Goal: Task Accomplishment & Management: Complete application form

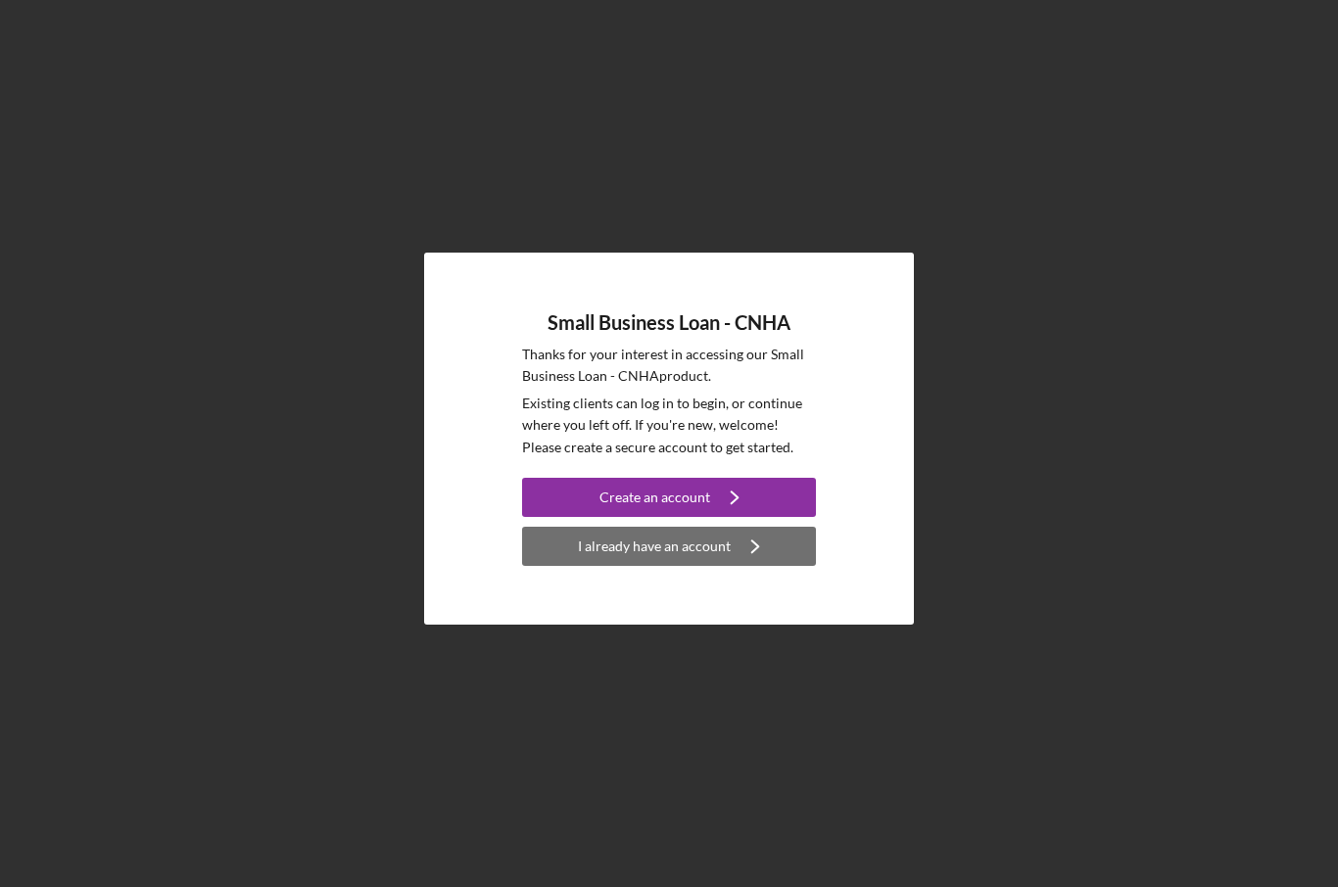
click at [672, 566] on div "I already have an account" at bounding box center [654, 546] width 153 height 39
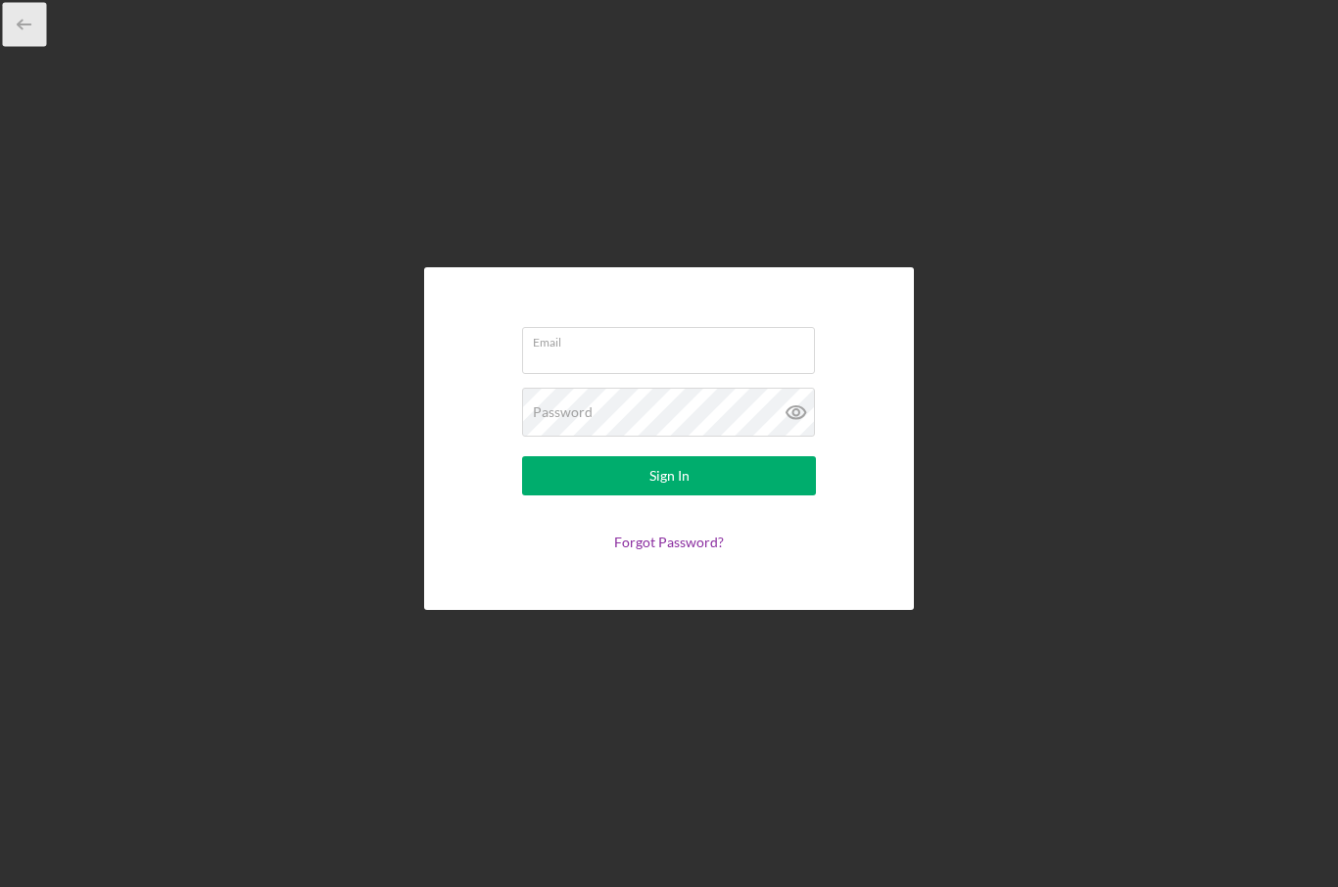
click at [20, 23] on polyline "button" at bounding box center [20, 25] width 5 height 9
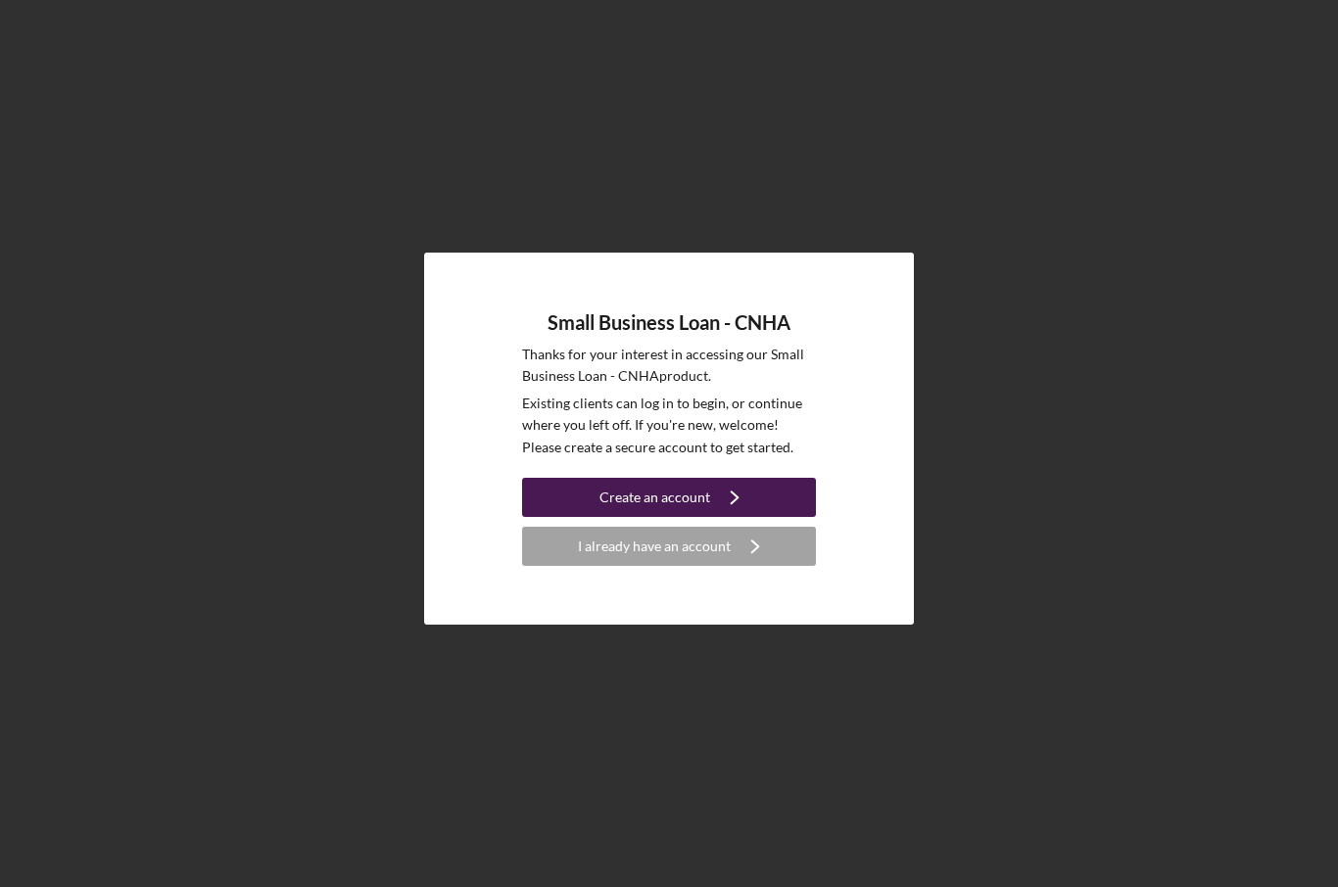
click at [573, 517] on button "Create an account Icon/Navigate" at bounding box center [669, 497] width 294 height 39
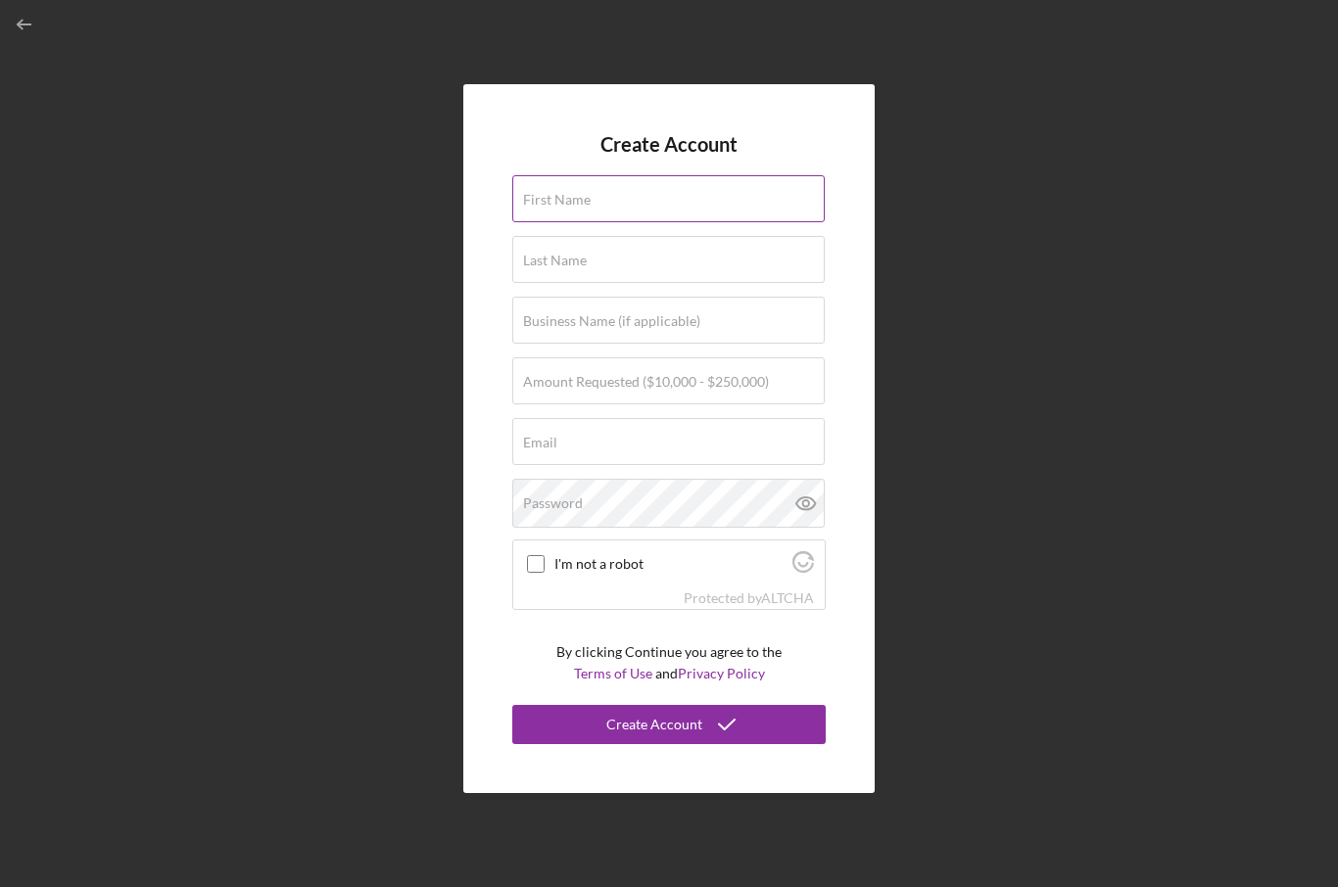
click at [543, 222] on input "First Name" at bounding box center [668, 198] width 312 height 47
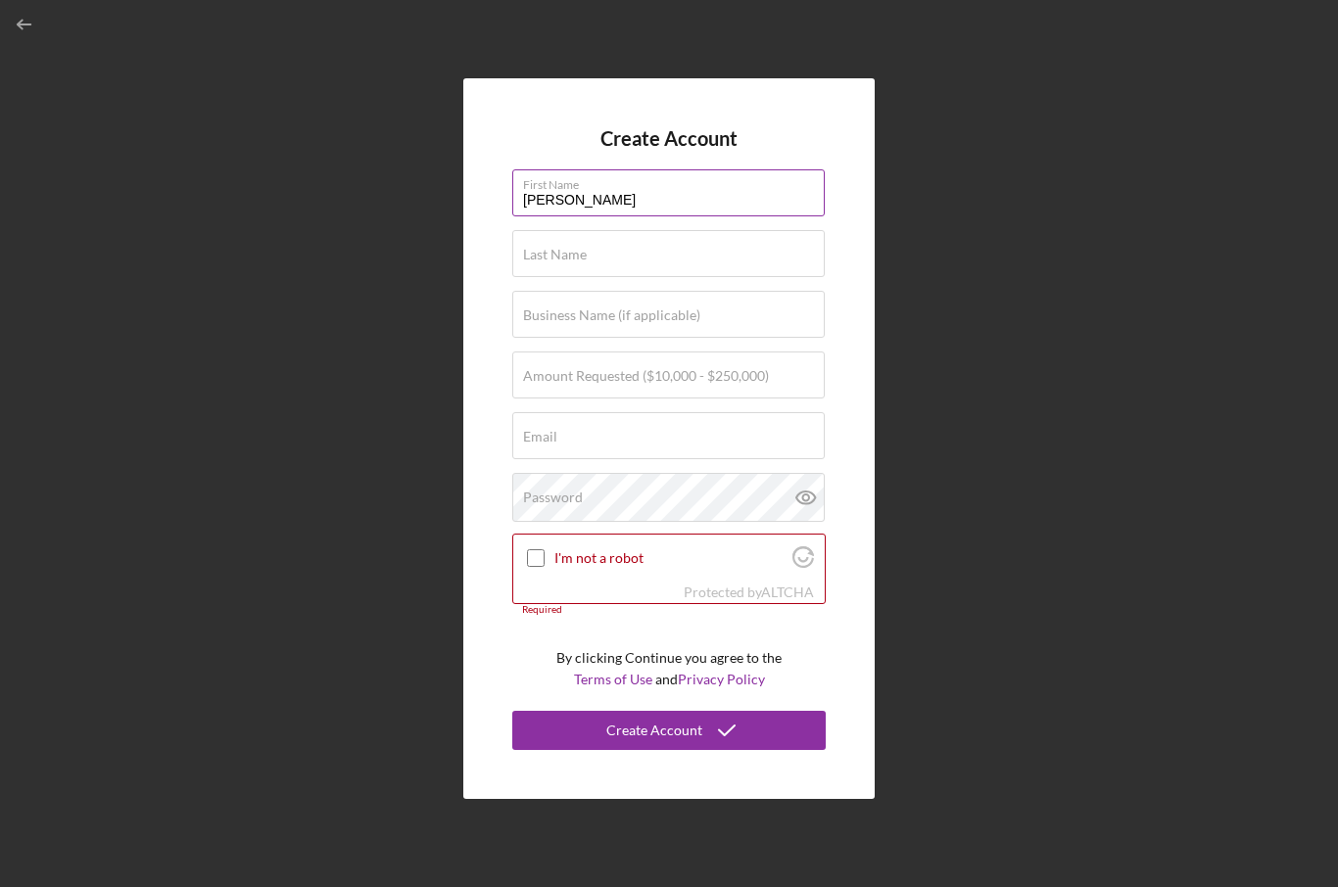
type input "[PERSON_NAME]"
type input "Mersburgh"
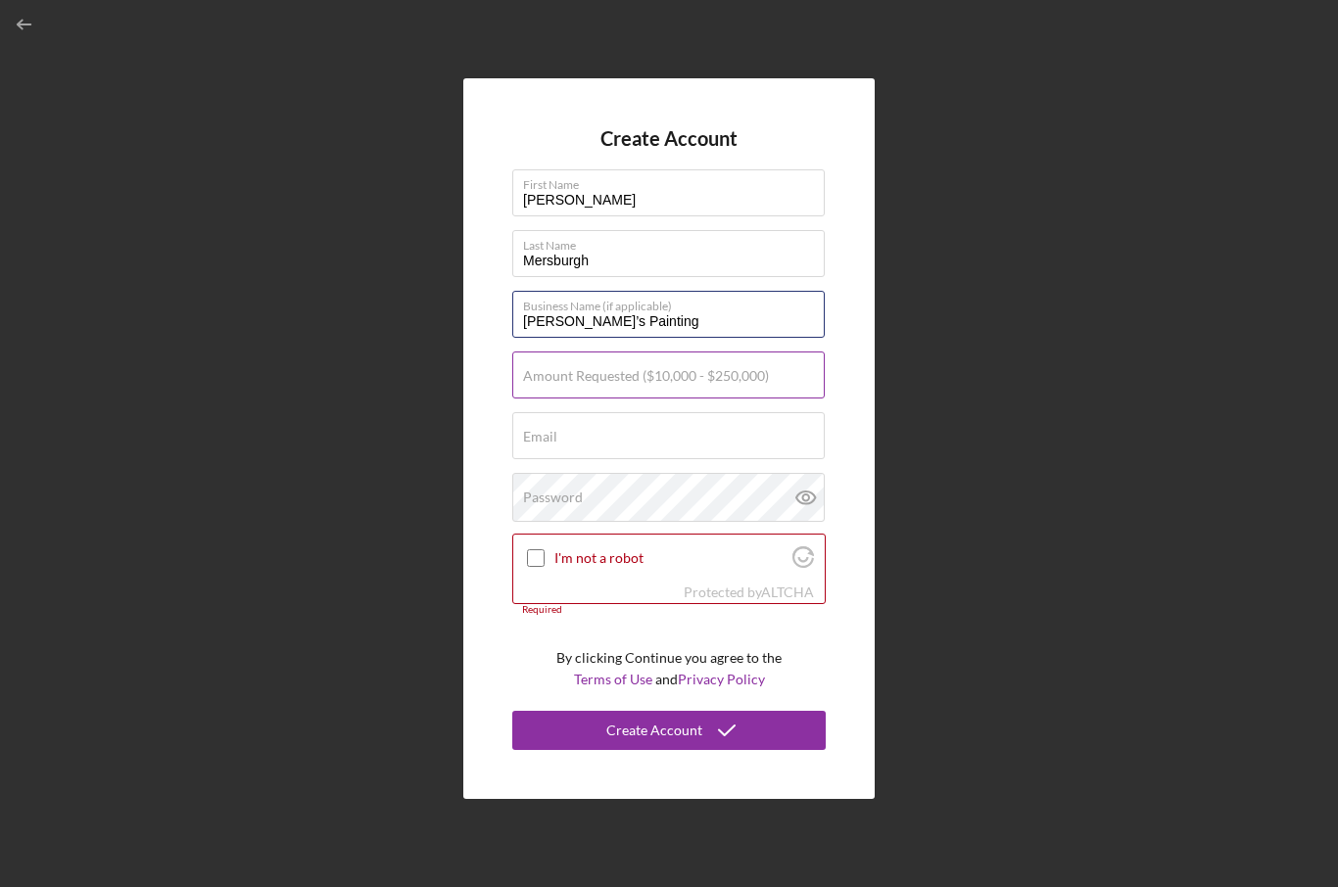
type input "[PERSON_NAME]’s Painting"
click at [707, 384] on label "Amount Requested ($10,000 - $250,000)" at bounding box center [646, 376] width 246 height 16
click at [707, 399] on input "Amount Requested ($10,000 - $250,000)" at bounding box center [668, 375] width 312 height 47
type input "$250,000"
click at [724, 461] on div "Email Required" at bounding box center [668, 436] width 313 height 49
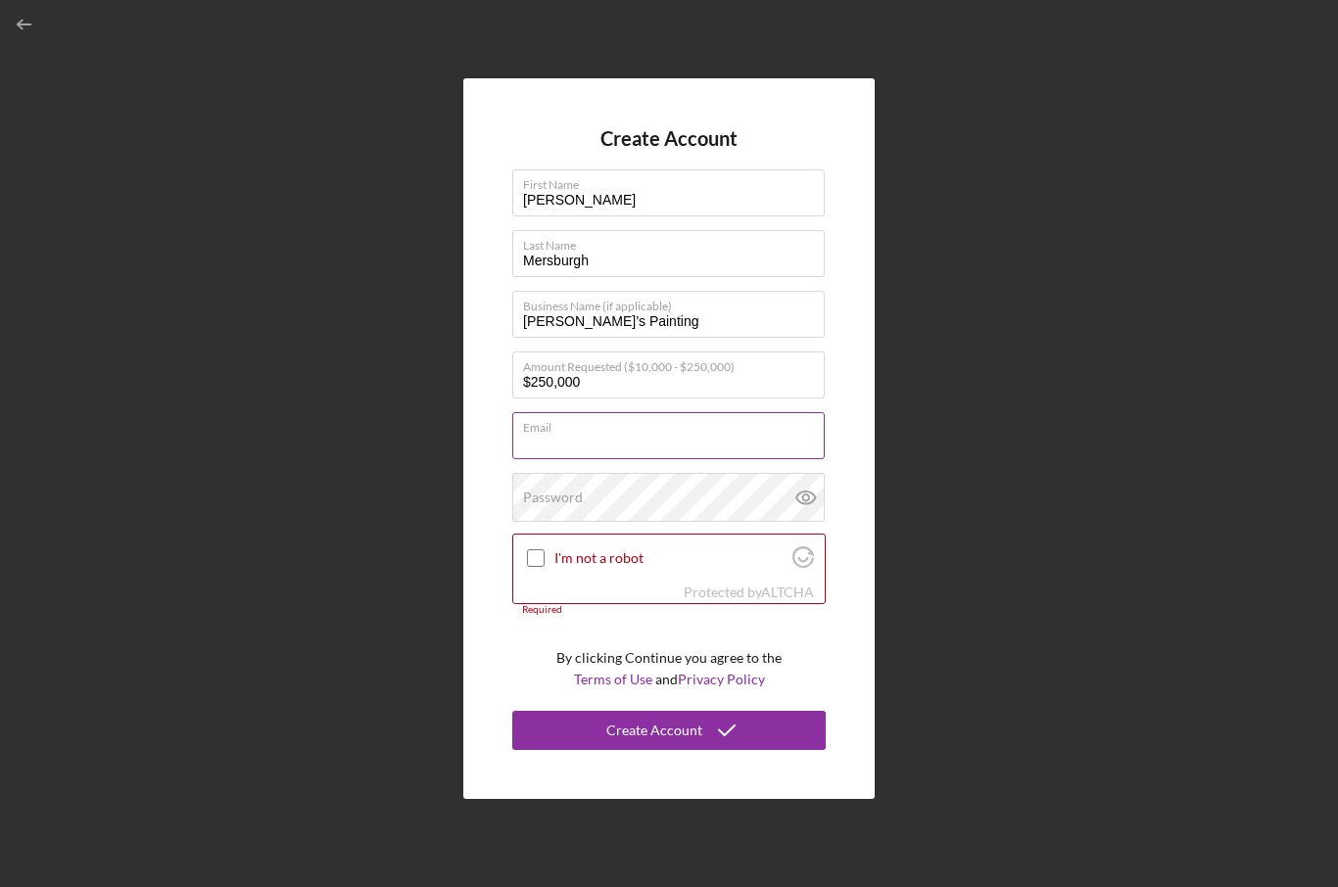
type input "e"
type input "[PERSON_NAME][EMAIL_ADDRESS][DOMAIN_NAME]"
click at [726, 522] on div "Password" at bounding box center [668, 497] width 313 height 49
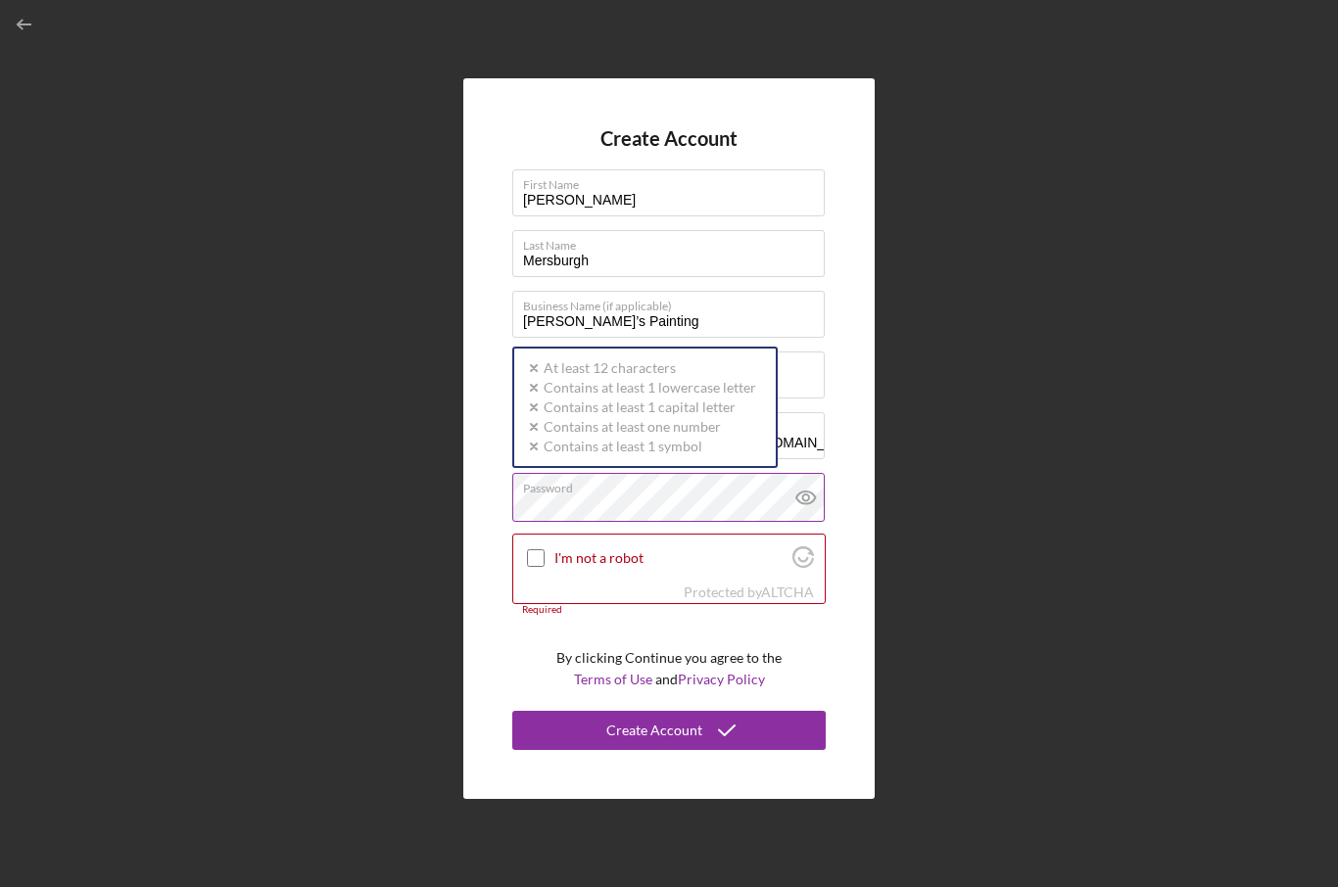
click at [688, 520] on div "Password Icon/icon-validation-no At least 12 characters Icon/icon-validation-no…" at bounding box center [668, 497] width 313 height 49
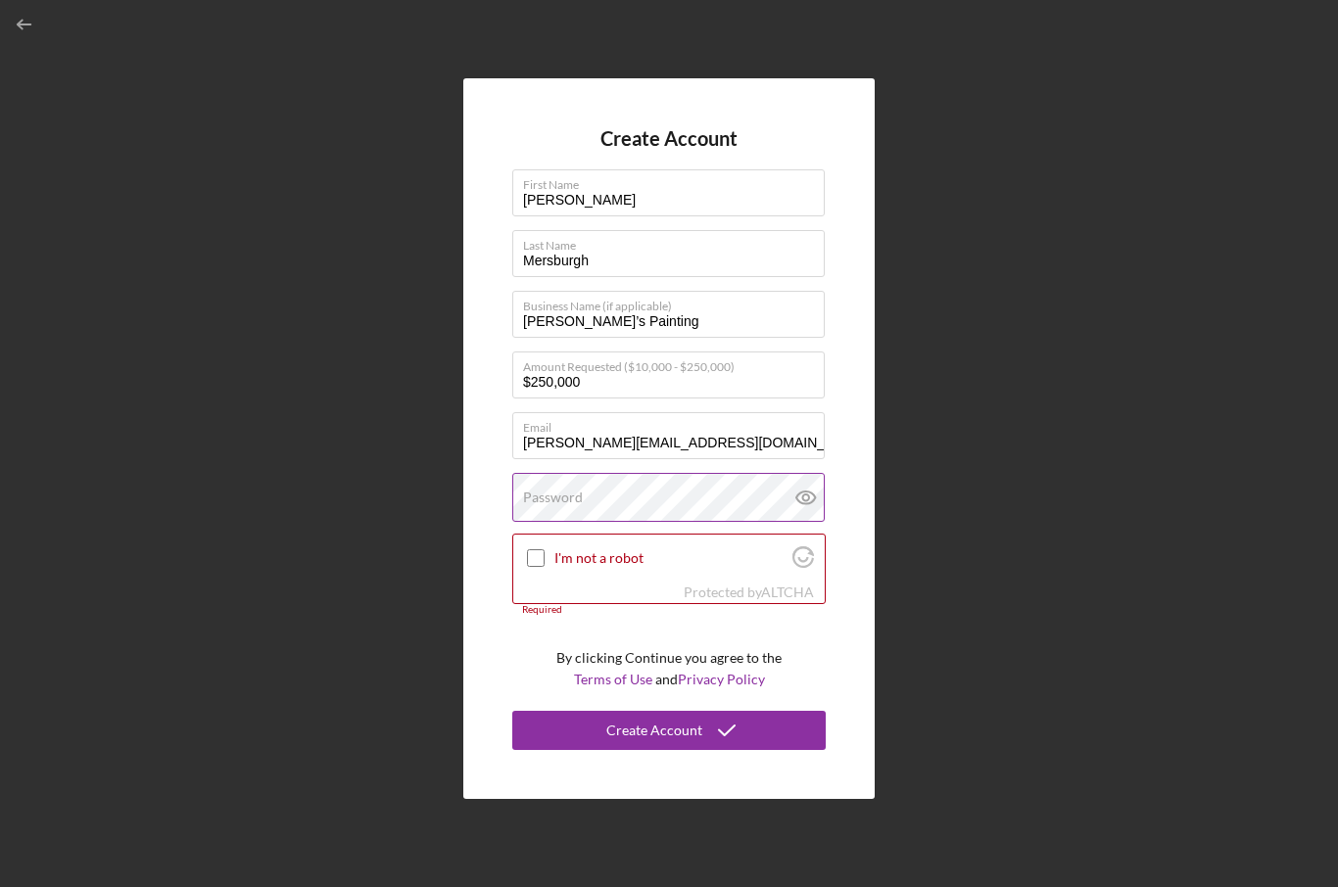
click at [717, 522] on div "Password" at bounding box center [668, 497] width 313 height 49
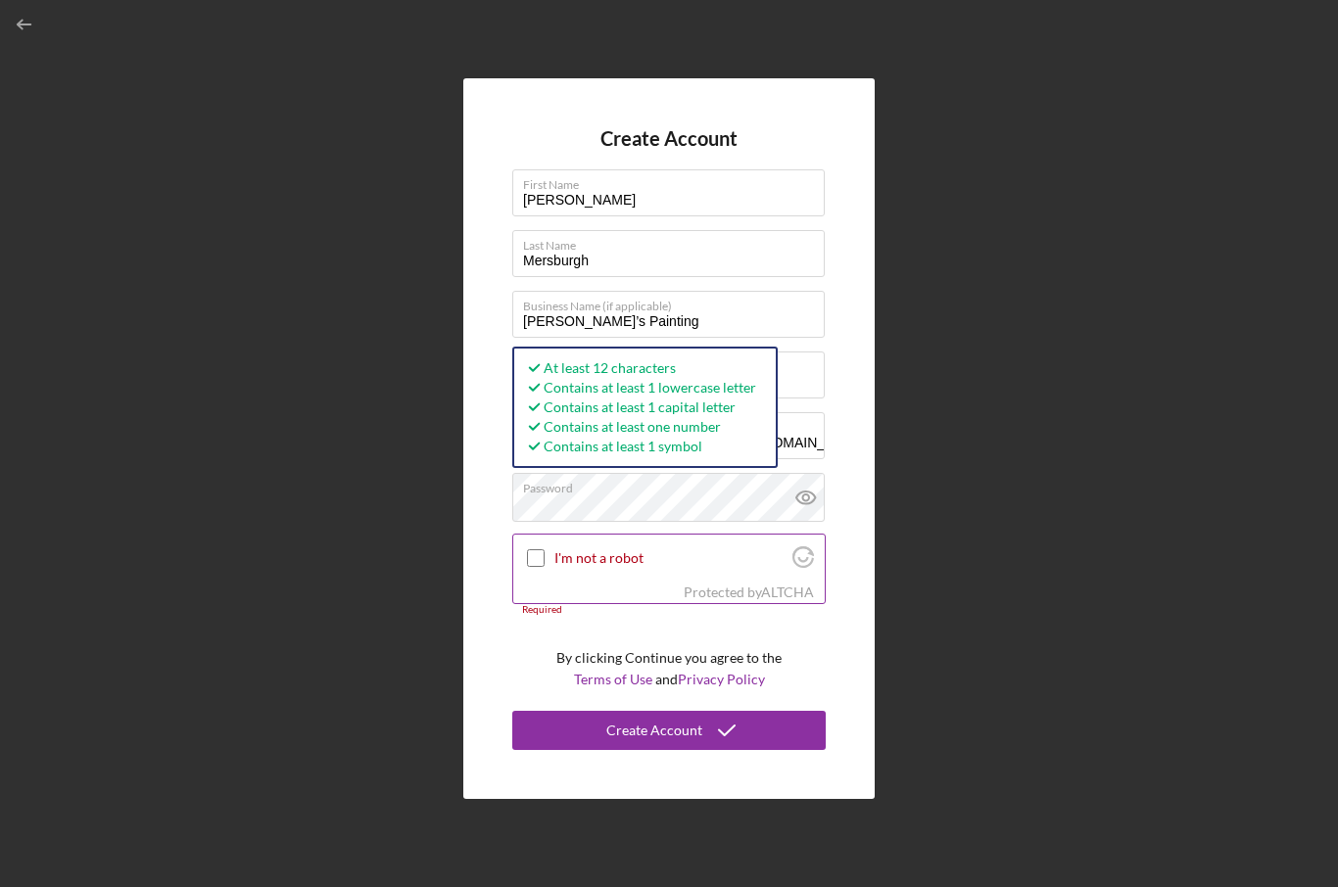
click at [677, 603] on div "Protected by [PERSON_NAME]" at bounding box center [668, 593] width 311 height 22
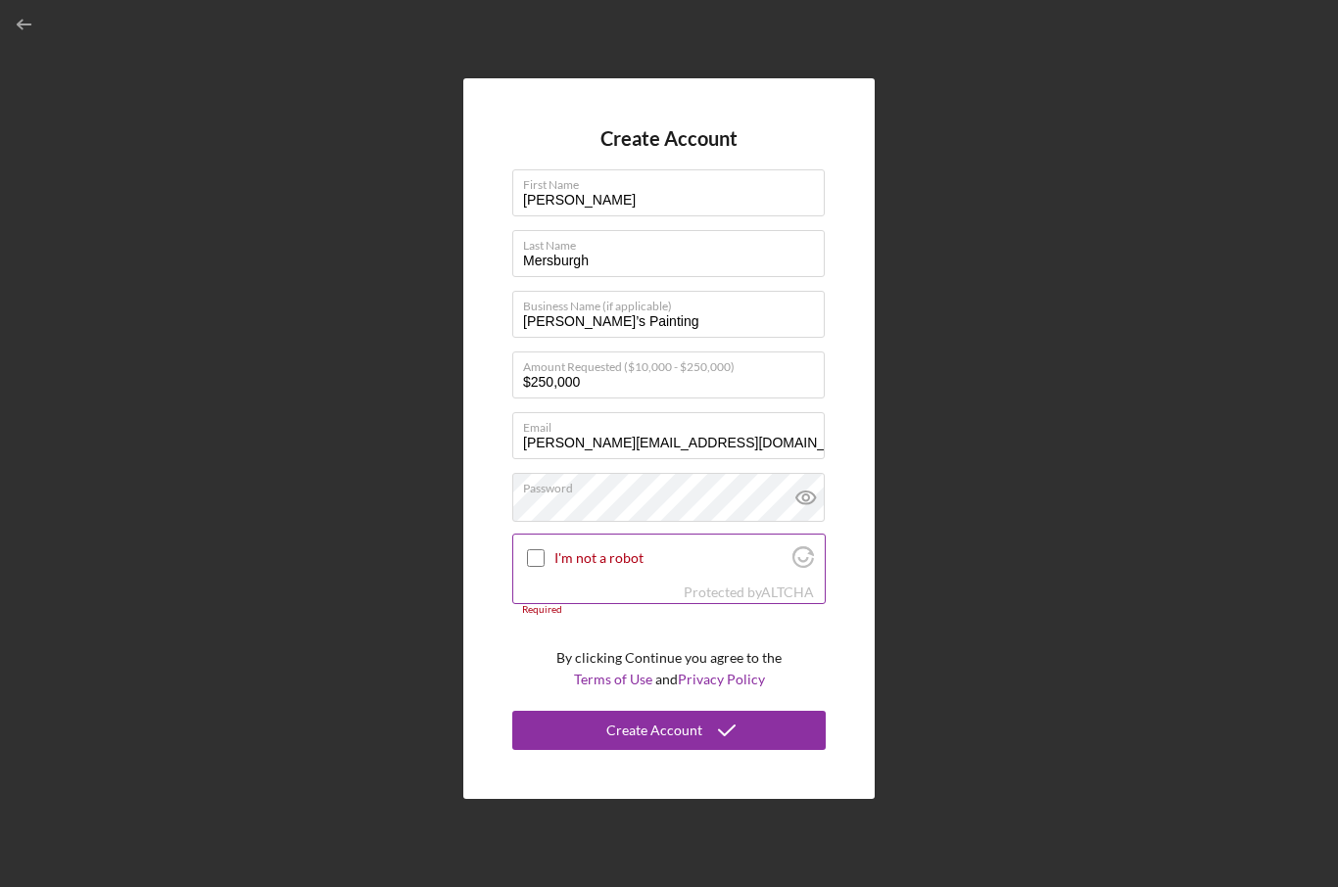
click at [538, 567] on input "I'm not a robot" at bounding box center [536, 558] width 18 height 18
checkbox input "true"
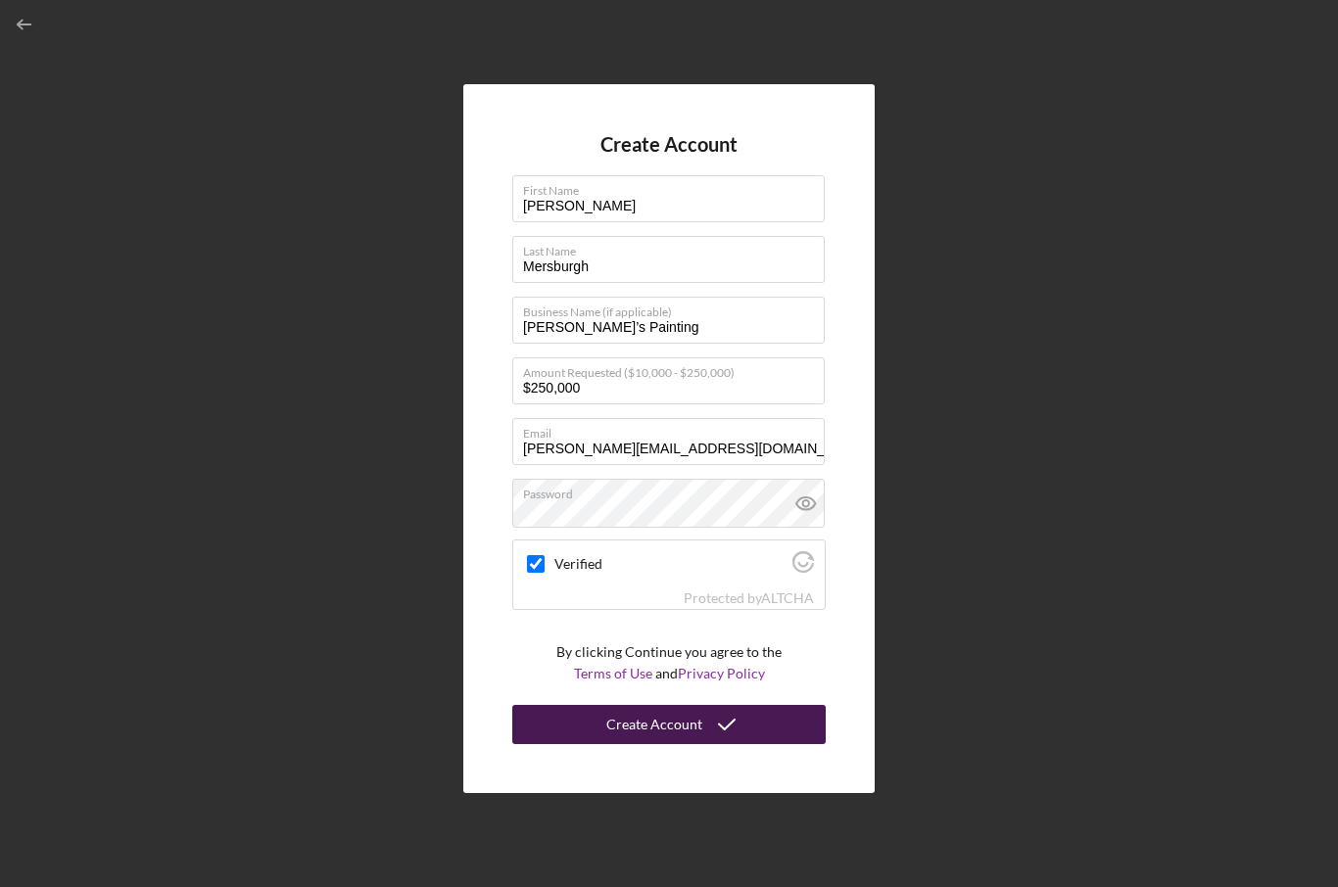
click at [738, 749] on icon "submit" at bounding box center [726, 724] width 49 height 49
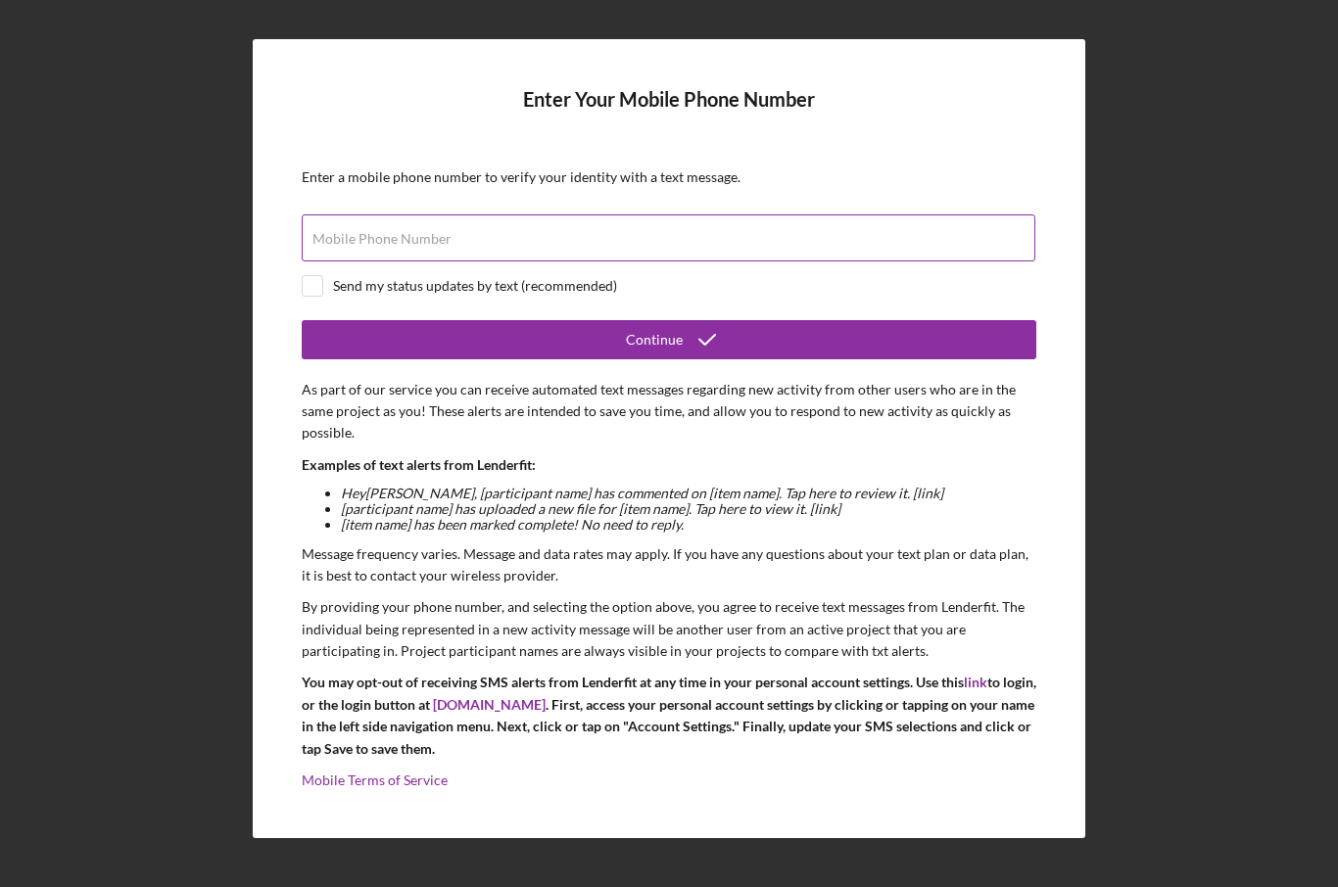
click at [691, 263] on div "Mobile Phone Number" at bounding box center [669, 238] width 735 height 49
type input "[PHONE_NUMBER]"
click at [320, 296] on input "checkbox" at bounding box center [313, 286] width 20 height 20
checkbox input "true"
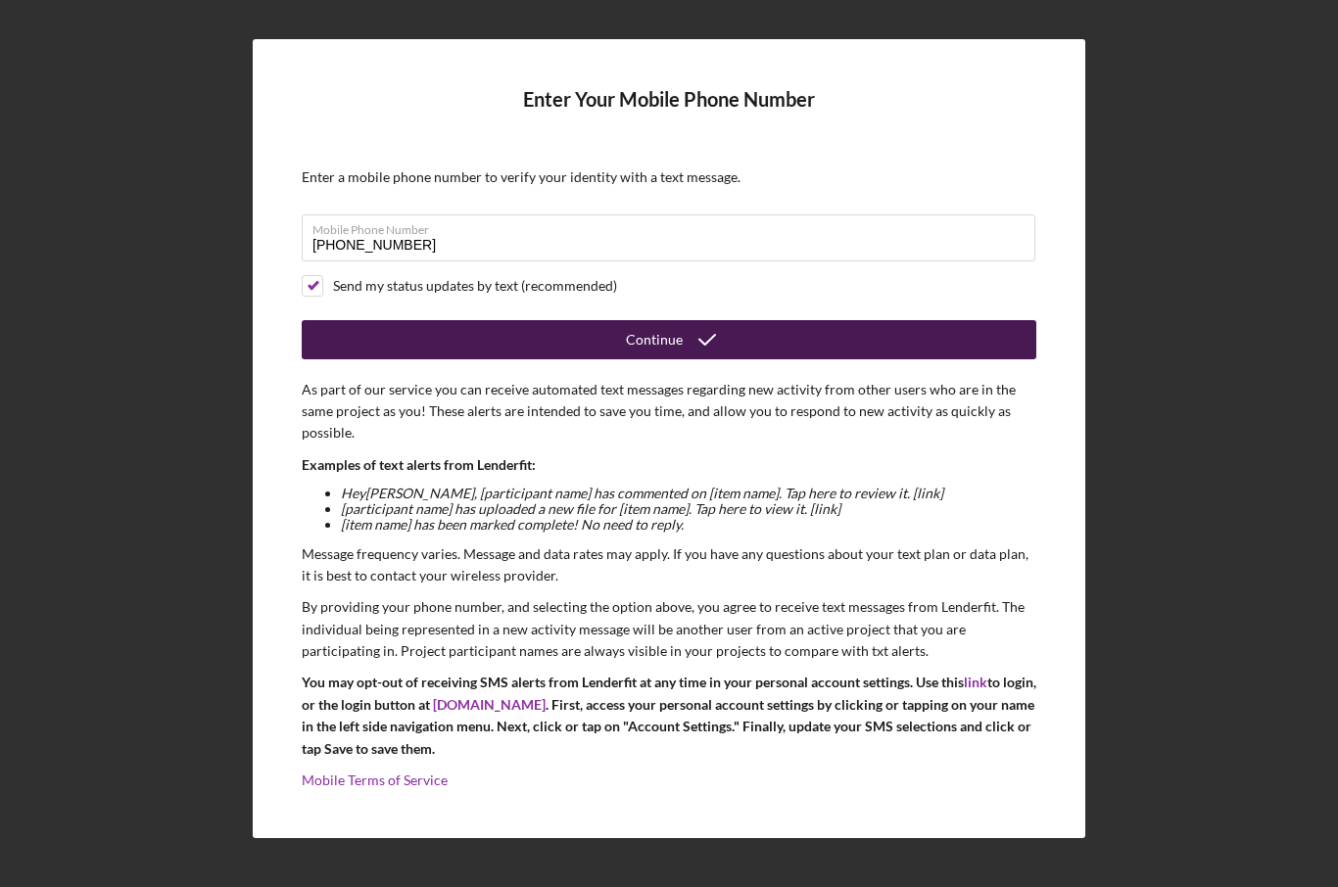
click at [337, 359] on button "Continue" at bounding box center [669, 339] width 735 height 39
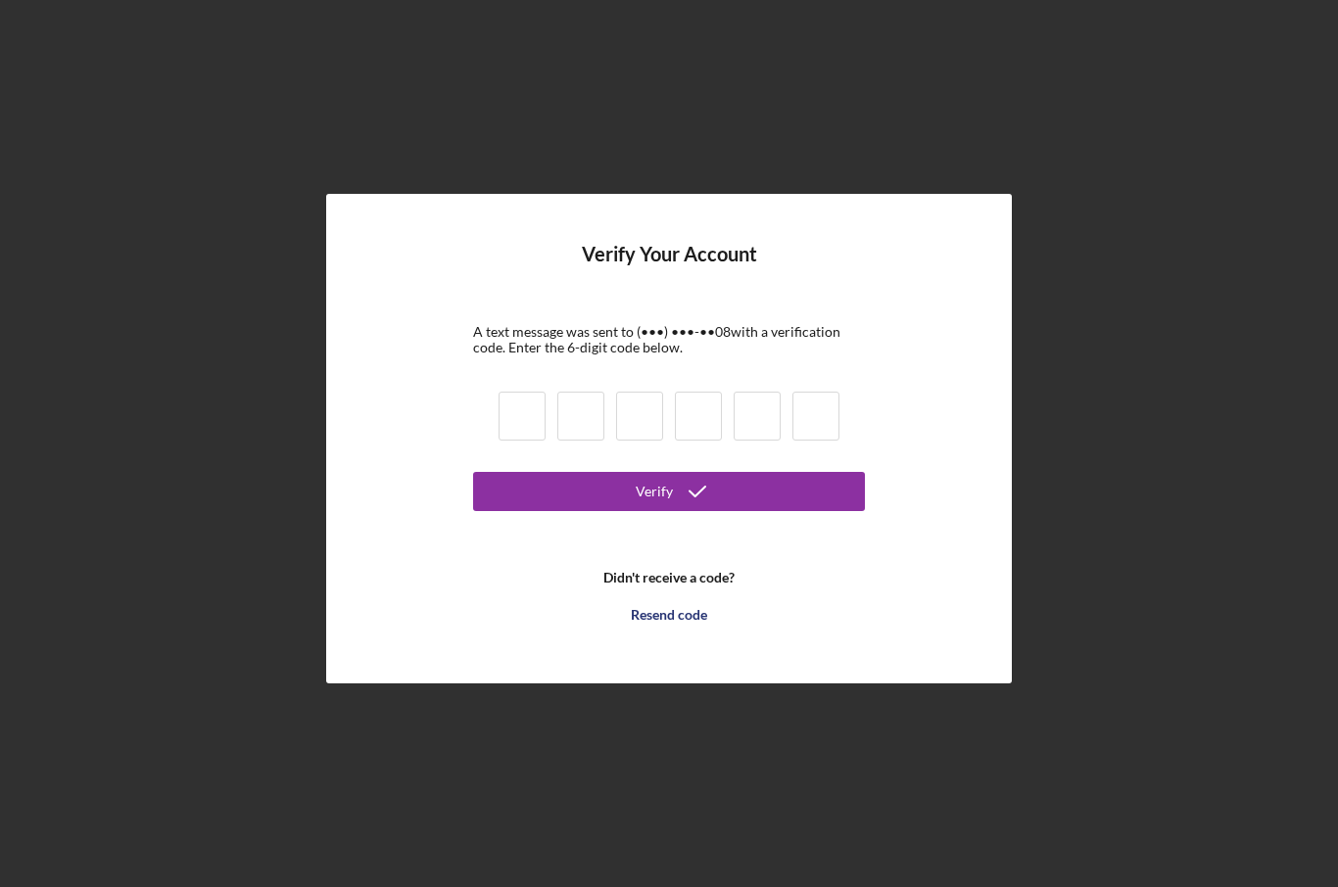
click at [534, 441] on input at bounding box center [522, 416] width 47 height 49
type input "3"
type input "2"
type input "7"
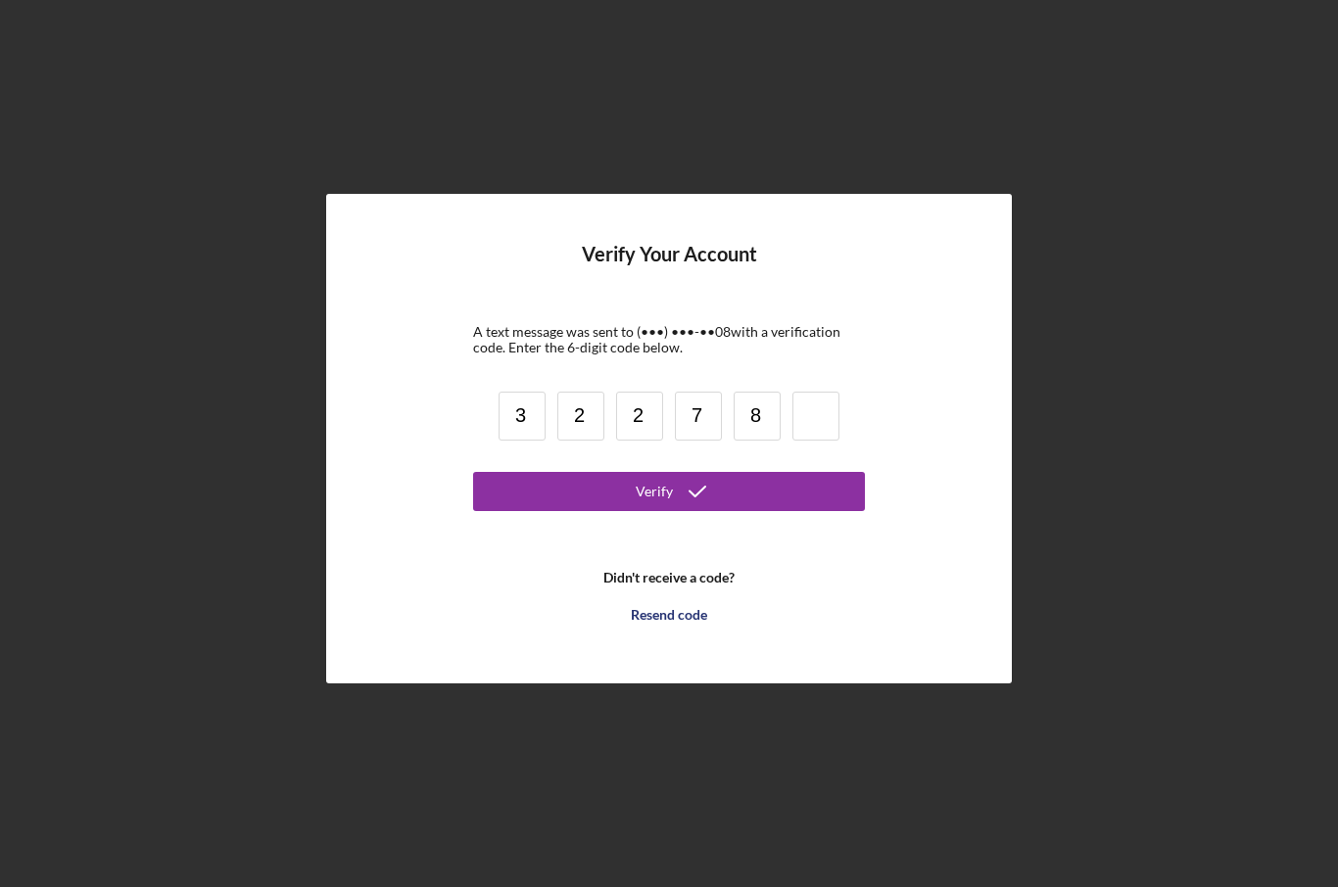
type input "8"
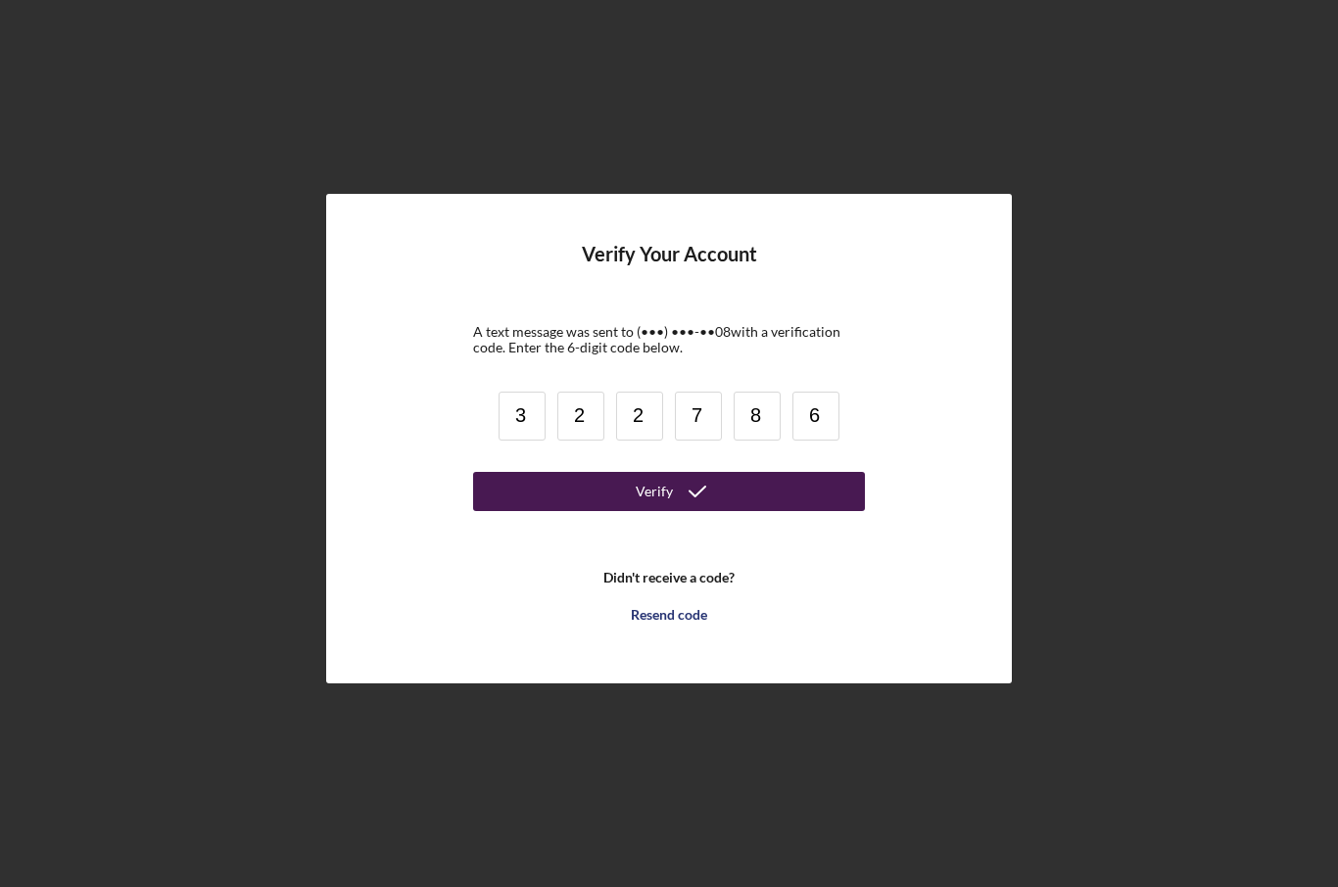
type input "6"
click at [737, 511] on button "Verify" at bounding box center [669, 491] width 392 height 39
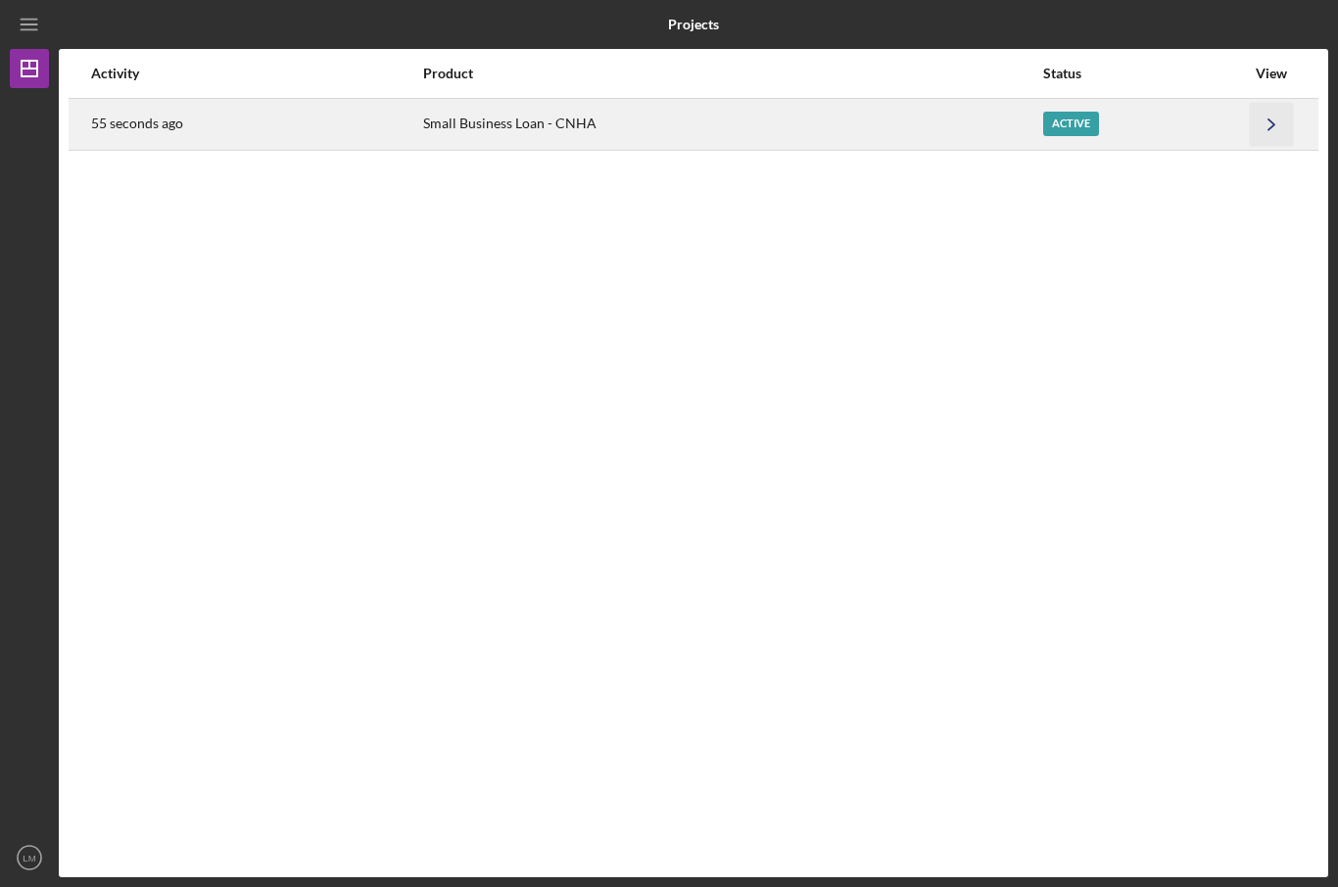
click at [1294, 123] on icon "Icon/Navigate" at bounding box center [1272, 124] width 44 height 44
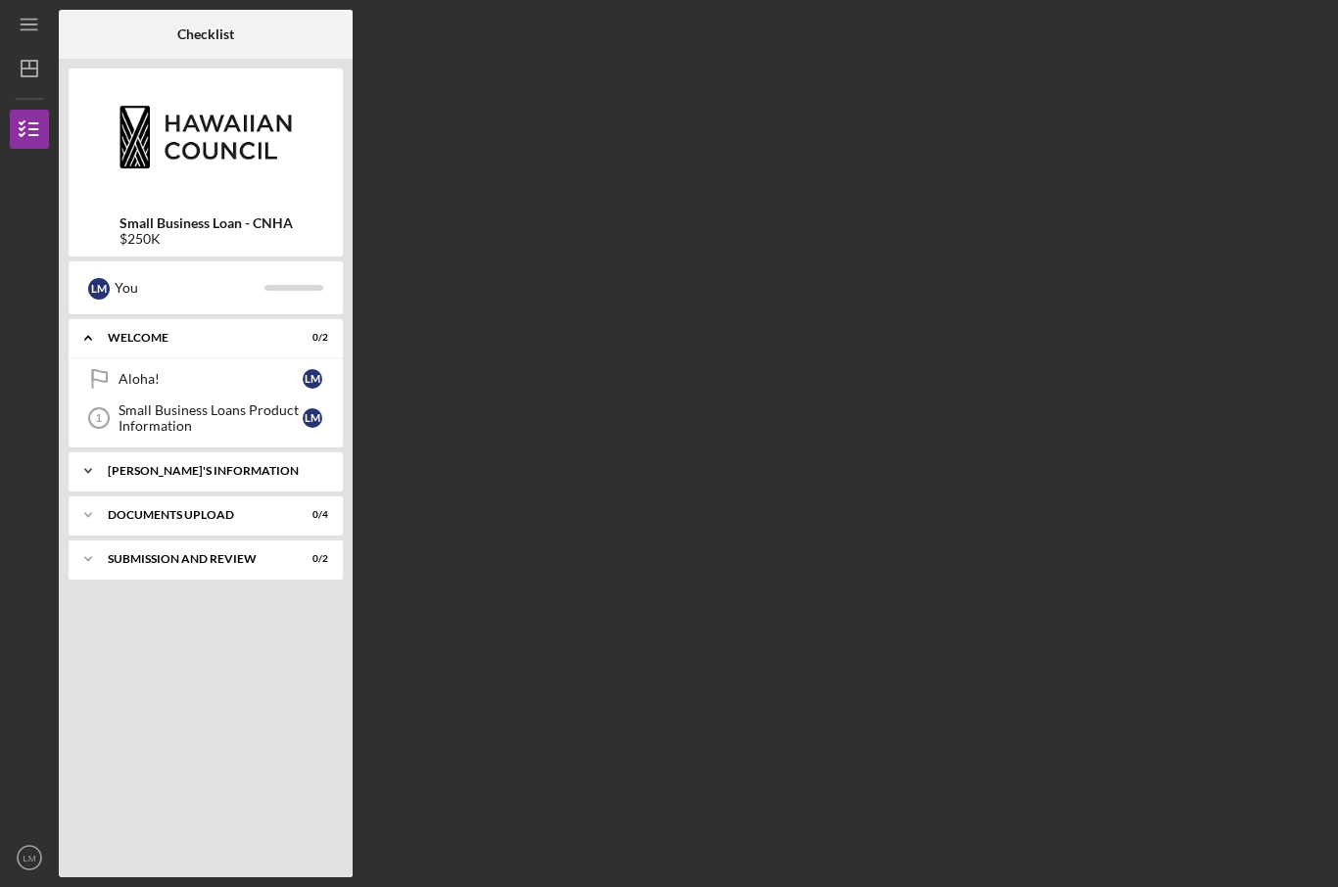
click at [143, 469] on div "[PERSON_NAME]'S INFORMATION" at bounding box center [213, 471] width 211 height 12
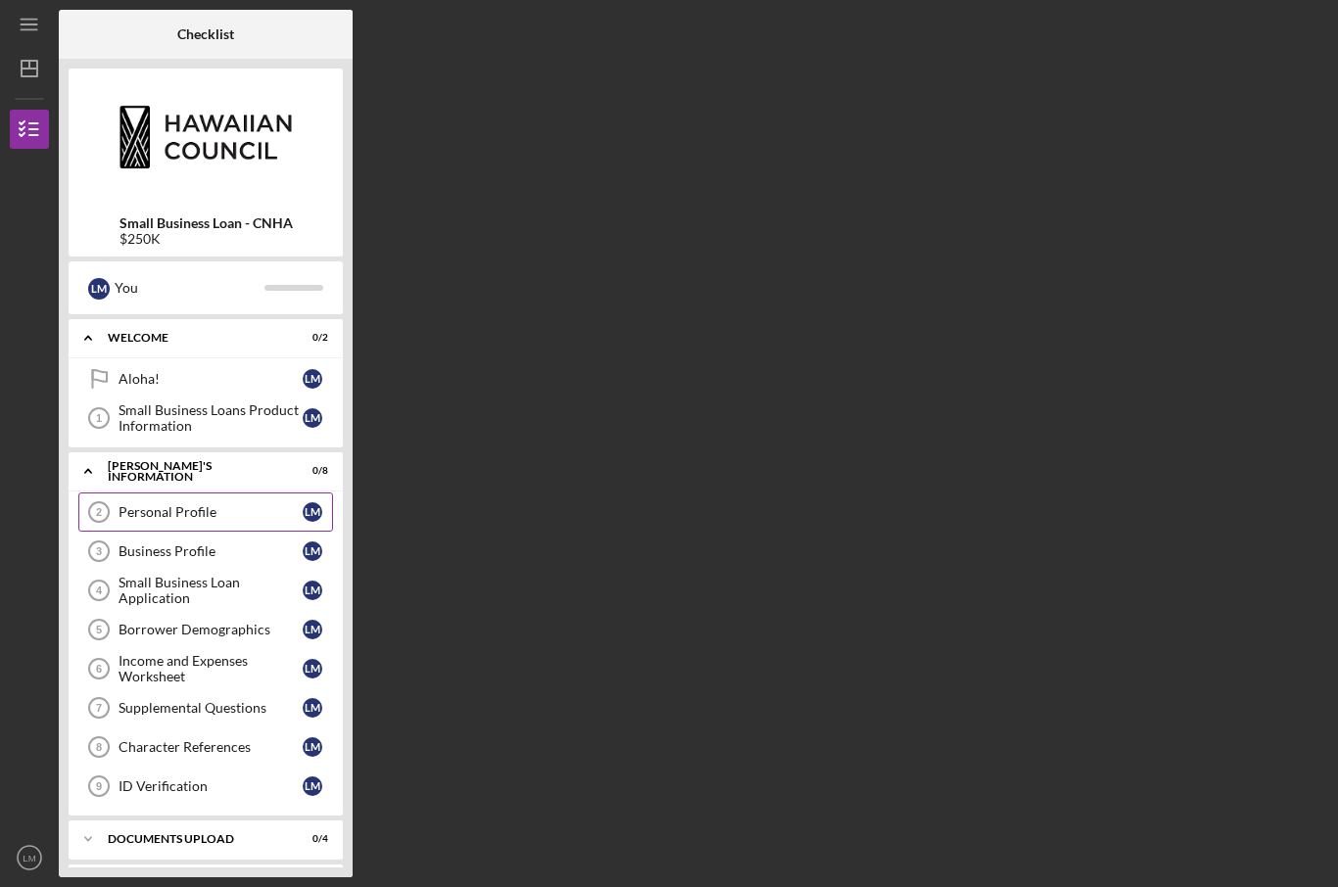
click at [147, 514] on div "Personal Profile" at bounding box center [211, 512] width 184 height 16
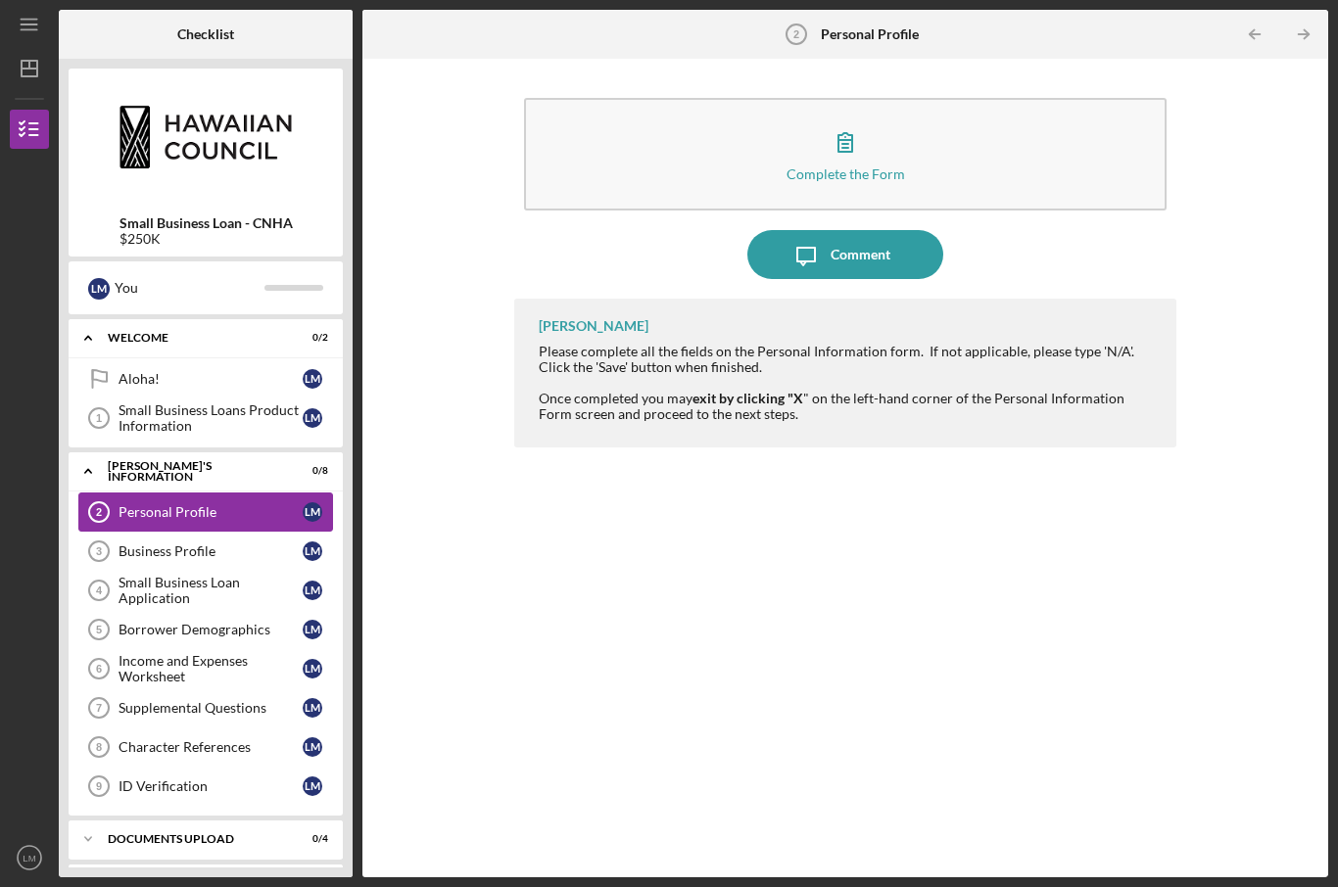
scroll to position [68, 0]
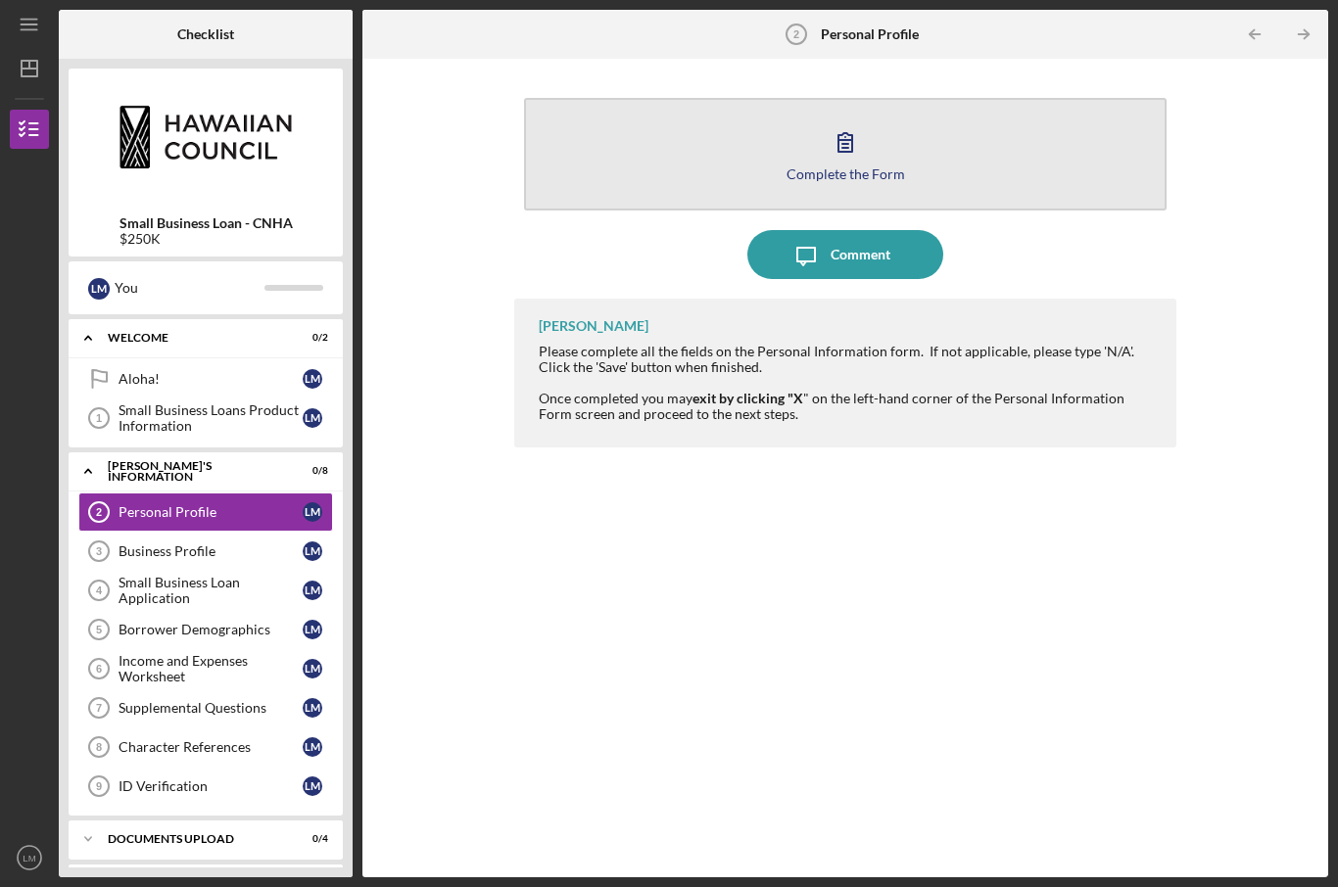
click at [878, 98] on button "Complete the Form Form" at bounding box center [845, 154] width 643 height 113
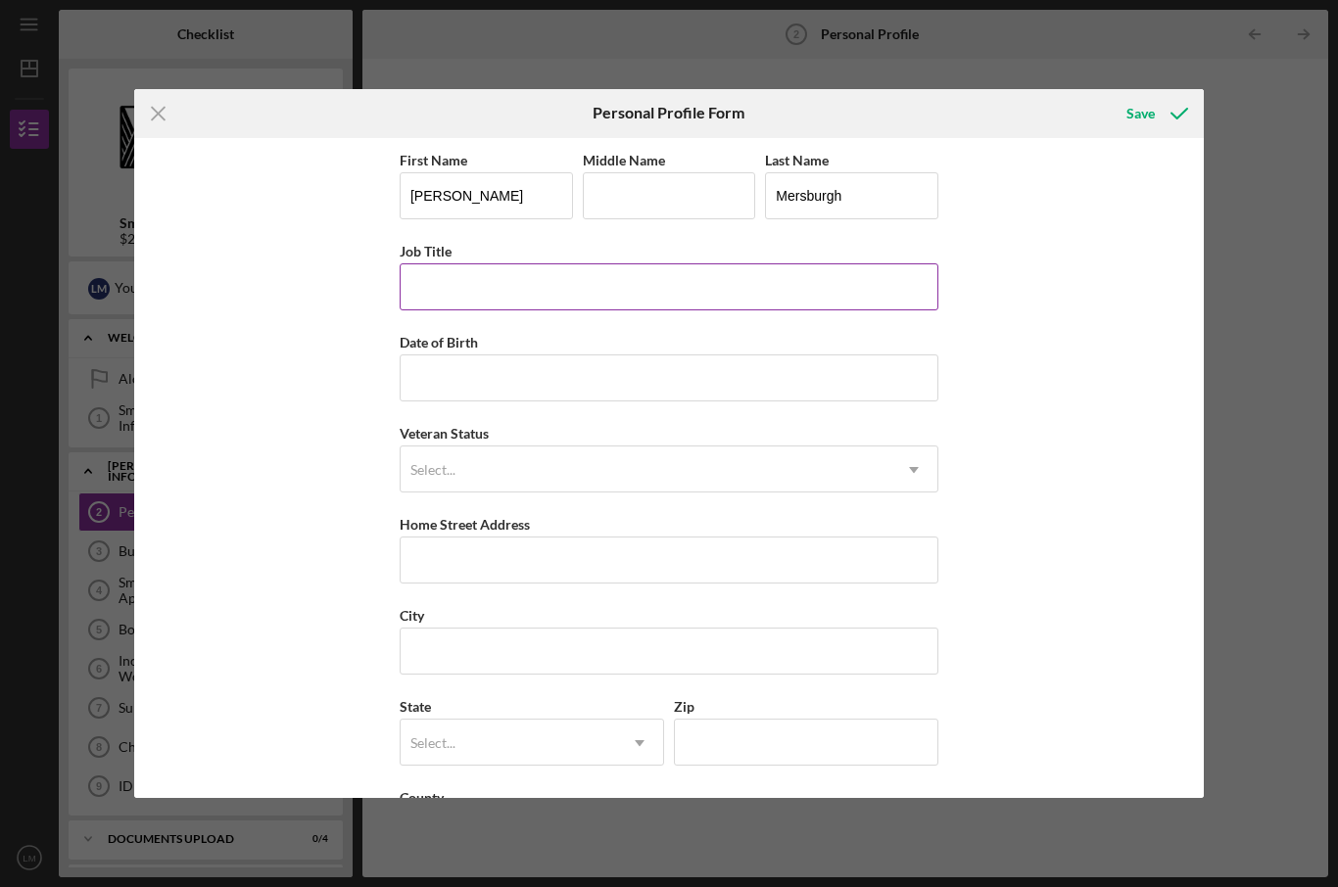
click at [666, 290] on input "Job Title" at bounding box center [669, 286] width 539 height 47
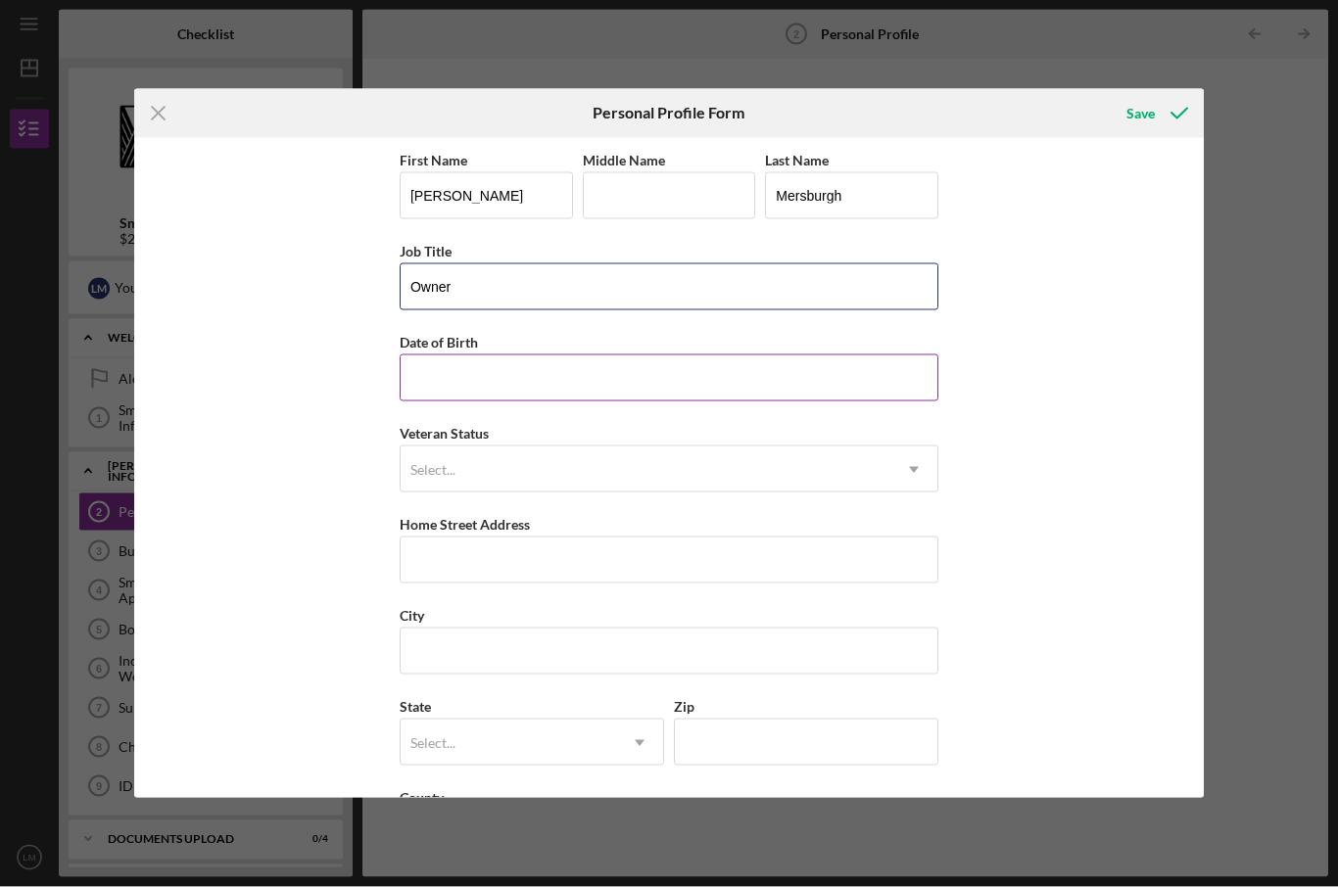
type input "Owner"
click at [685, 391] on input "Date of Birth" at bounding box center [669, 378] width 539 height 47
type input "[DATE]"
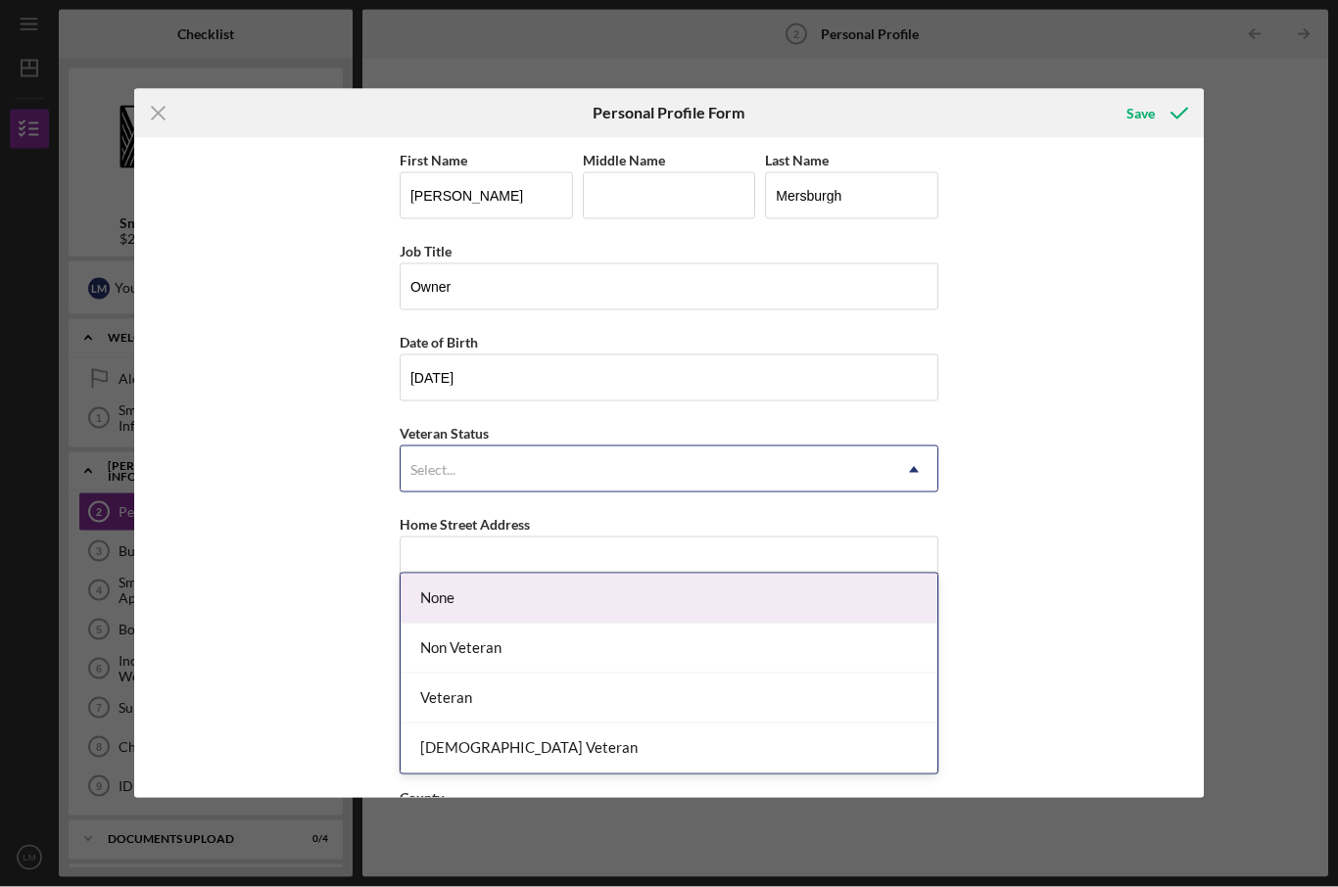
scroll to position [68, 0]
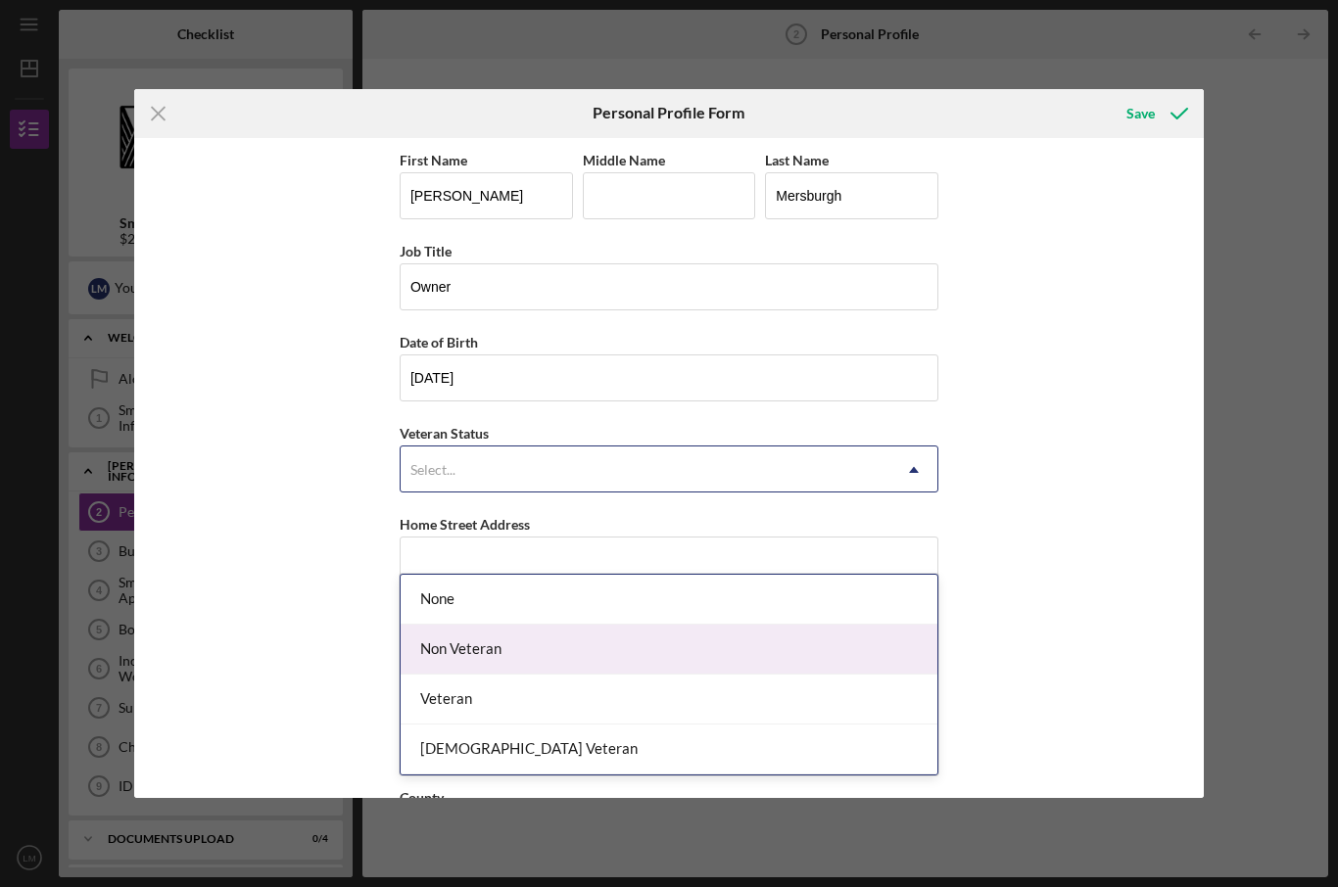
click at [634, 625] on div "Non Veteran" at bounding box center [669, 650] width 537 height 50
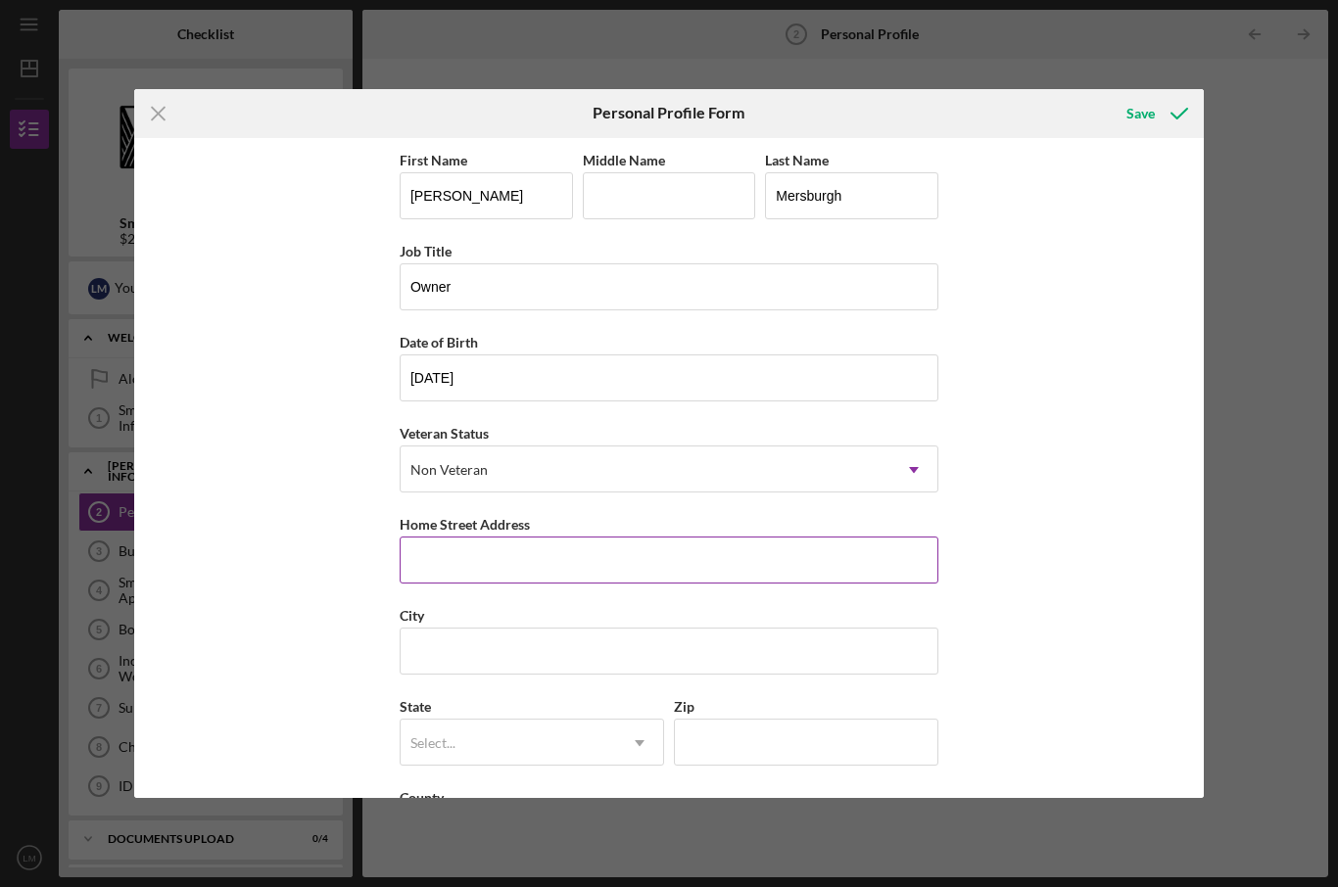
click at [630, 568] on input "Home Street Address" at bounding box center [669, 560] width 539 height 47
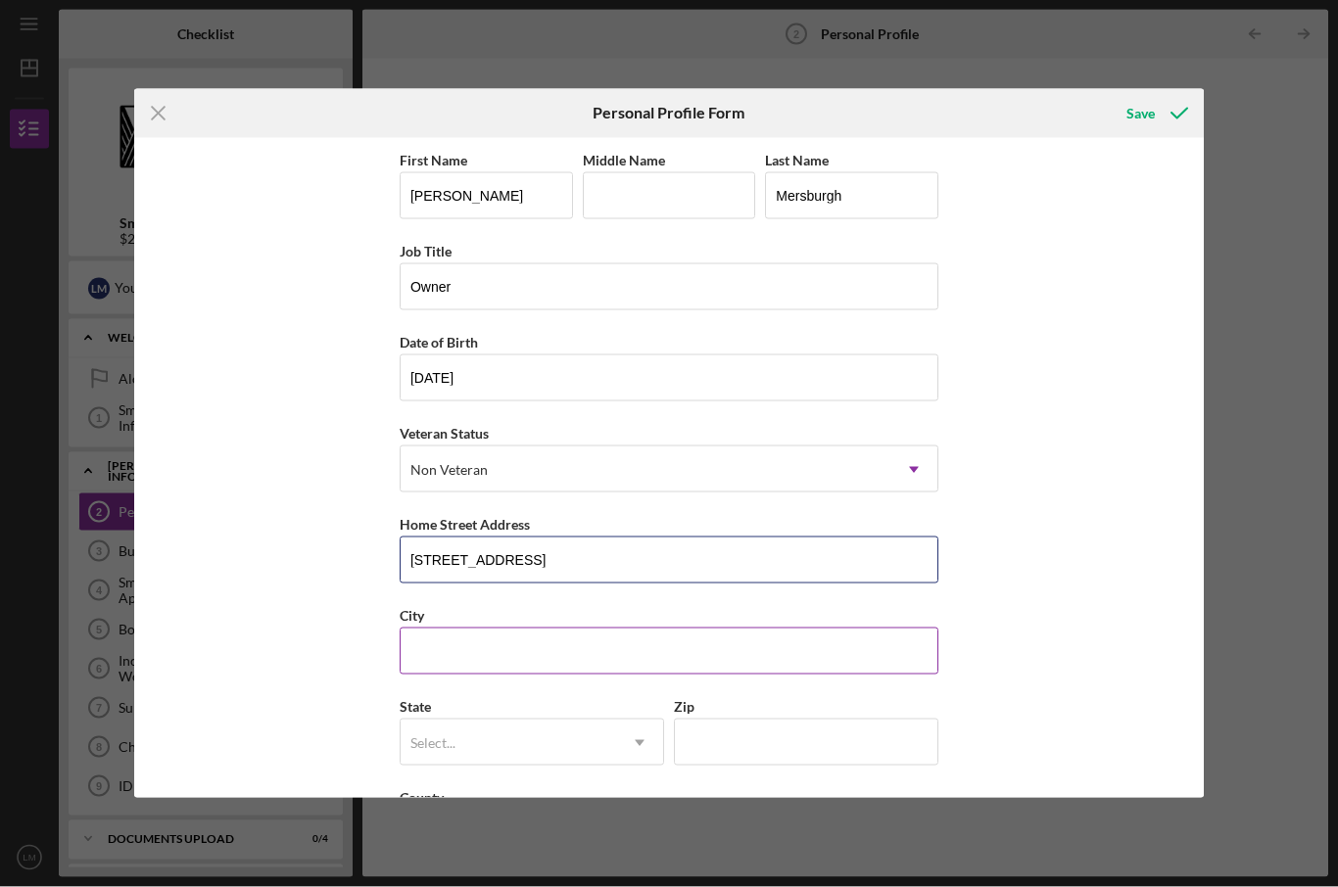
type input "[STREET_ADDRESS]"
click at [719, 661] on input "City" at bounding box center [669, 651] width 539 height 47
type input "Ewa Beach"
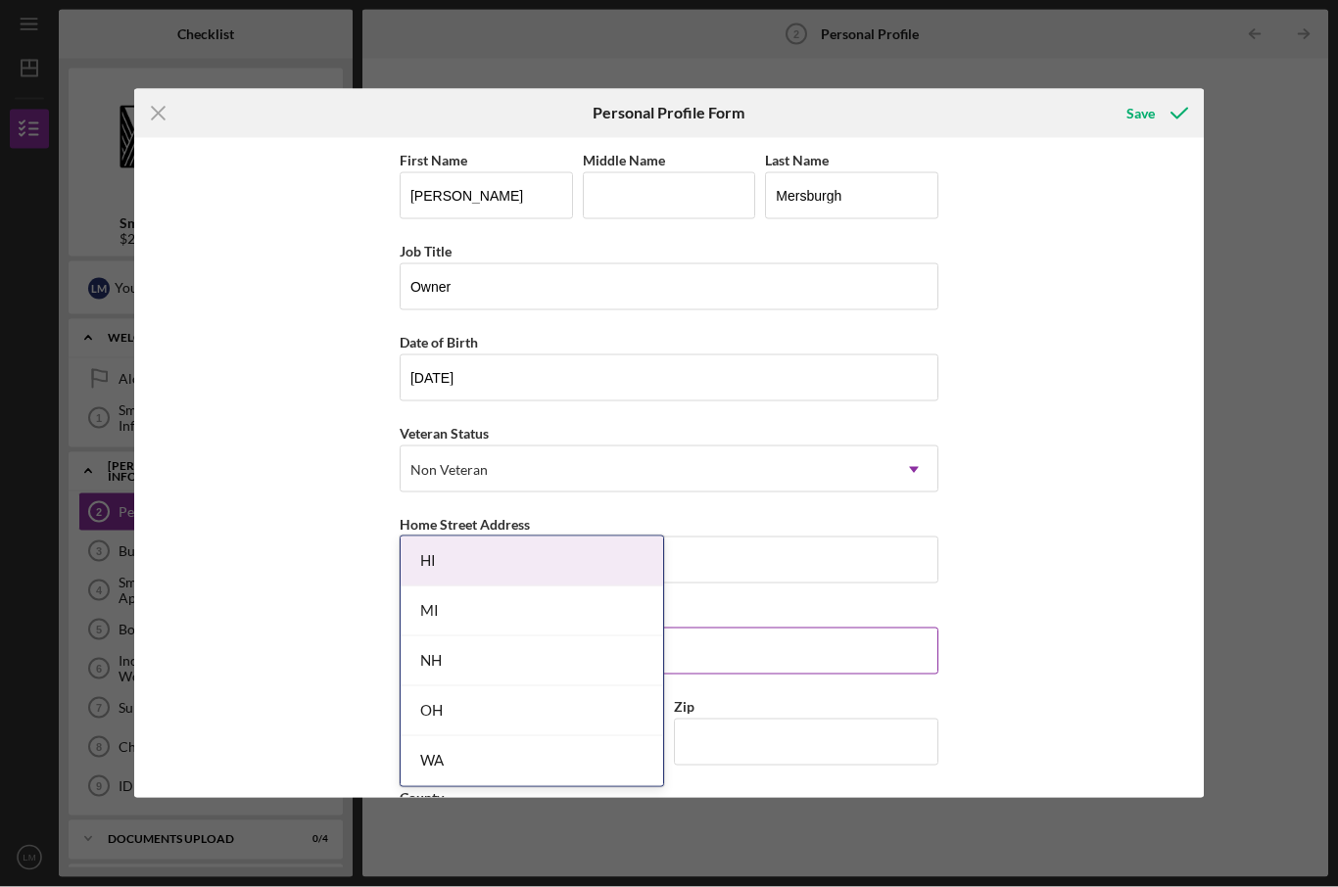
type input "HI"
click at [803, 741] on input "Zip" at bounding box center [806, 742] width 264 height 47
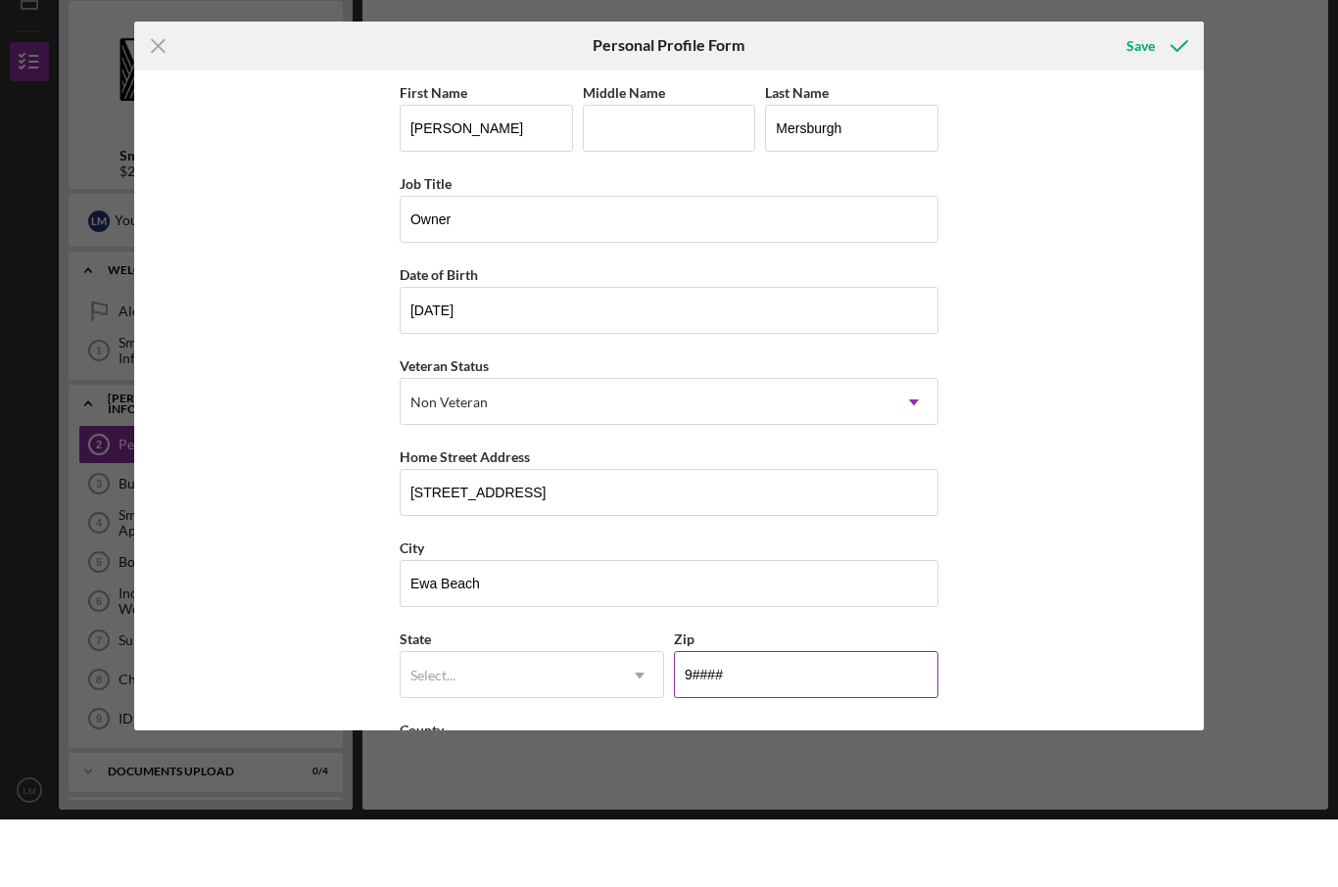
scroll to position [68, 0]
type input "96706"
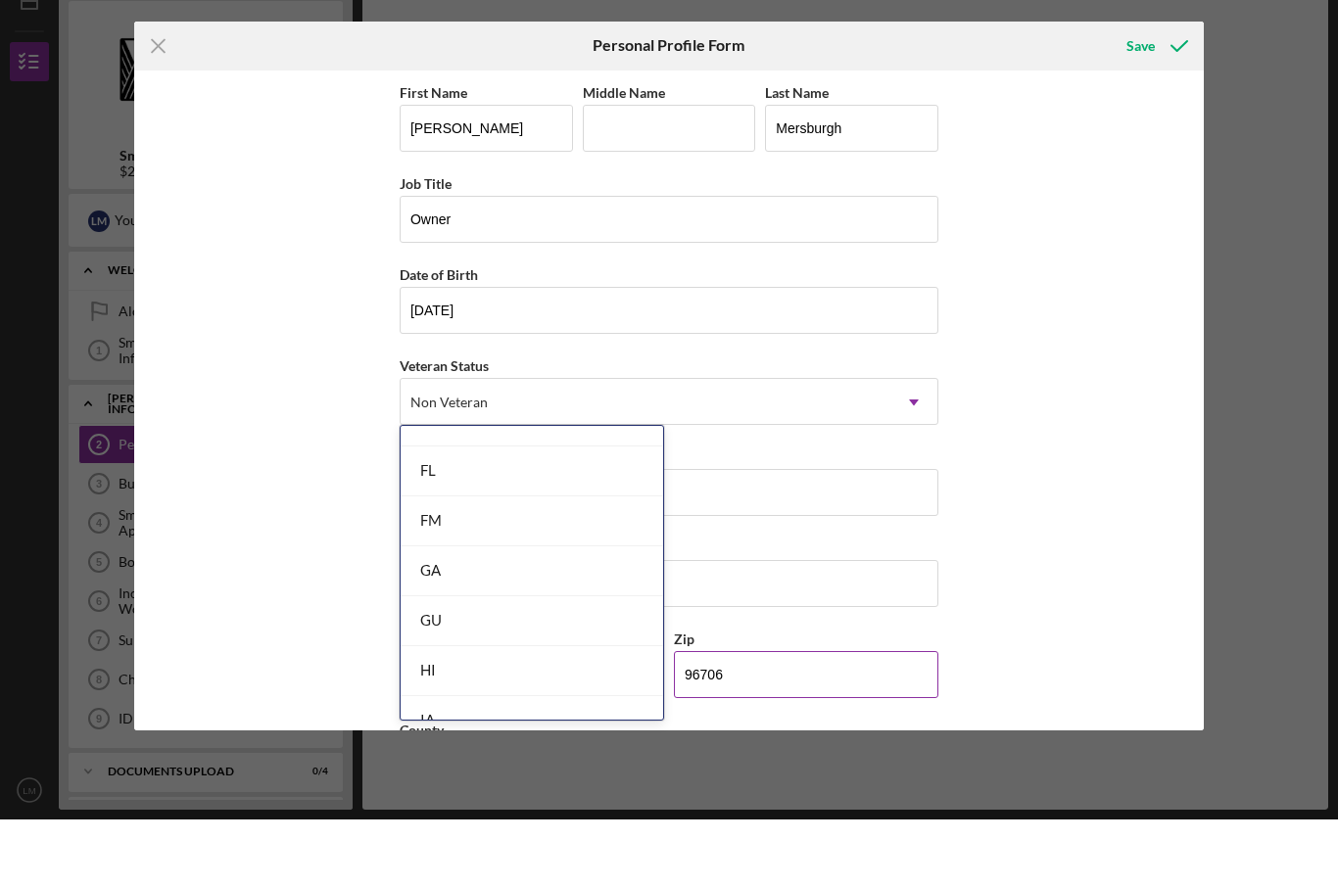
scroll to position [778, 0]
click at [512, 715] on div "HI" at bounding box center [532, 740] width 262 height 50
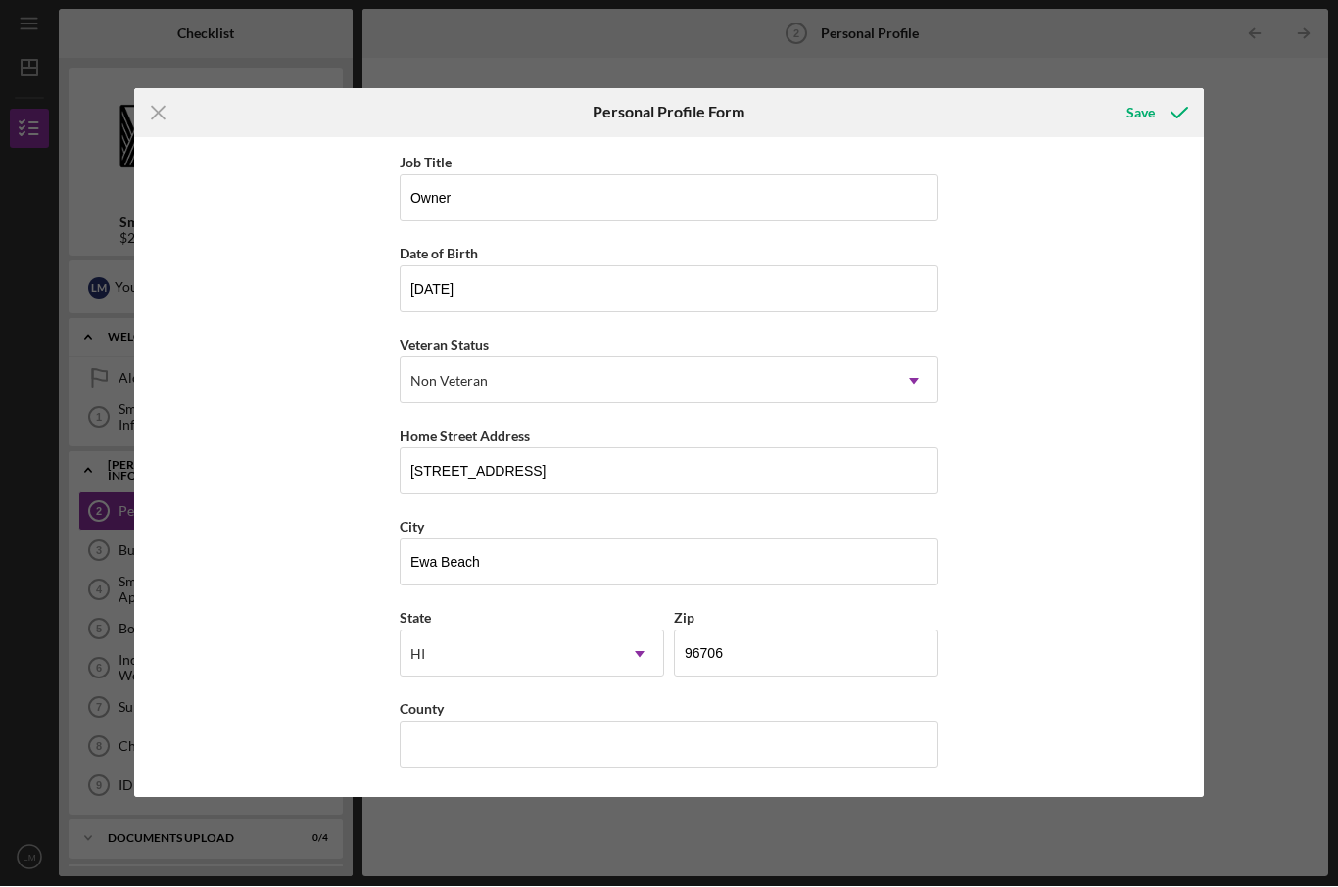
scroll to position [101, 0]
click at [690, 740] on input "County" at bounding box center [669, 745] width 539 height 47
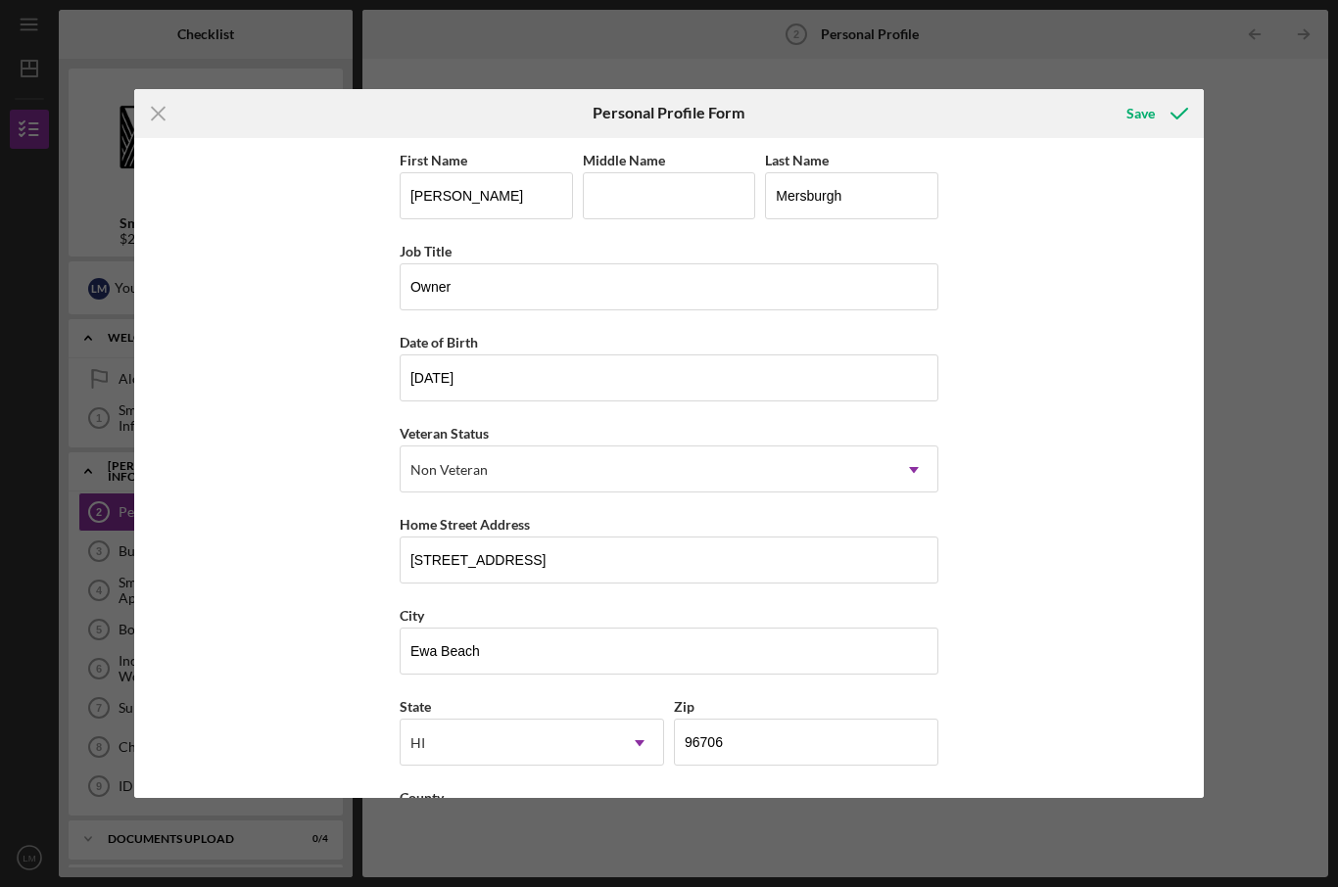
scroll to position [0, 0]
type input "[GEOGRAPHIC_DATA]"
click at [1155, 119] on div "Save" at bounding box center [1140, 113] width 28 height 39
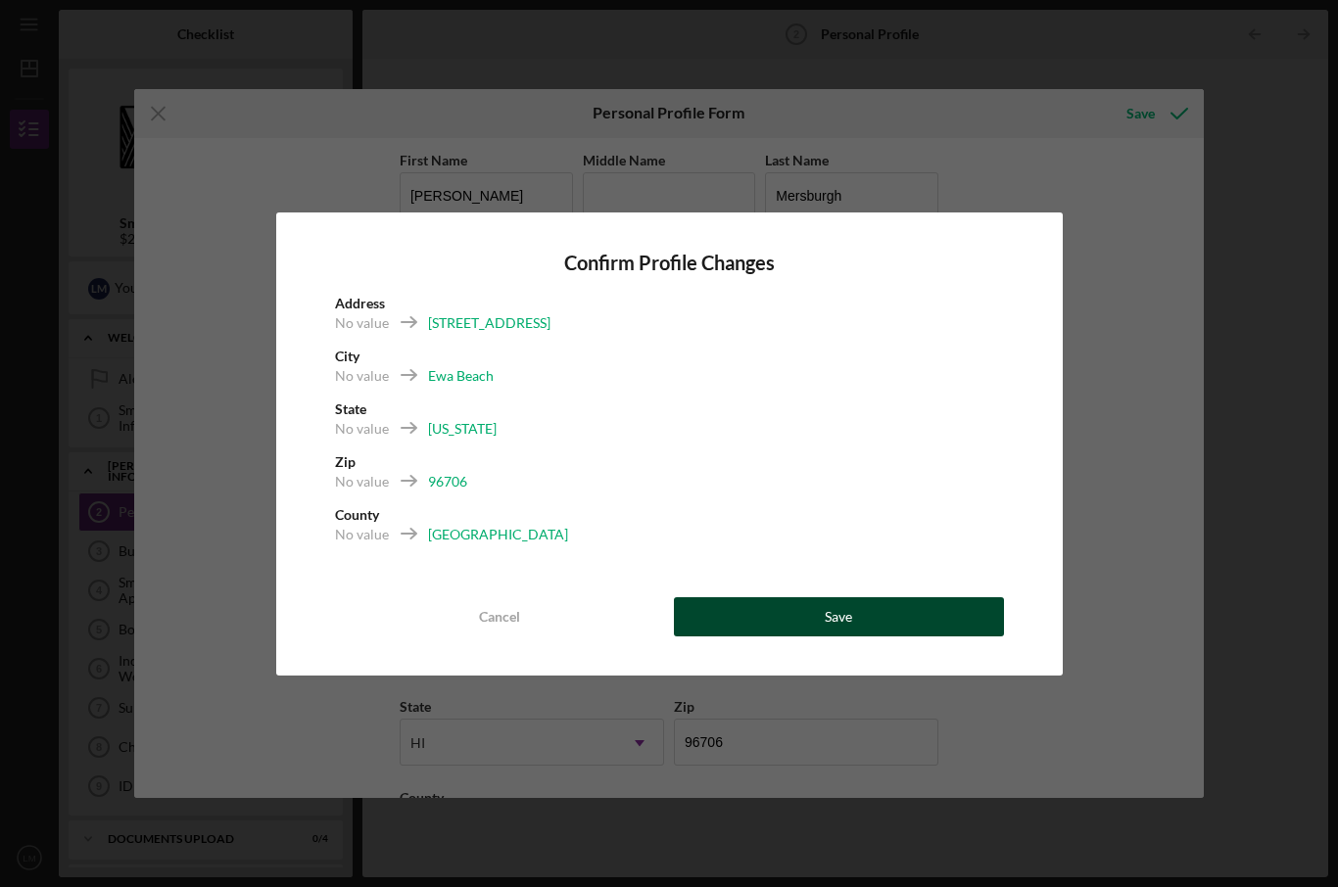
click at [882, 599] on button "Save" at bounding box center [839, 616] width 330 height 39
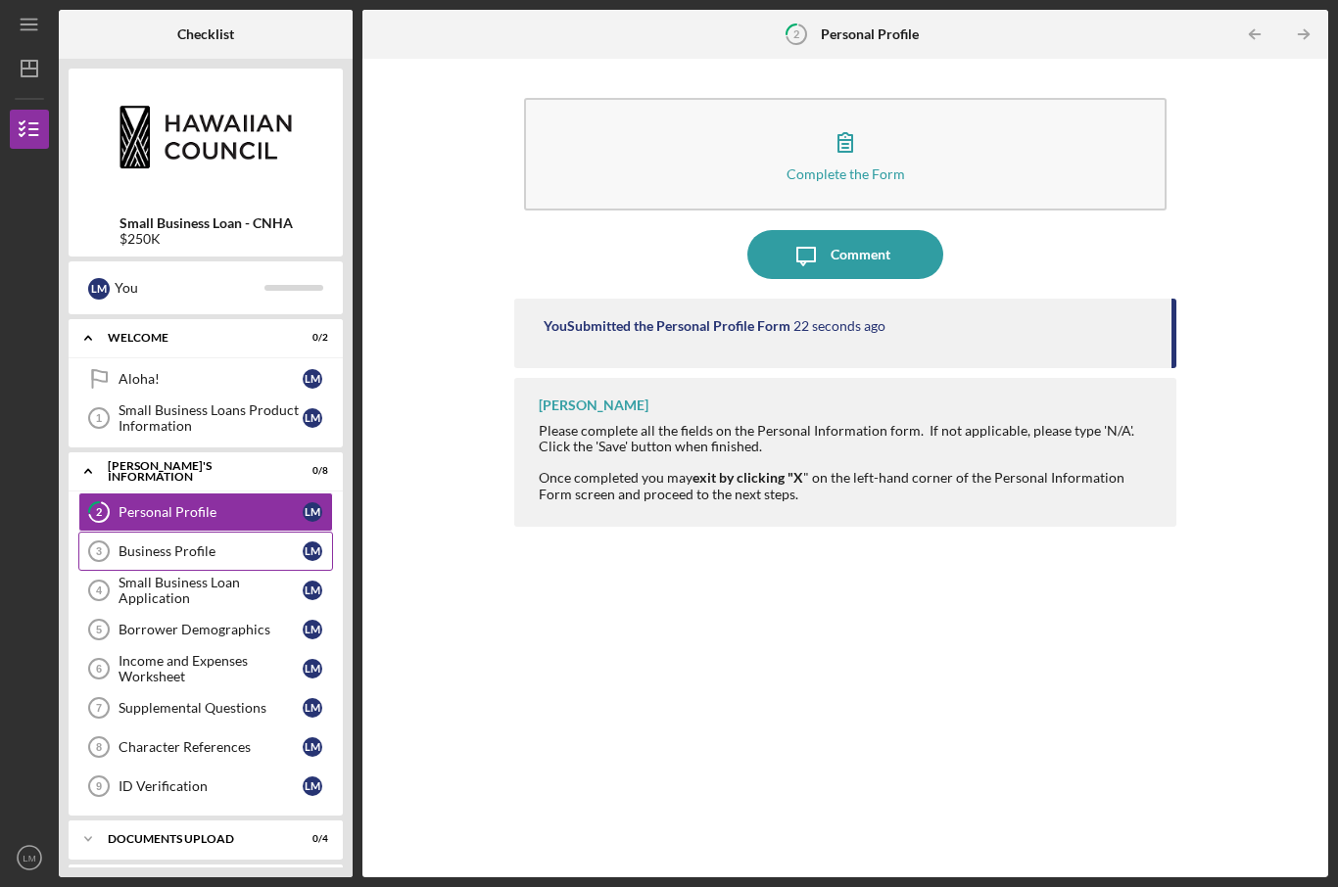
click at [206, 544] on div "Business Profile" at bounding box center [211, 552] width 184 height 16
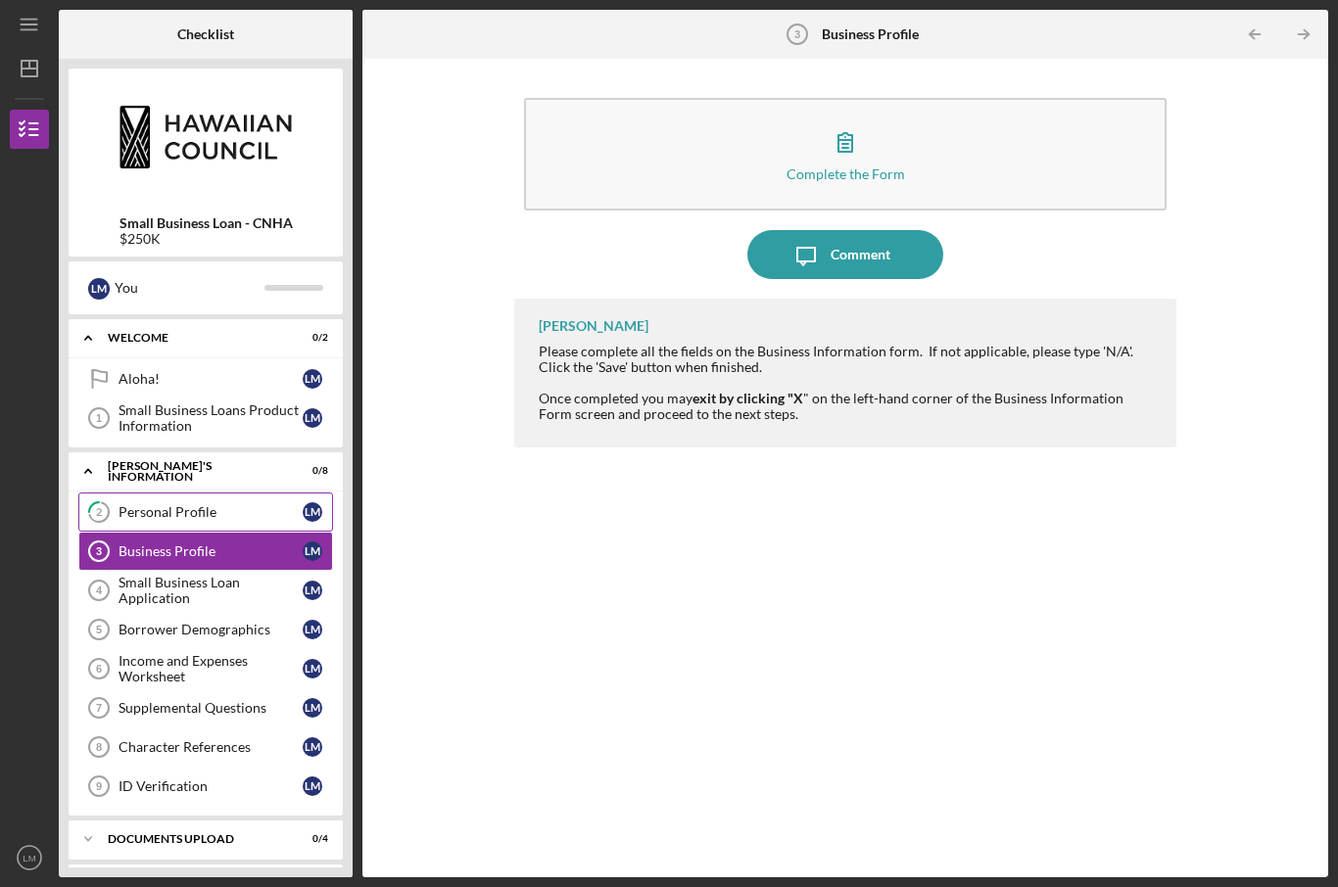
click at [207, 504] on div "Personal Profile" at bounding box center [211, 512] width 184 height 16
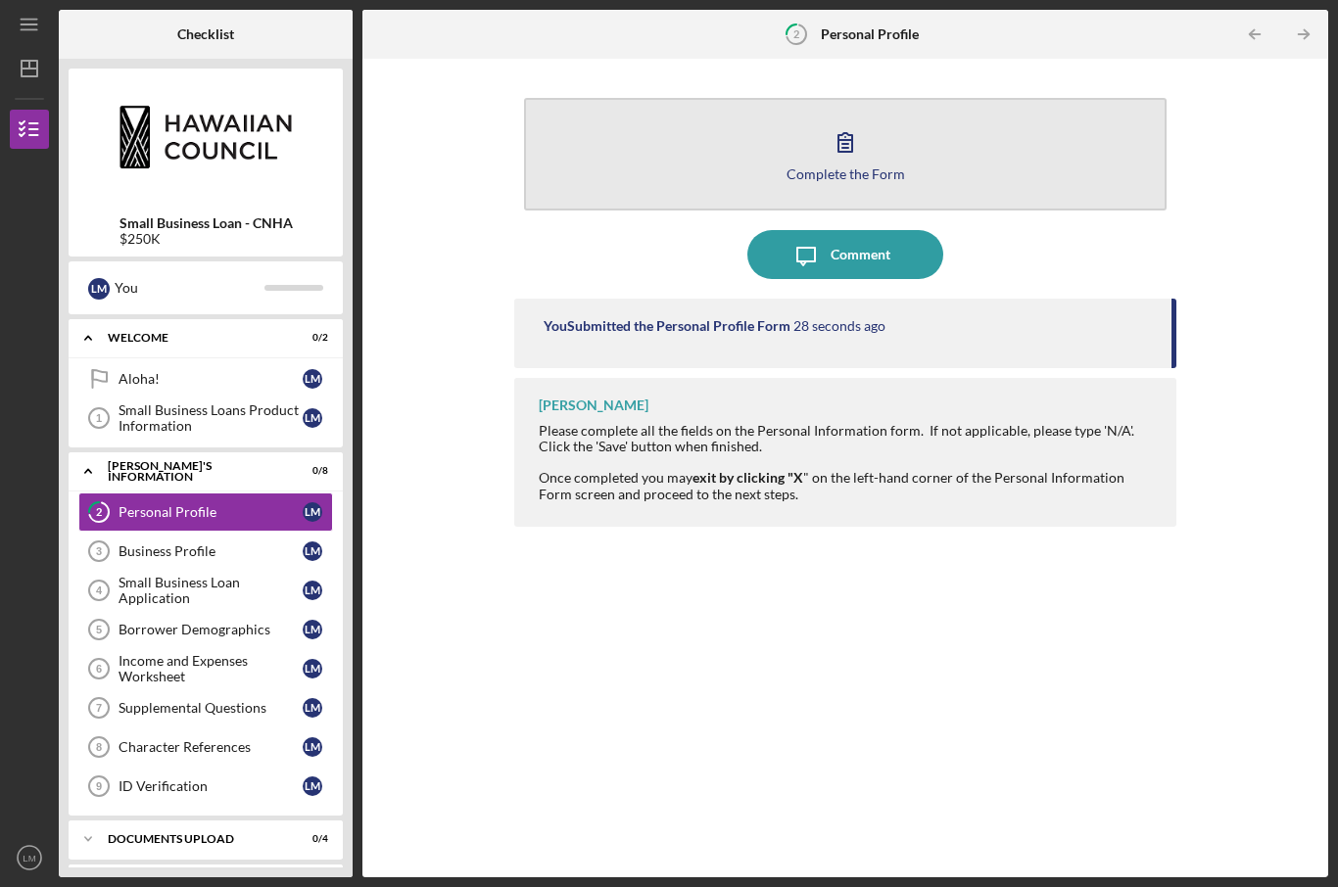
click at [921, 98] on button "Complete the Form Form" at bounding box center [845, 154] width 643 height 113
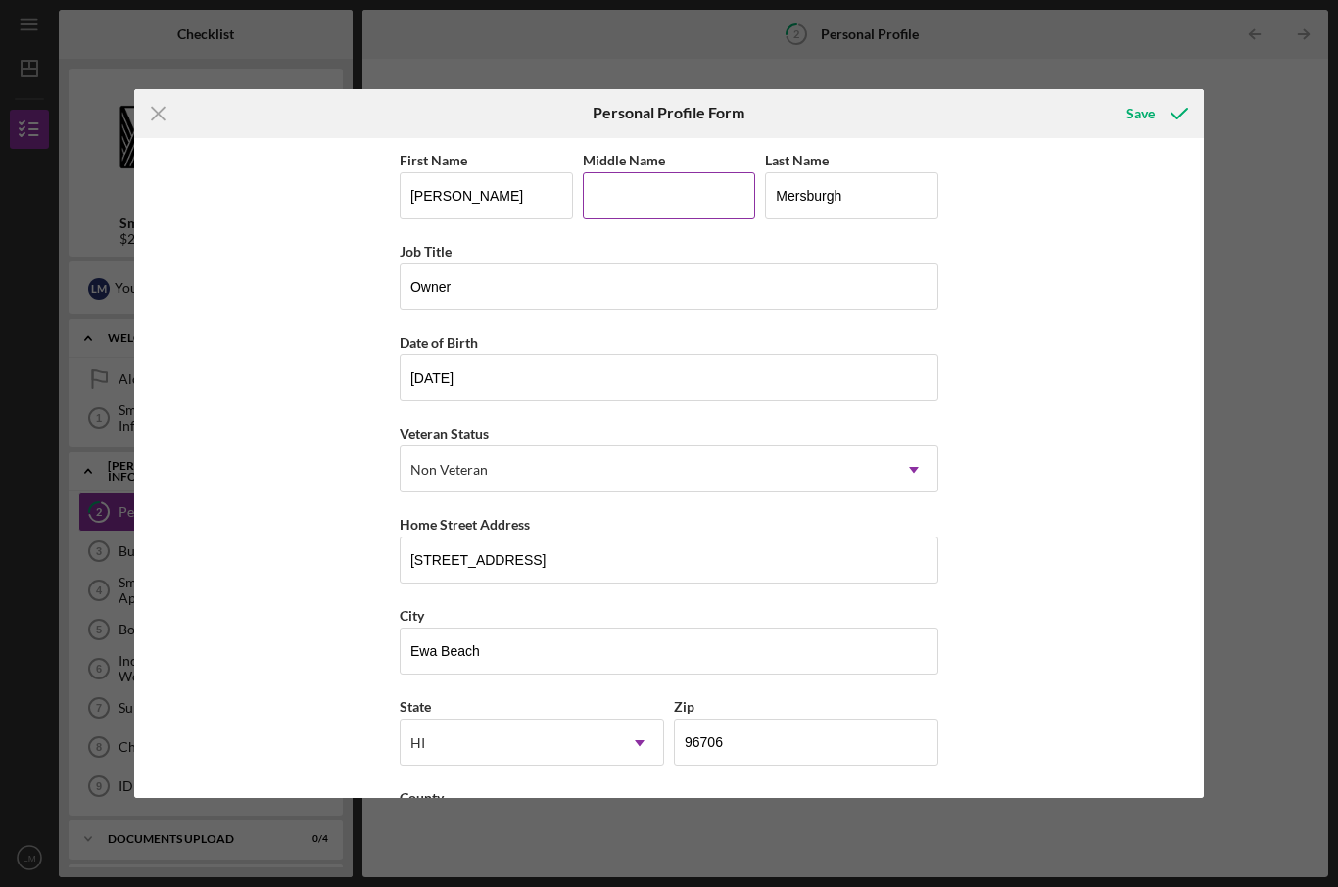
click at [708, 182] on input "Middle Name" at bounding box center [669, 195] width 173 height 47
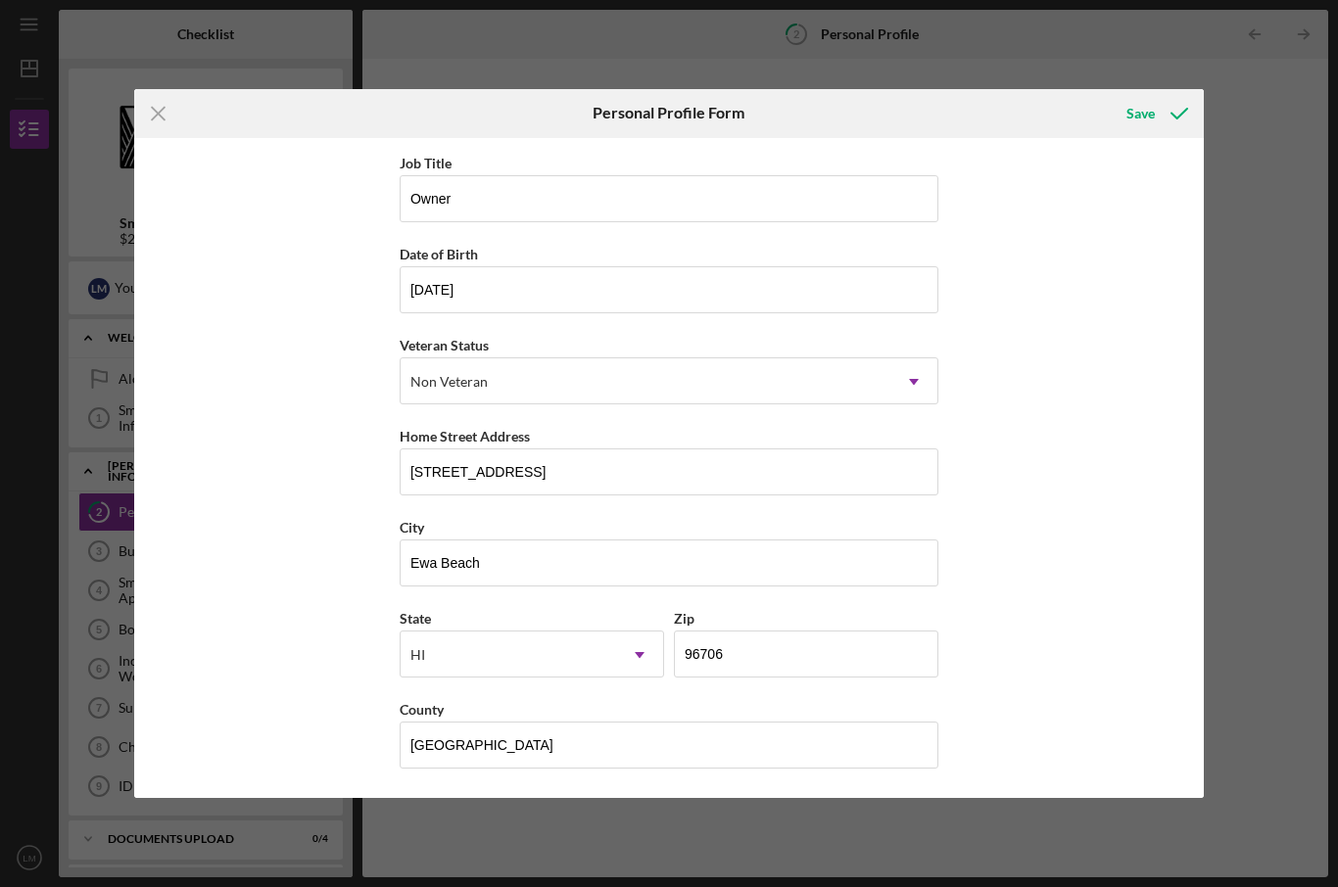
scroll to position [101, 0]
type input "[PERSON_NAME]"
click at [1159, 116] on icon "submit" at bounding box center [1179, 113] width 49 height 49
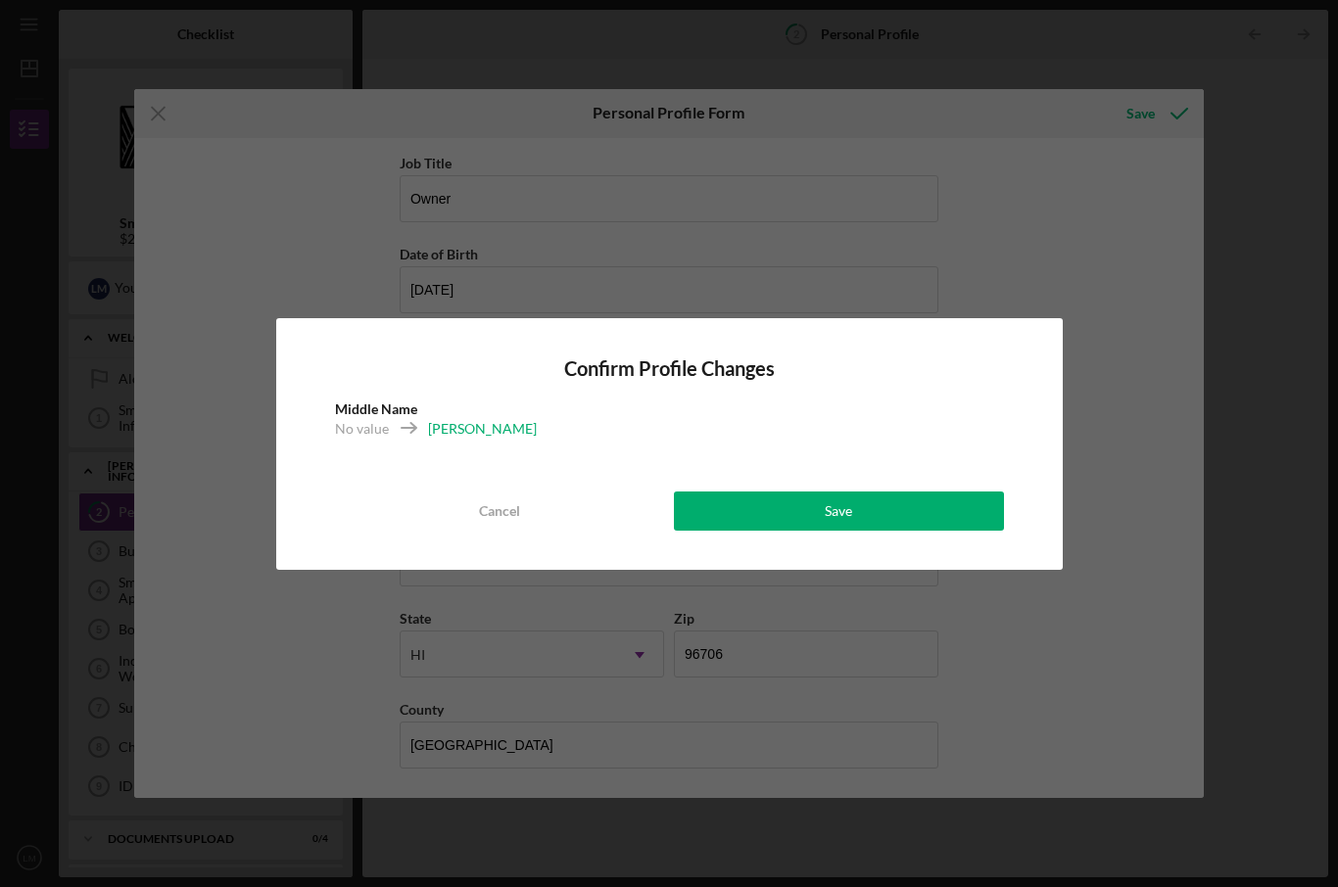
click at [841, 485] on div "Confirm Profile Changes Middle Name No value [PERSON_NAME] Cancel Save" at bounding box center [669, 444] width 786 height 252
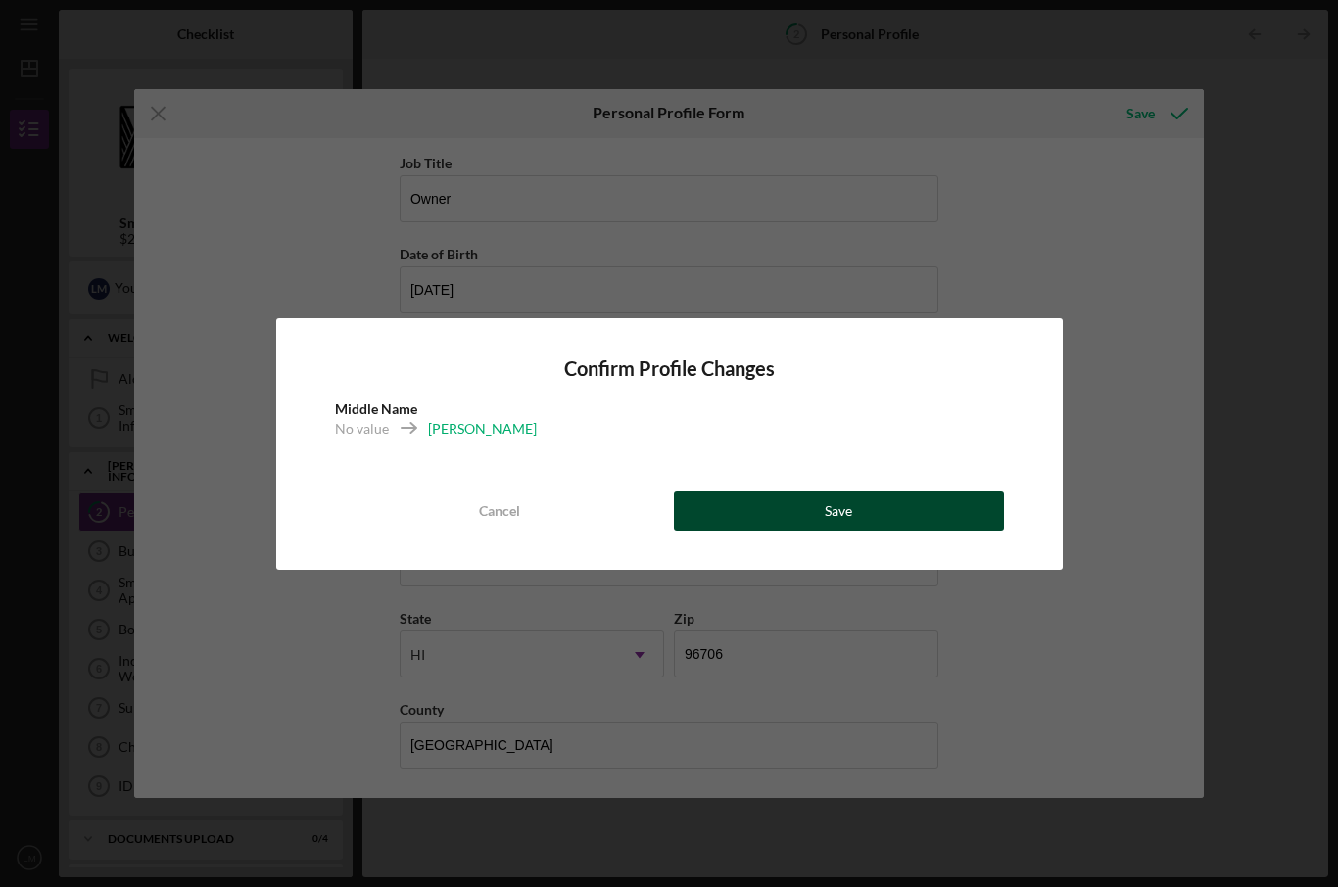
click at [907, 499] on button "Save" at bounding box center [839, 511] width 330 height 39
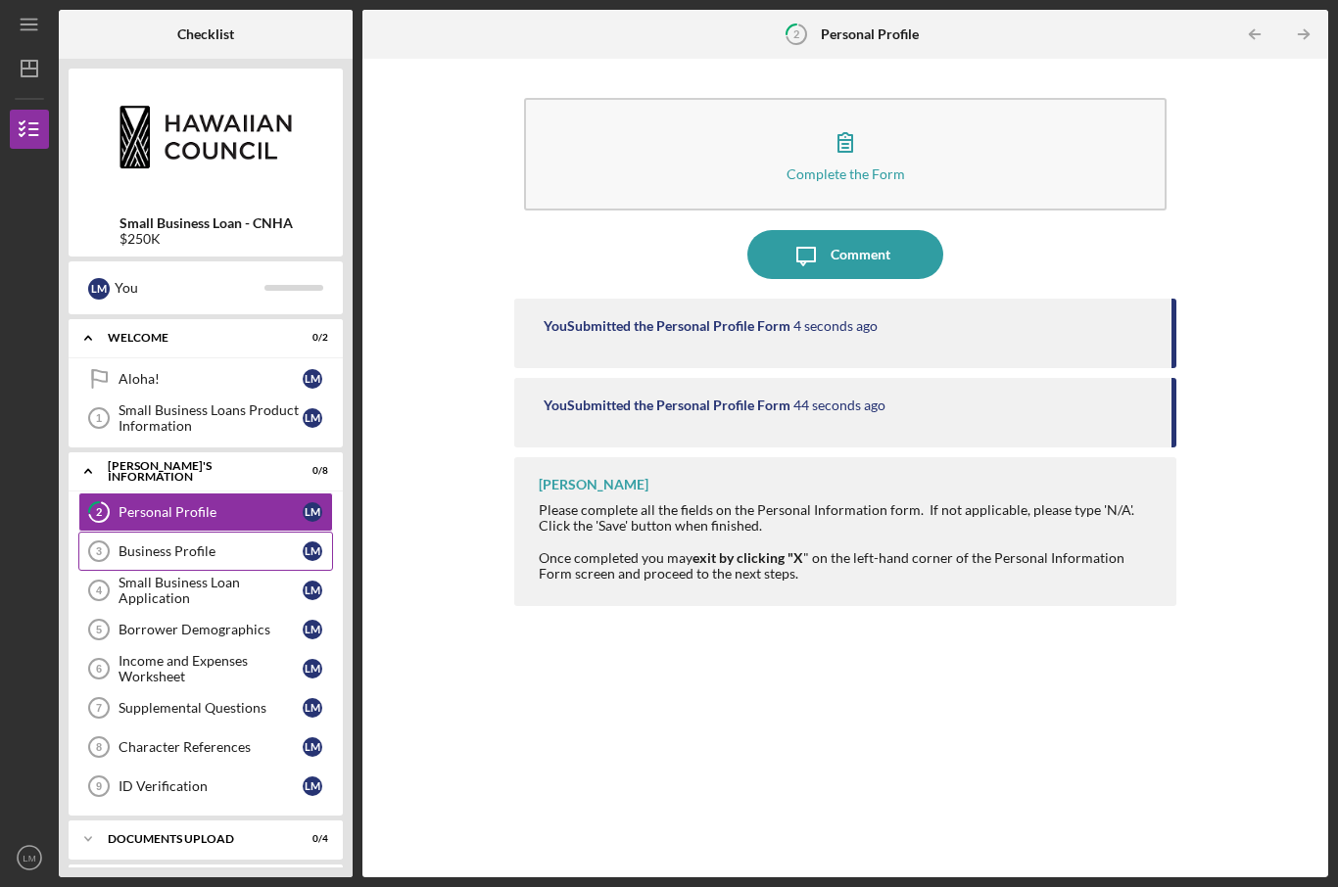
click at [262, 544] on div "Business Profile" at bounding box center [211, 552] width 184 height 16
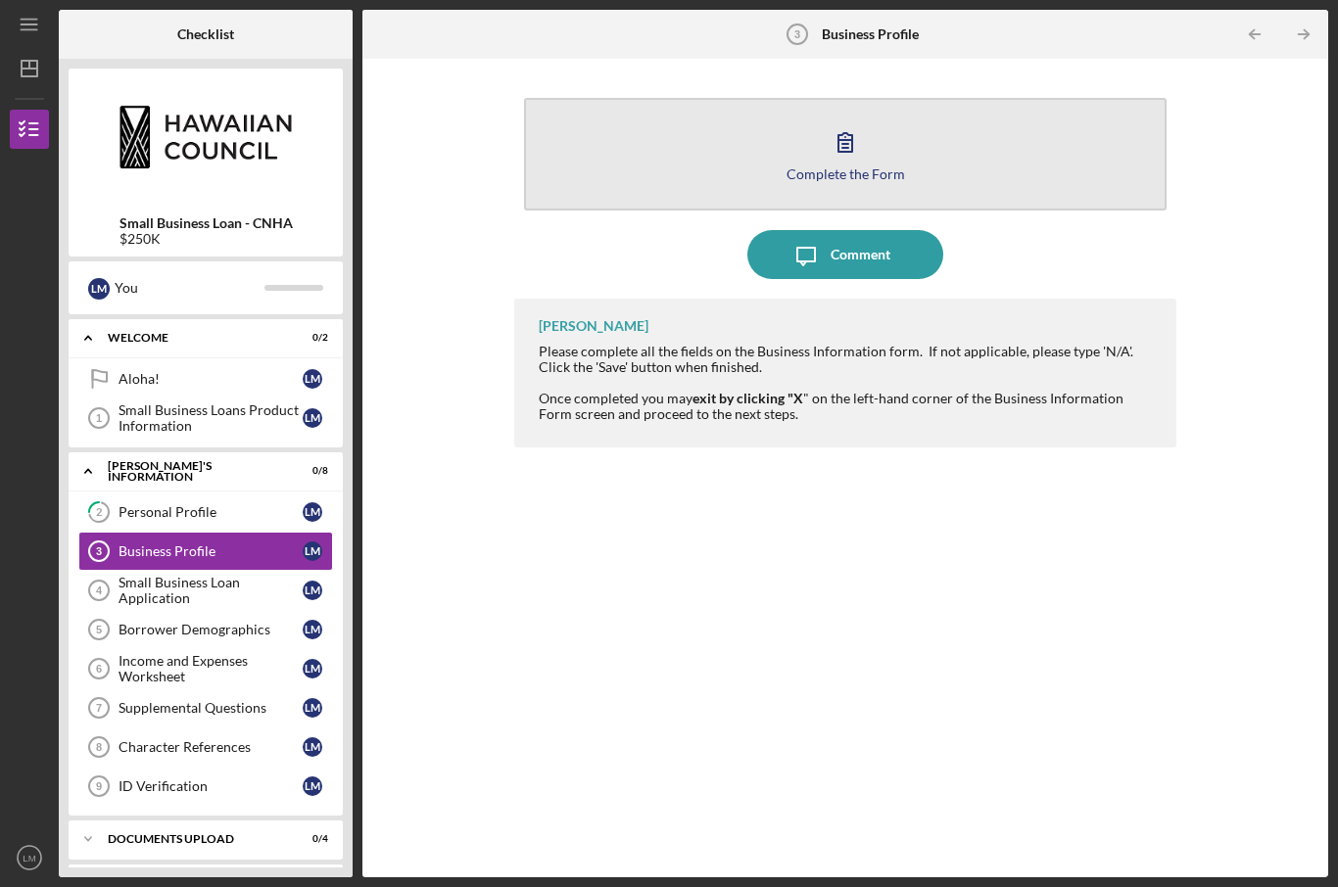
click at [875, 98] on button "Complete the Form Form" at bounding box center [845, 154] width 643 height 113
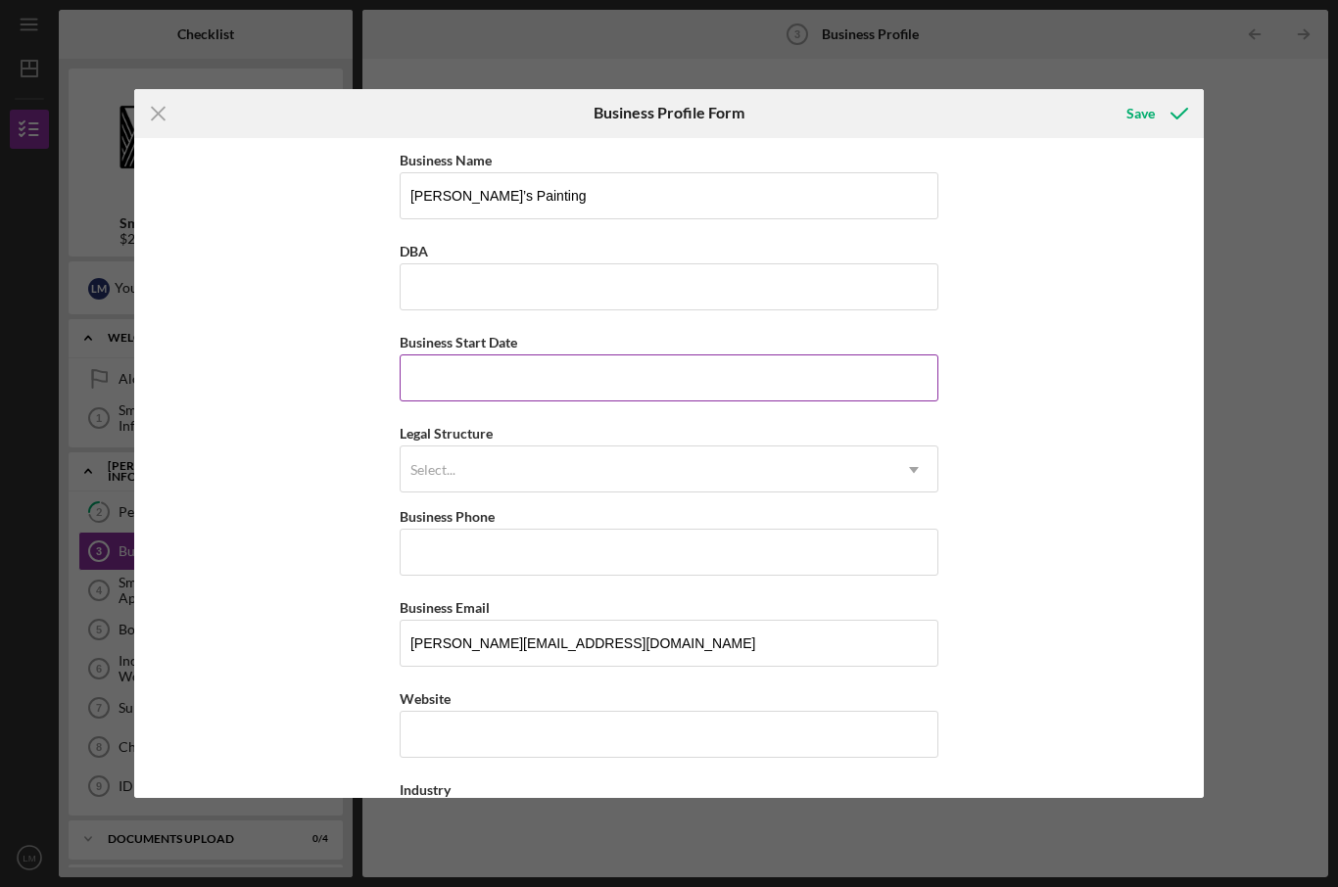
click at [566, 379] on input "Business Start Date" at bounding box center [669, 378] width 539 height 47
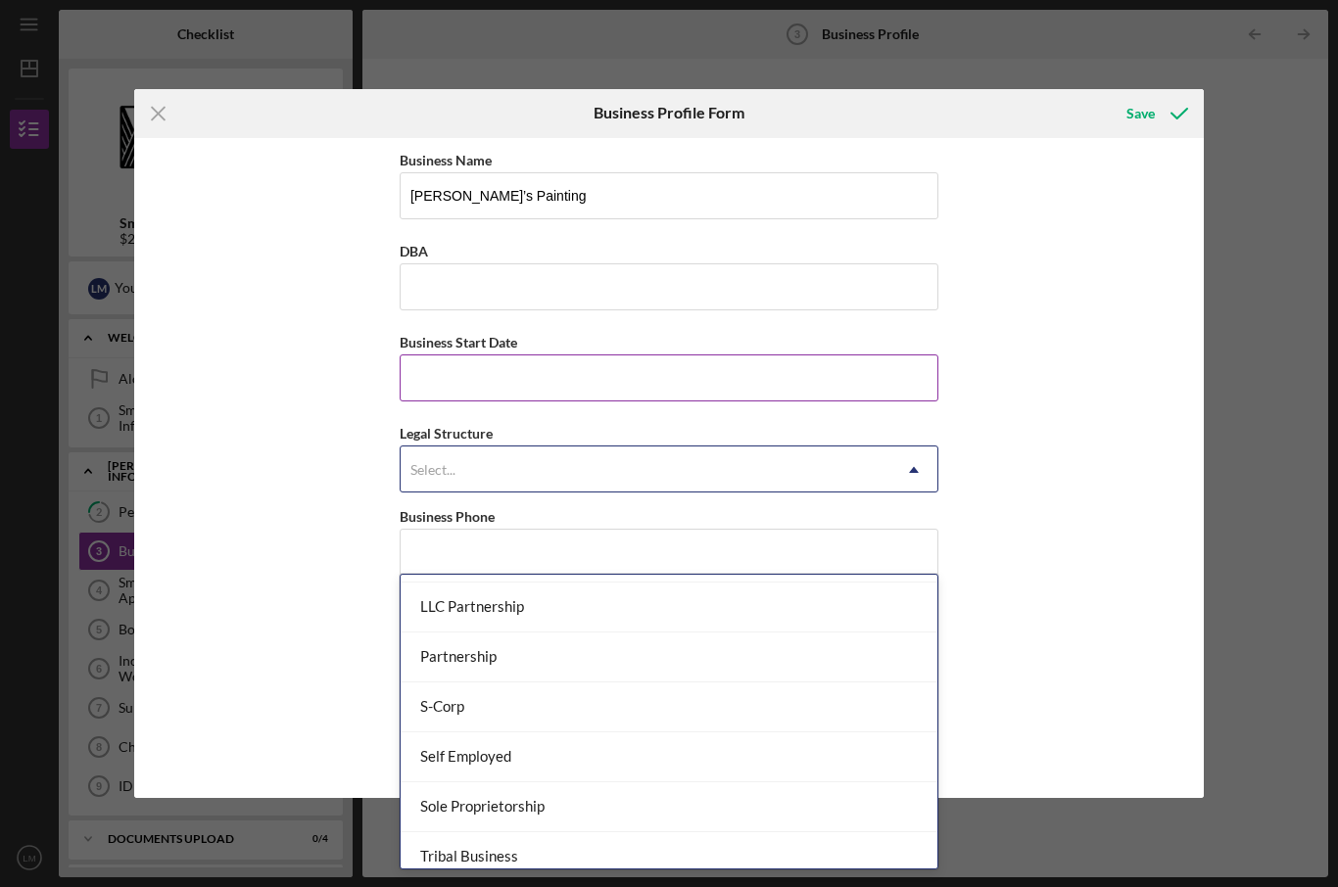
scroll to position [453, 0]
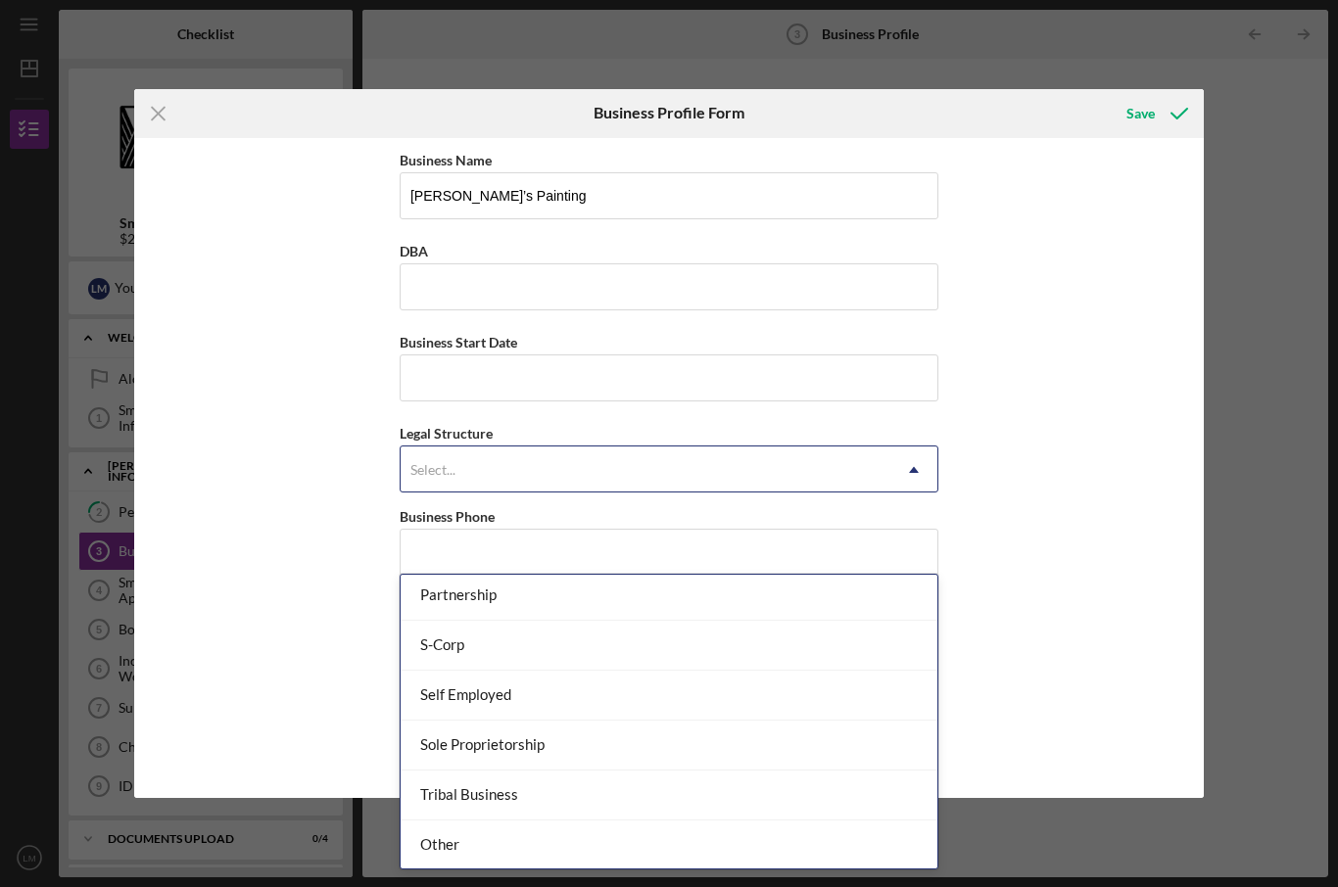
click at [737, 721] on div "Sole Proprietorship" at bounding box center [669, 746] width 537 height 50
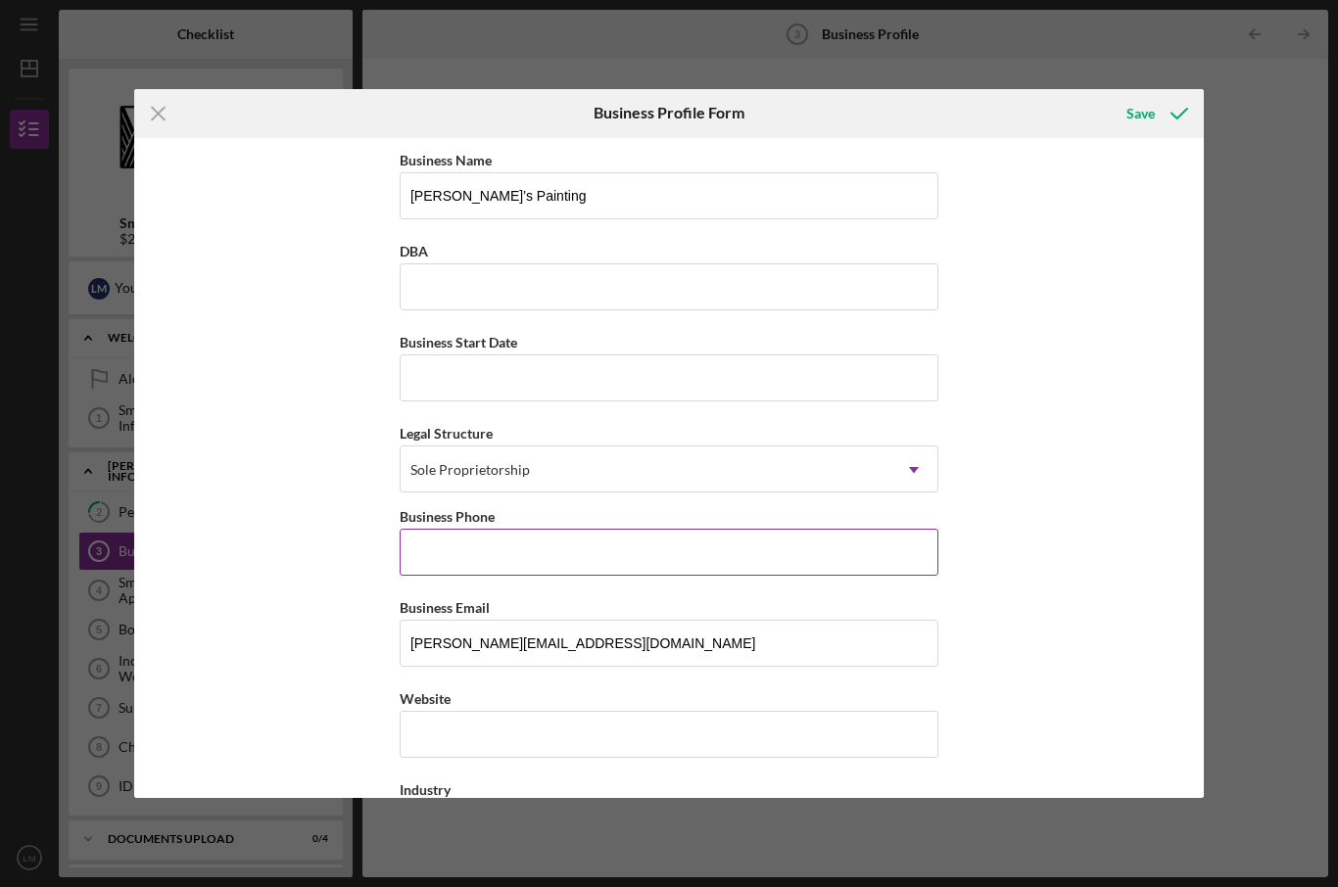
click at [810, 572] on input "Business Phone" at bounding box center [669, 552] width 539 height 47
type input "[PHONE_NUMBER]"
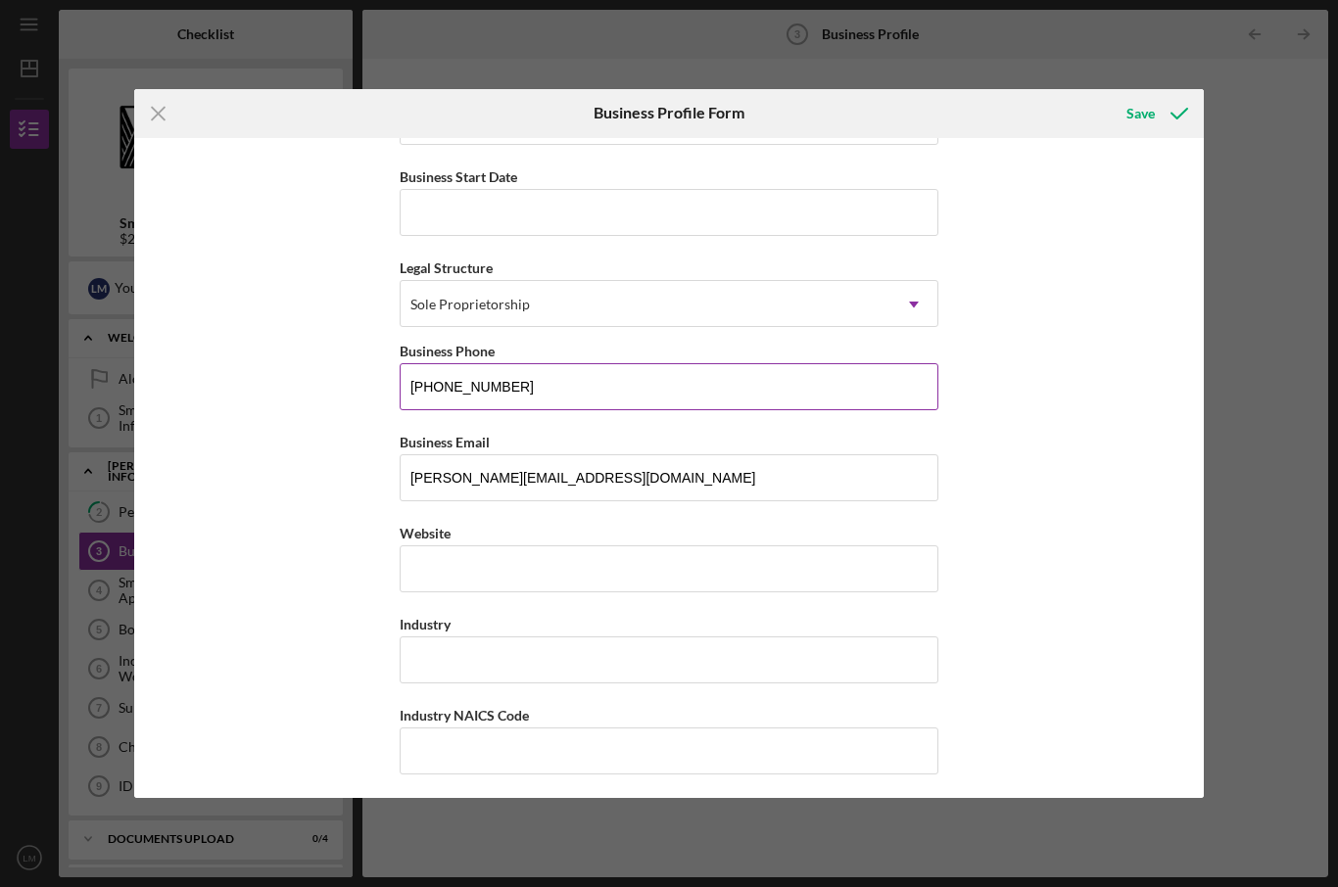
scroll to position [231, 0]
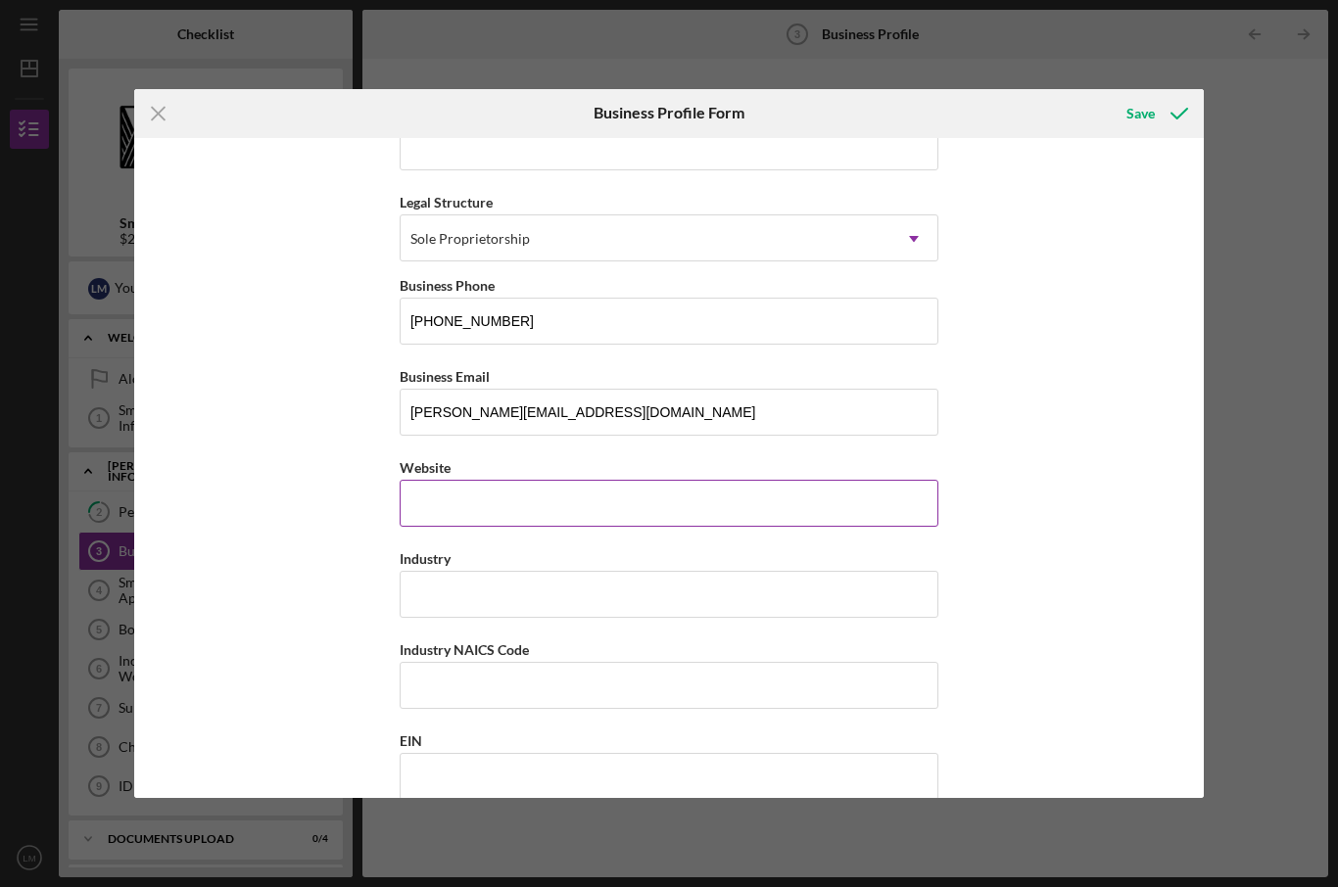
click at [709, 515] on input "Website" at bounding box center [669, 503] width 539 height 47
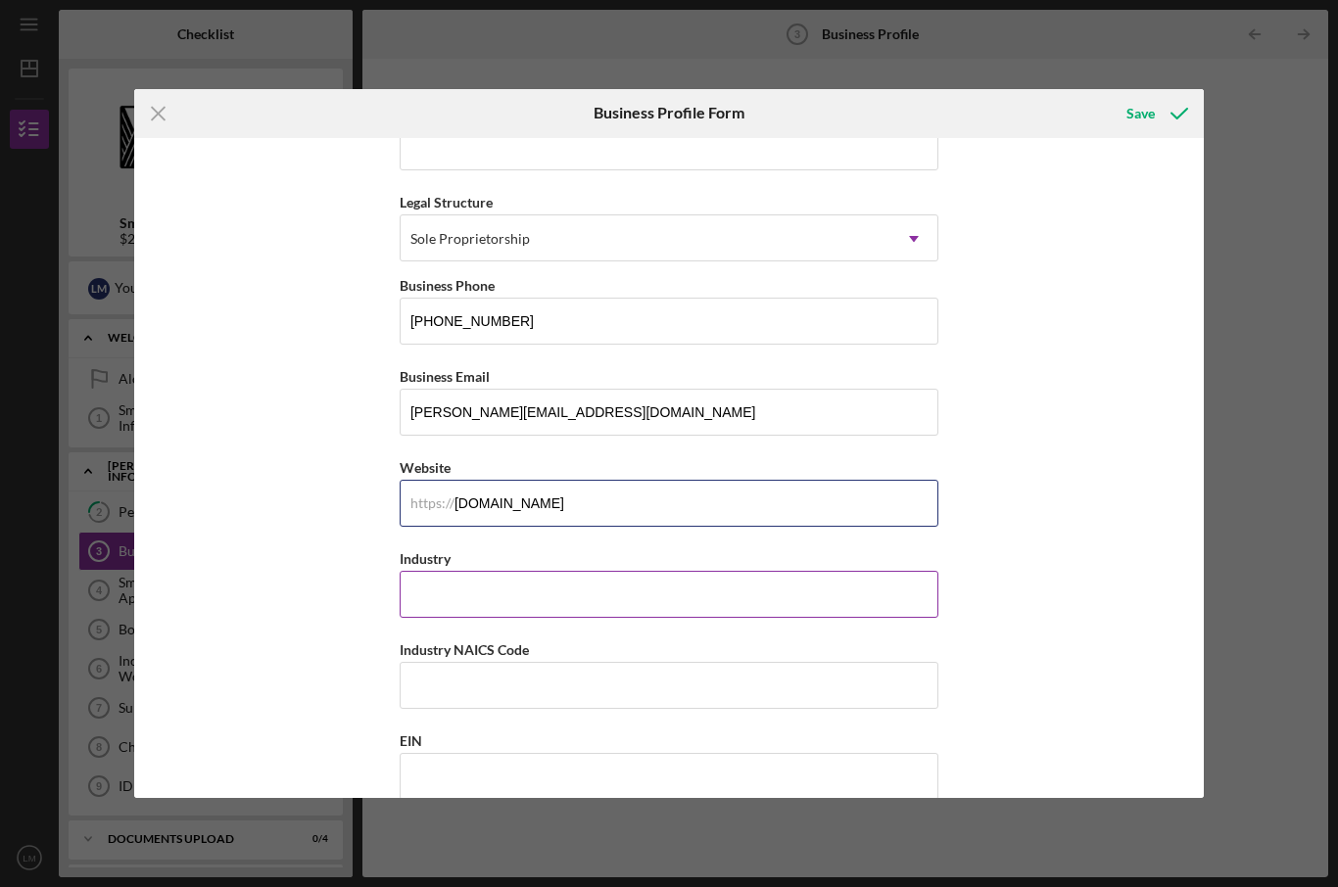
type input "[DOMAIN_NAME]"
click at [799, 618] on input "Industry" at bounding box center [669, 594] width 539 height 47
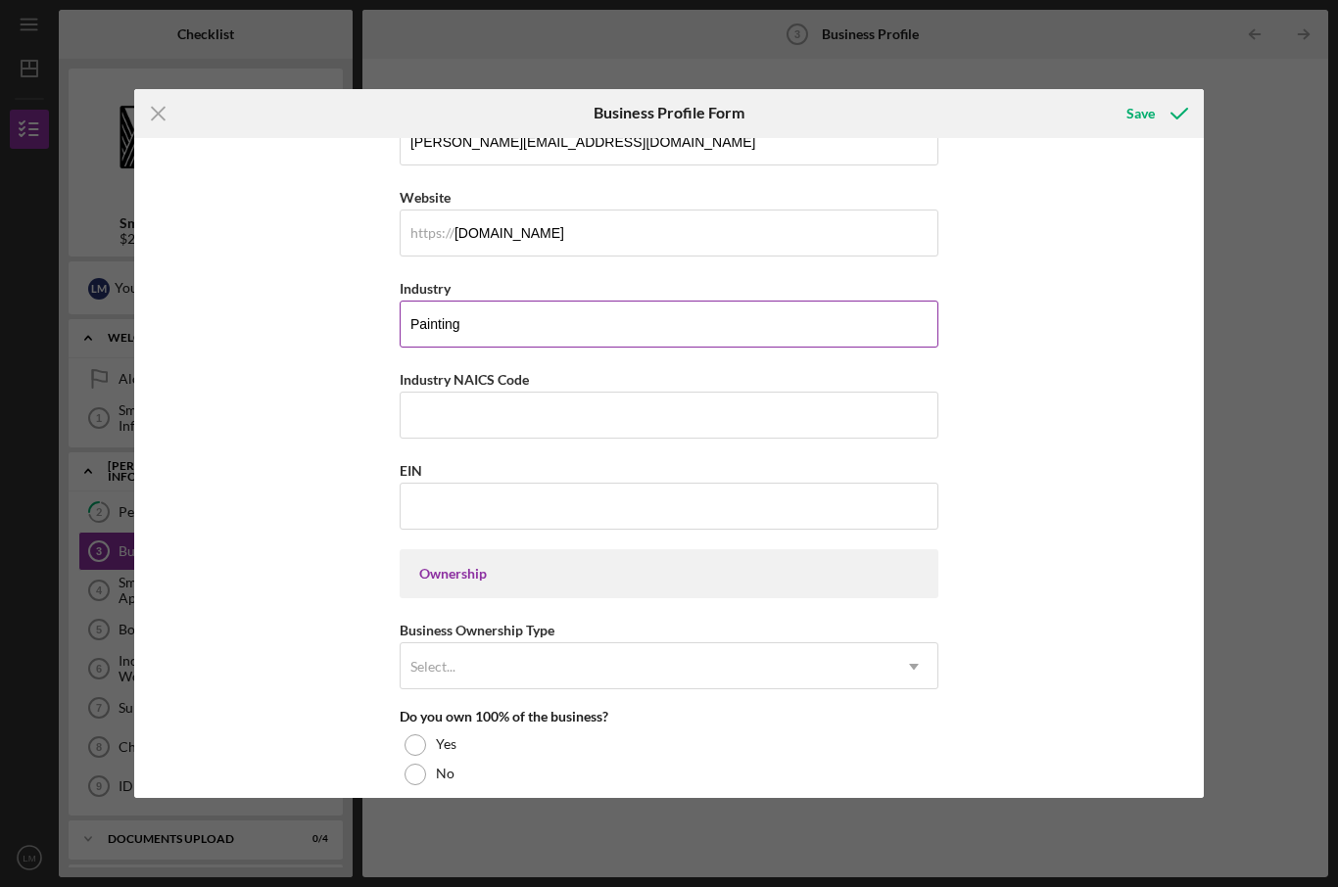
scroll to position [507, 0]
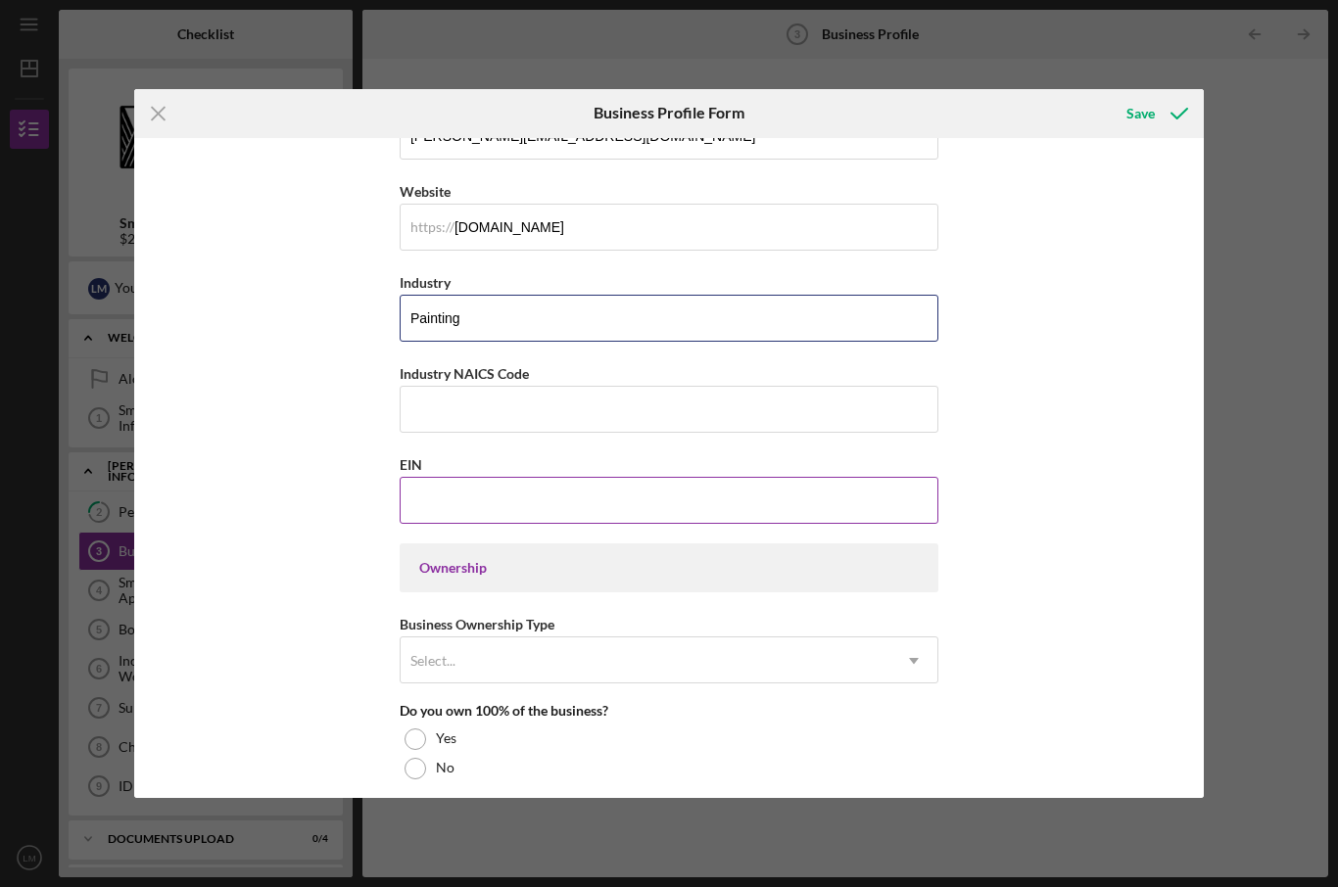
type input "Painting"
click at [753, 524] on input "EIN" at bounding box center [669, 500] width 539 height 47
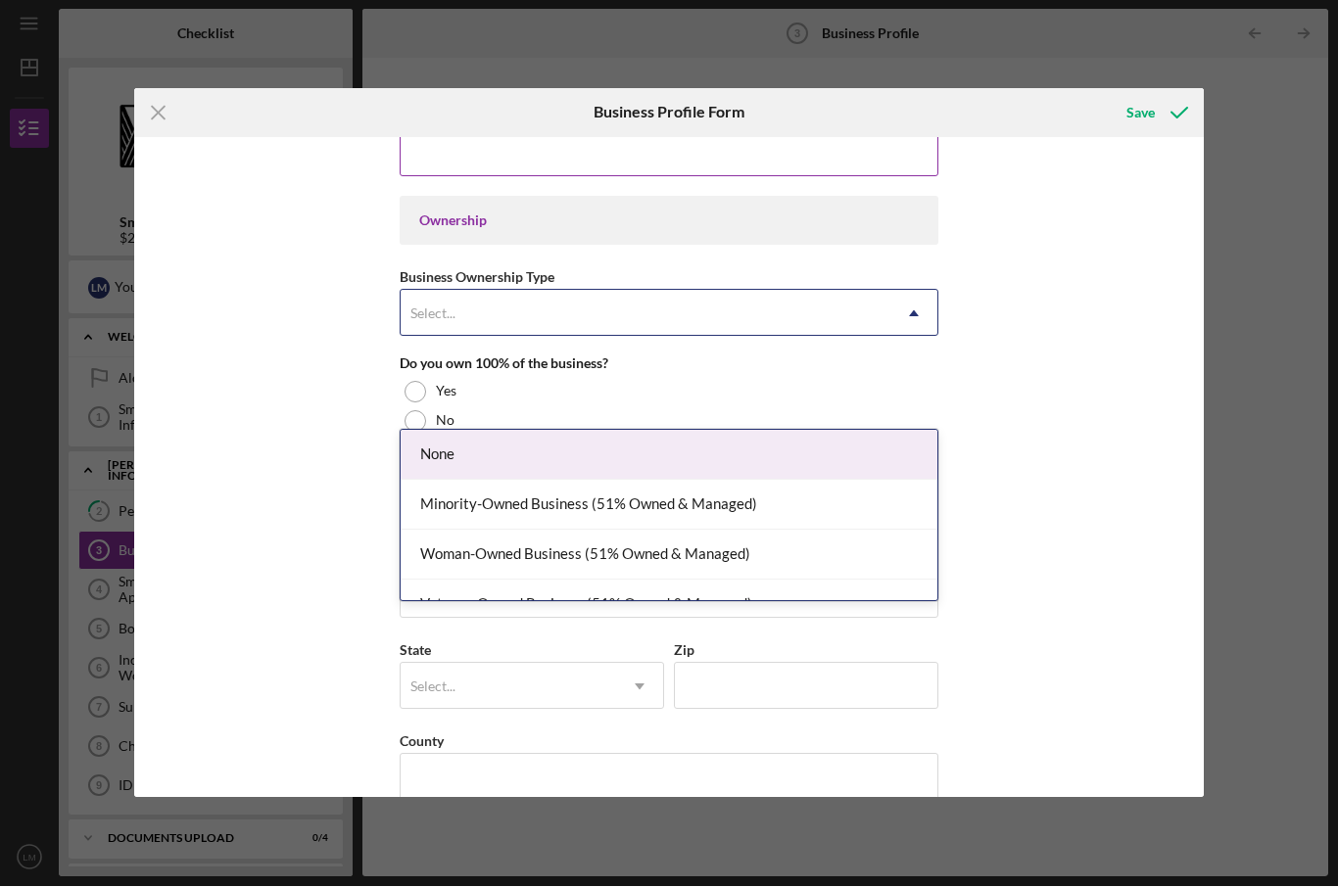
scroll to position [0, 0]
click at [764, 431] on div "None" at bounding box center [669, 456] width 537 height 50
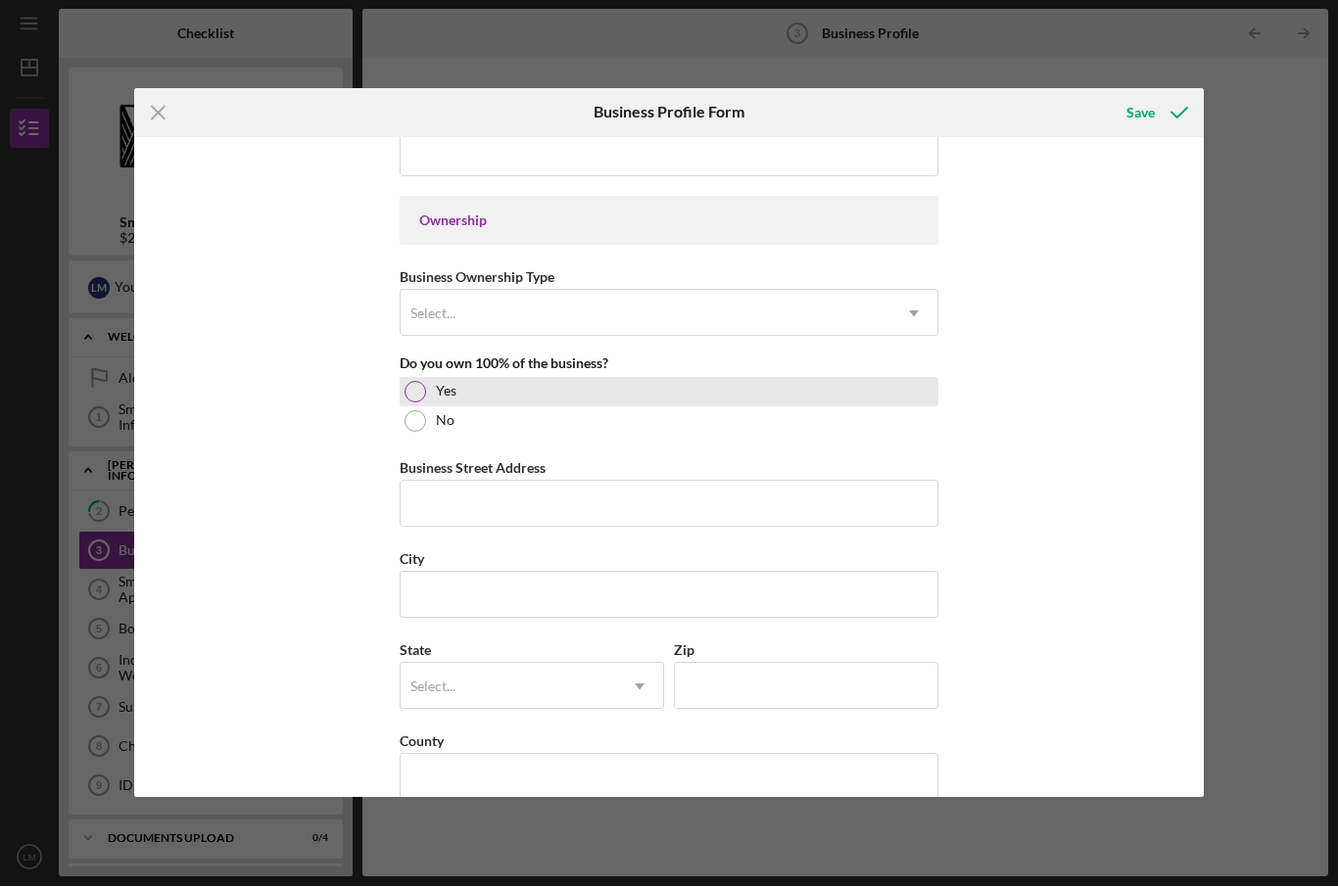
click at [422, 397] on div "Yes" at bounding box center [669, 392] width 539 height 29
click at [557, 511] on input "Business Street Address" at bounding box center [669, 504] width 539 height 47
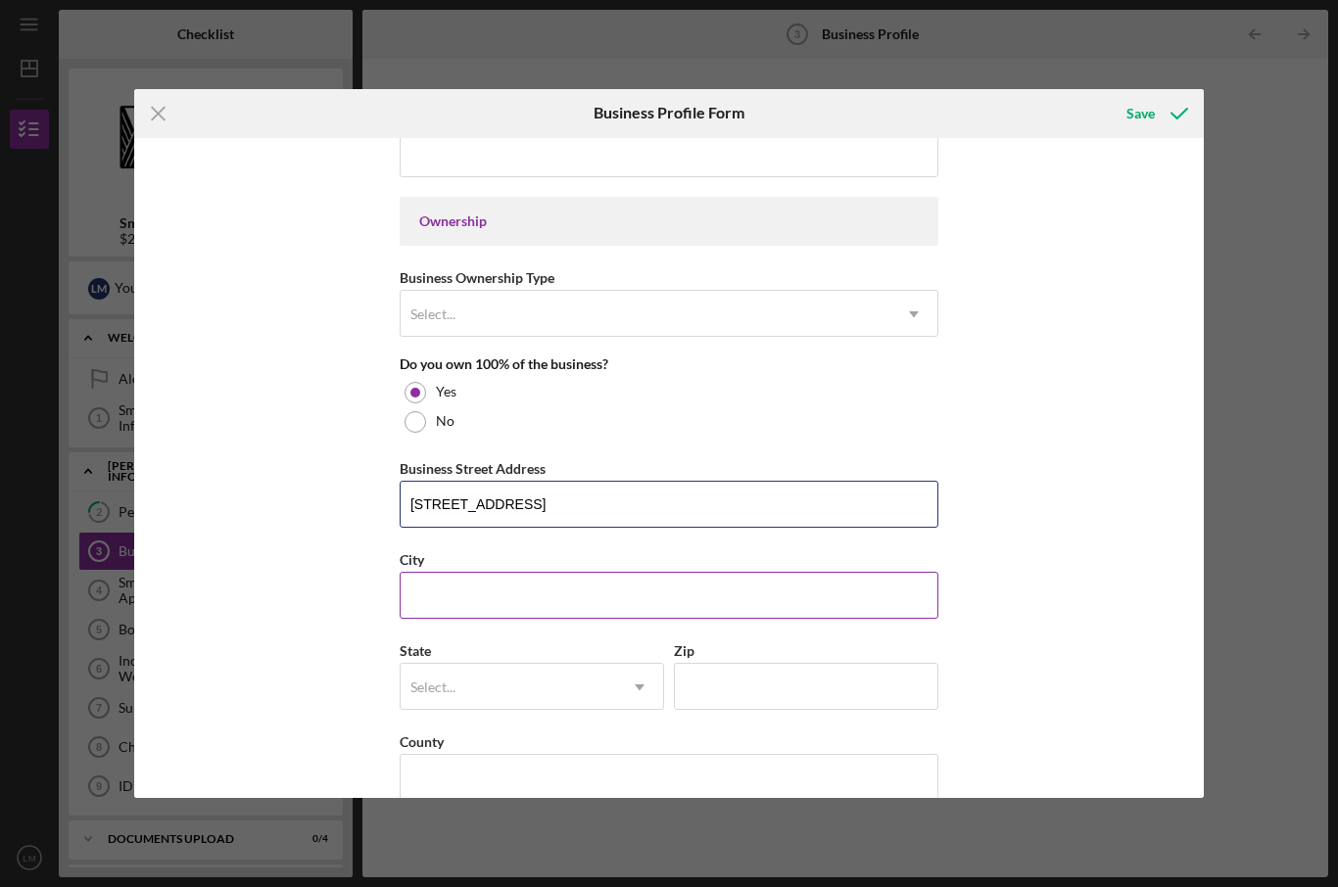
type input "[STREET_ADDRESS]"
click at [781, 616] on input "City" at bounding box center [669, 595] width 539 height 47
type input "Ewa Beach"
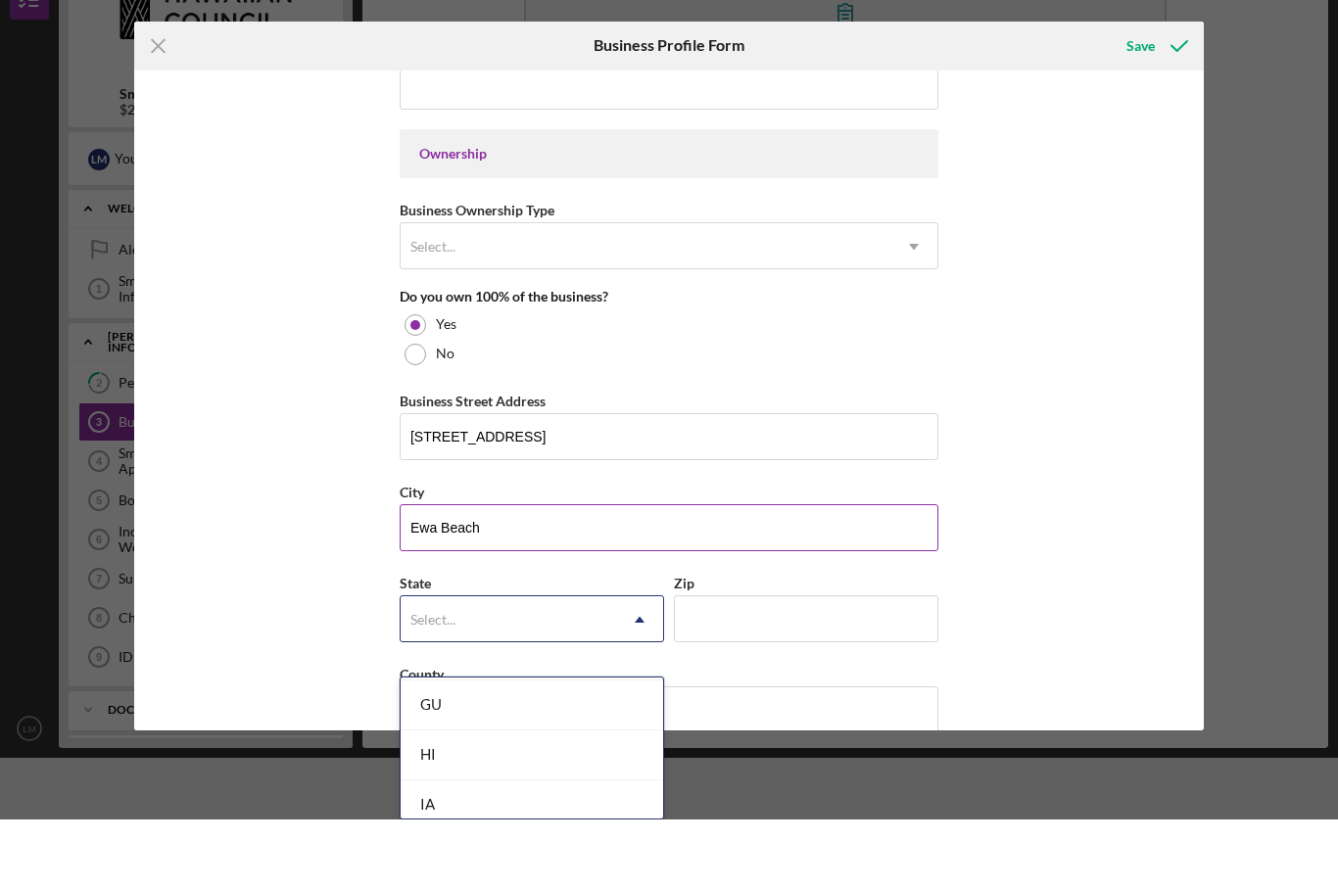
scroll to position [944, 0]
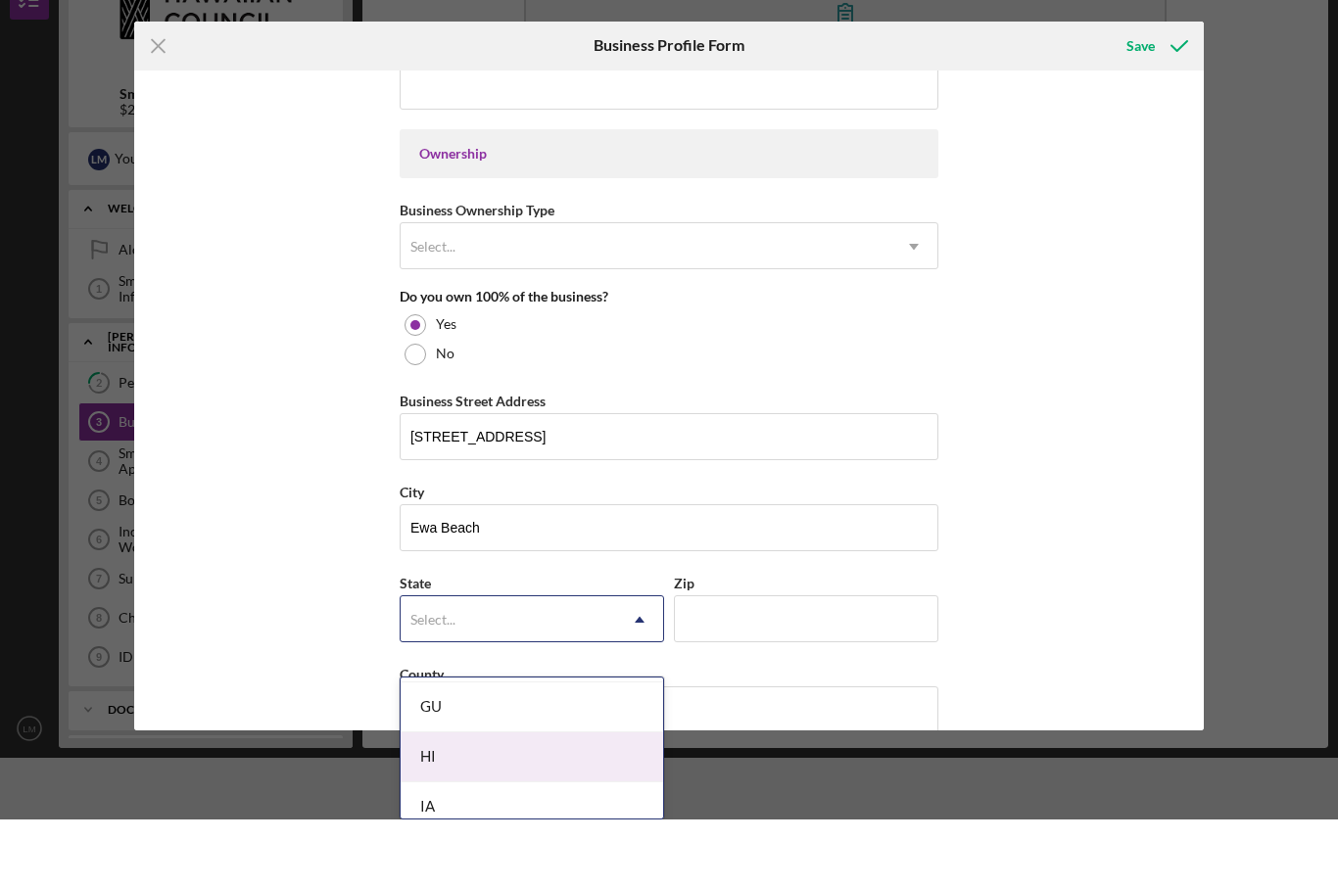
click at [540, 800] on div "HI" at bounding box center [532, 825] width 262 height 50
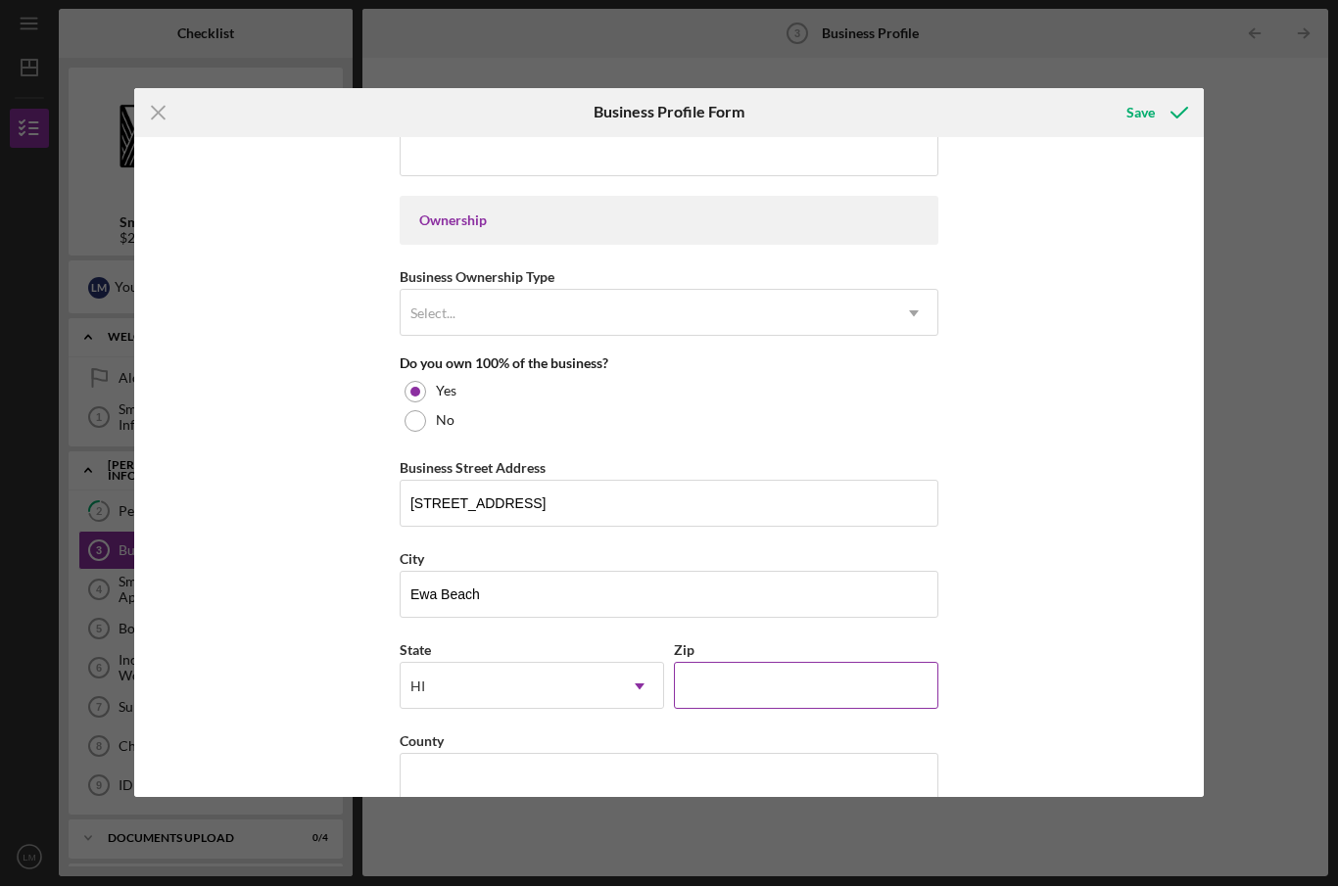
click at [812, 697] on input "Zip" at bounding box center [806, 686] width 264 height 47
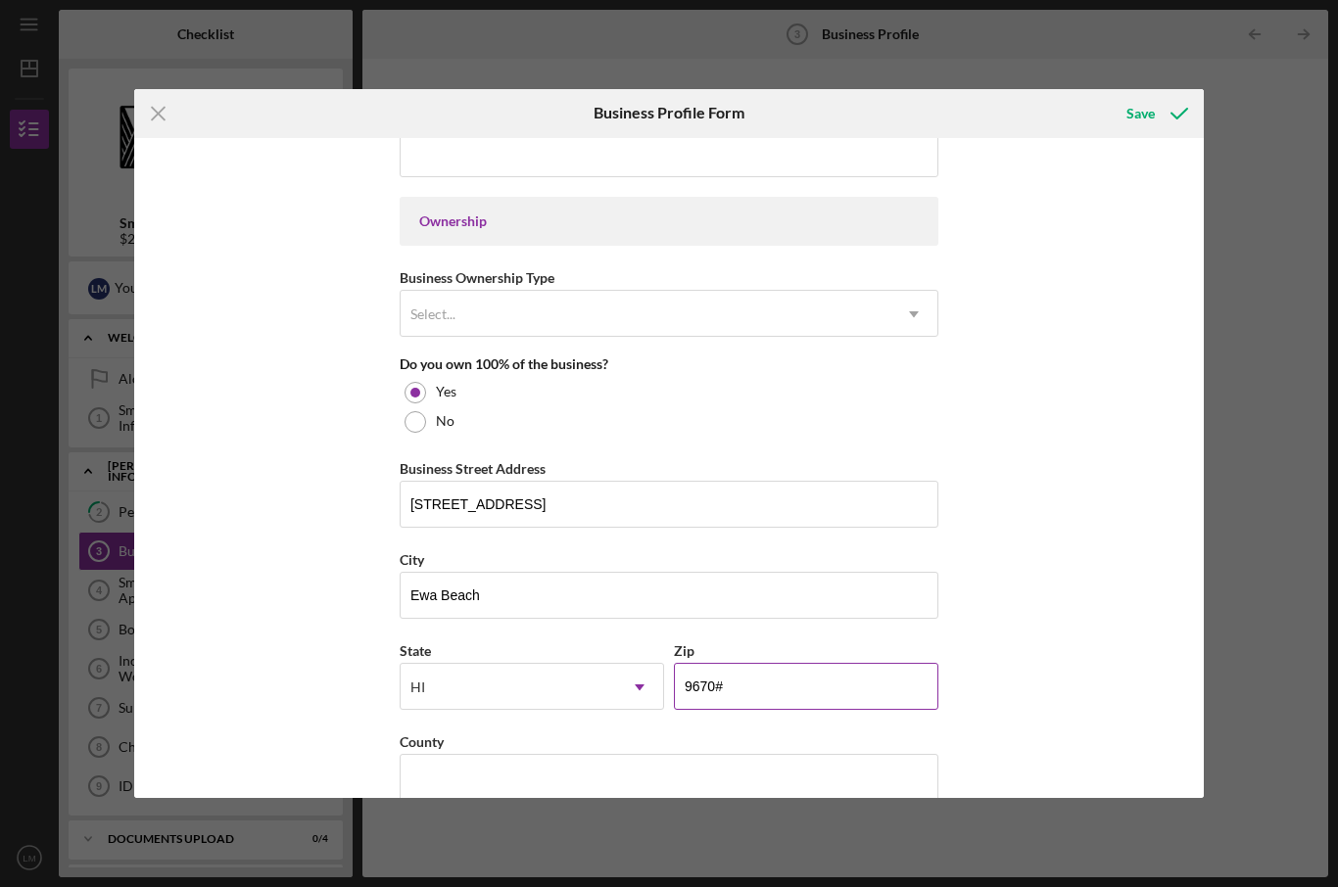
type input "96706"
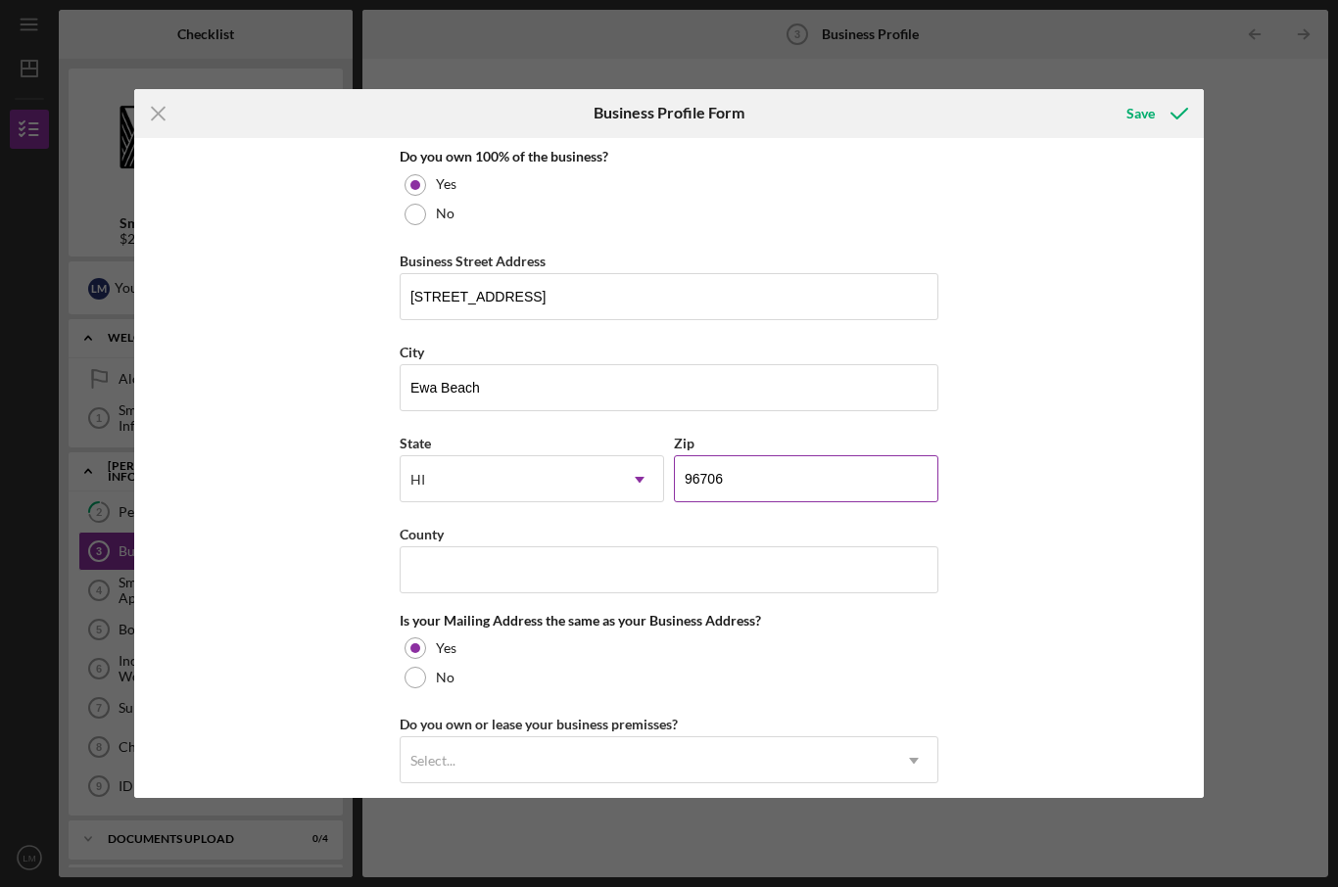
scroll to position [1098, 0]
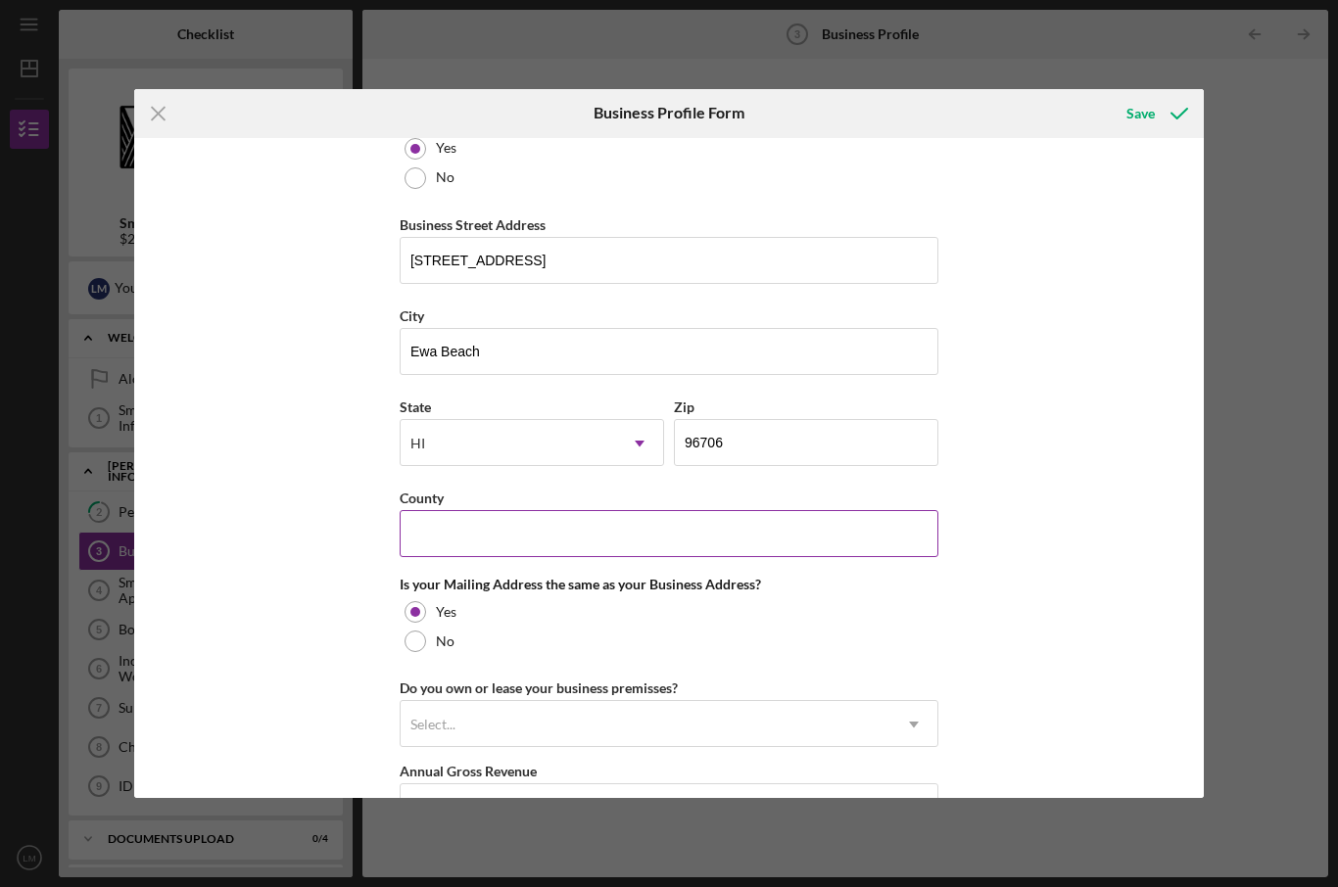
click at [795, 549] on input "County" at bounding box center [669, 533] width 539 height 47
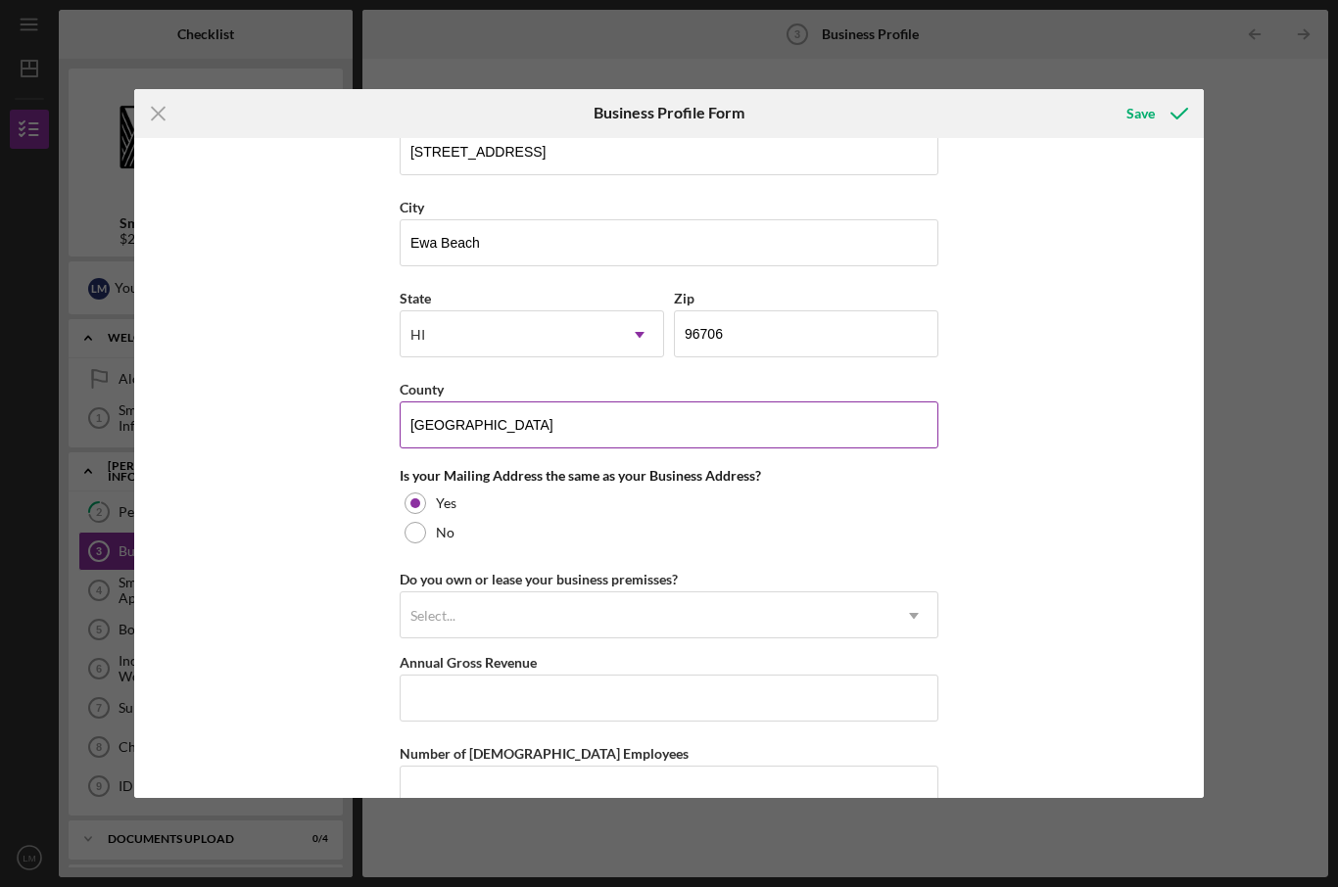
scroll to position [1212, 0]
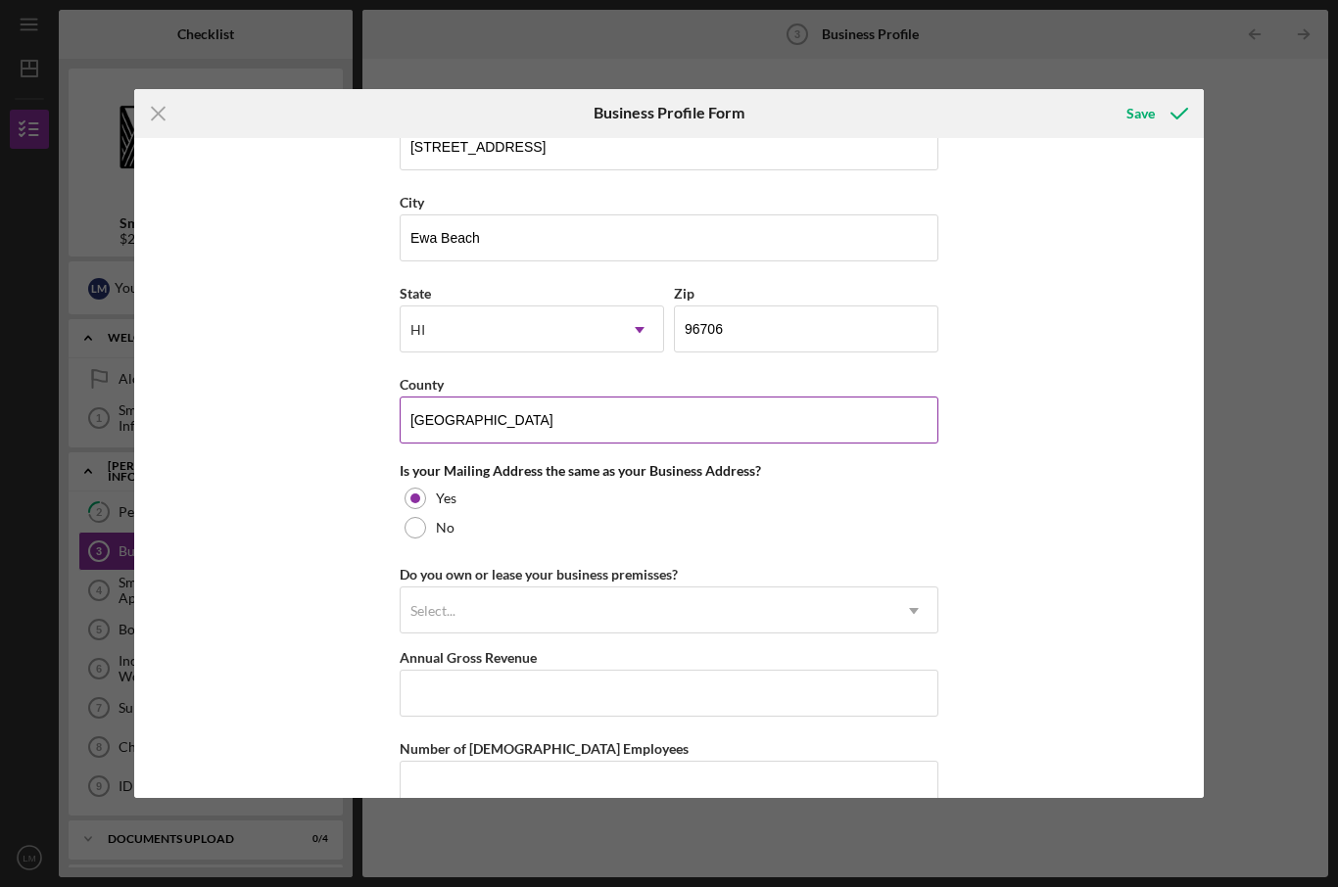
type input "[GEOGRAPHIC_DATA]"
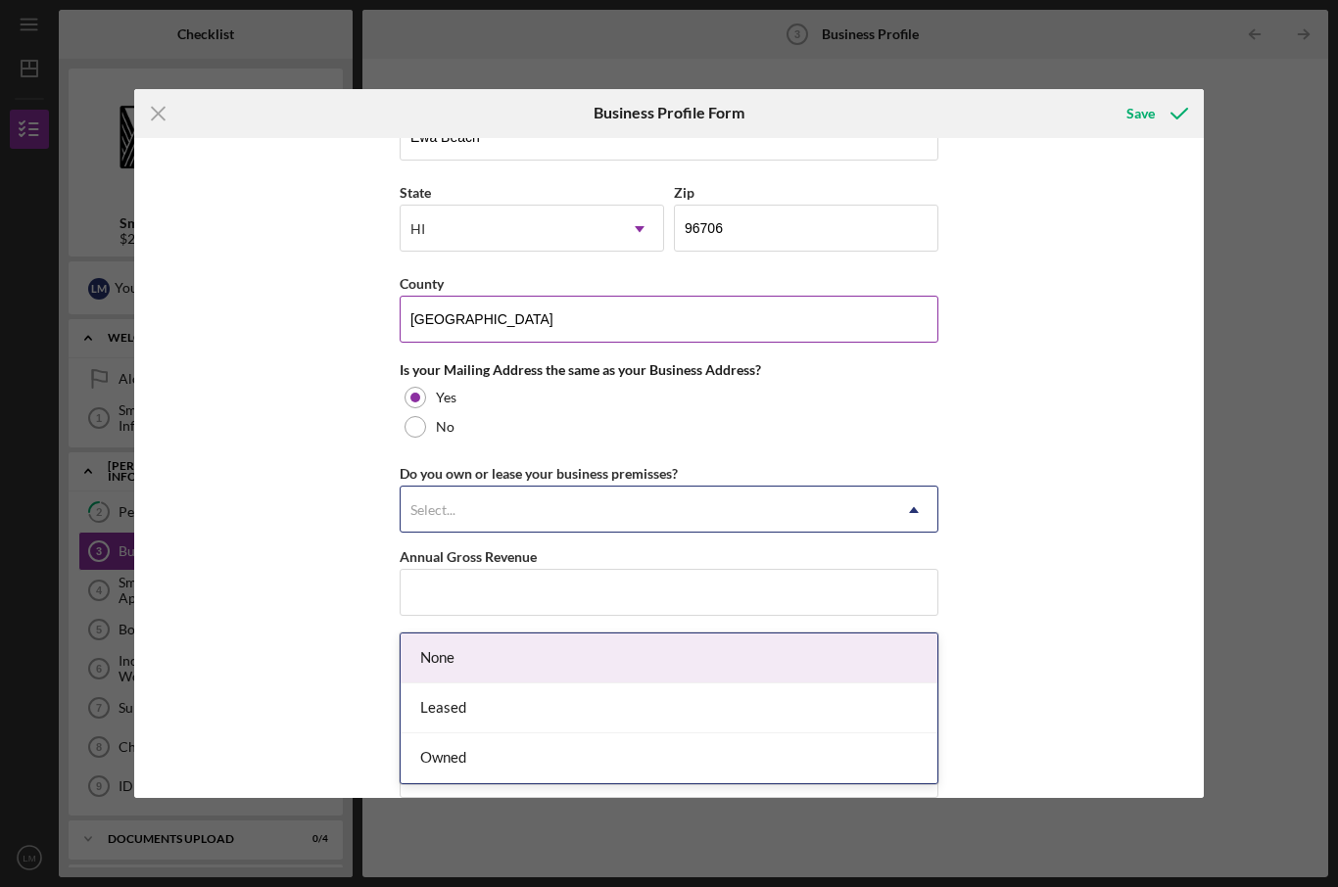
scroll to position [1311, 0]
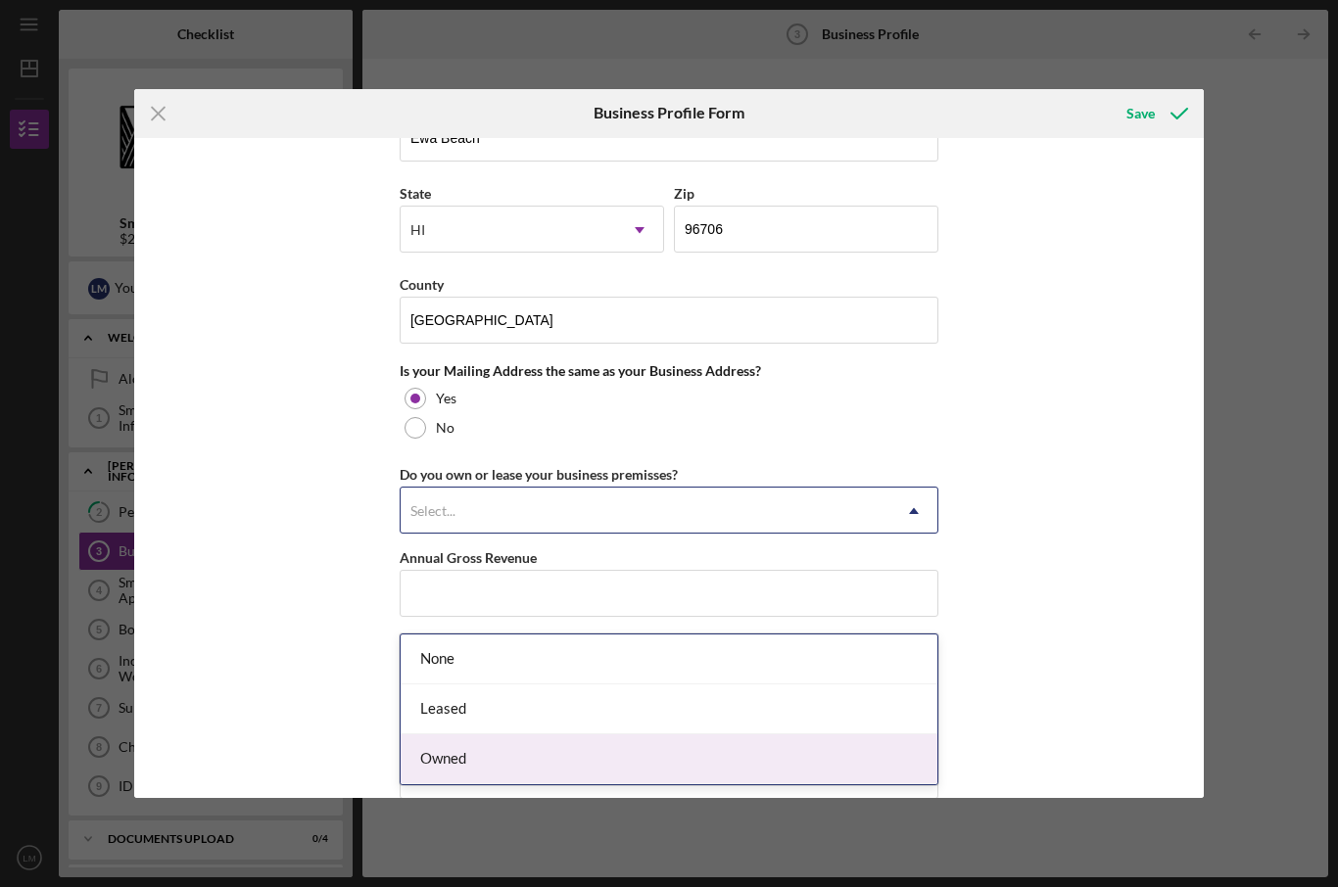
click at [684, 735] on div "Owned" at bounding box center [669, 760] width 537 height 50
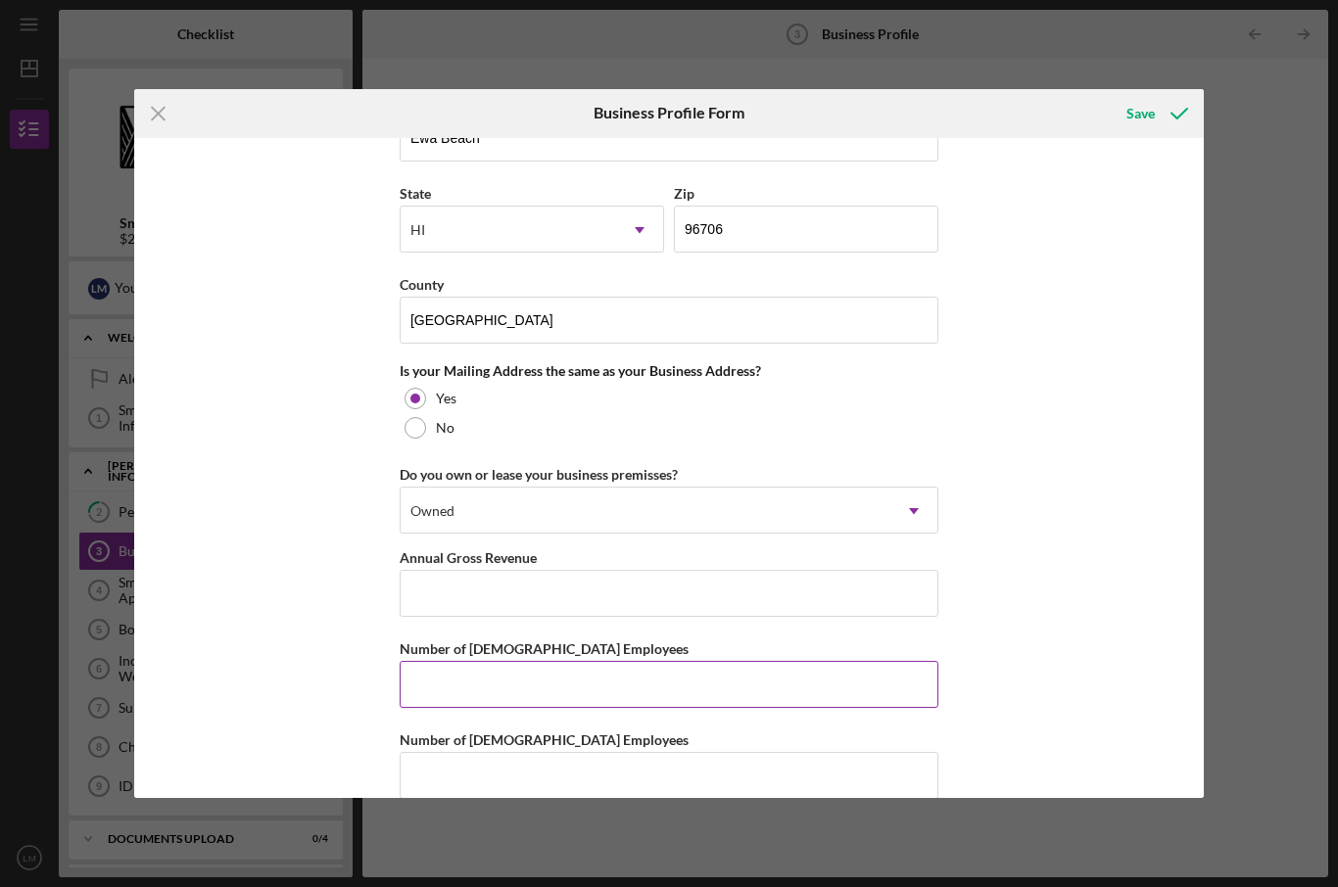
click at [838, 708] on input "Number of [DEMOGRAPHIC_DATA] Employees" at bounding box center [669, 684] width 539 height 47
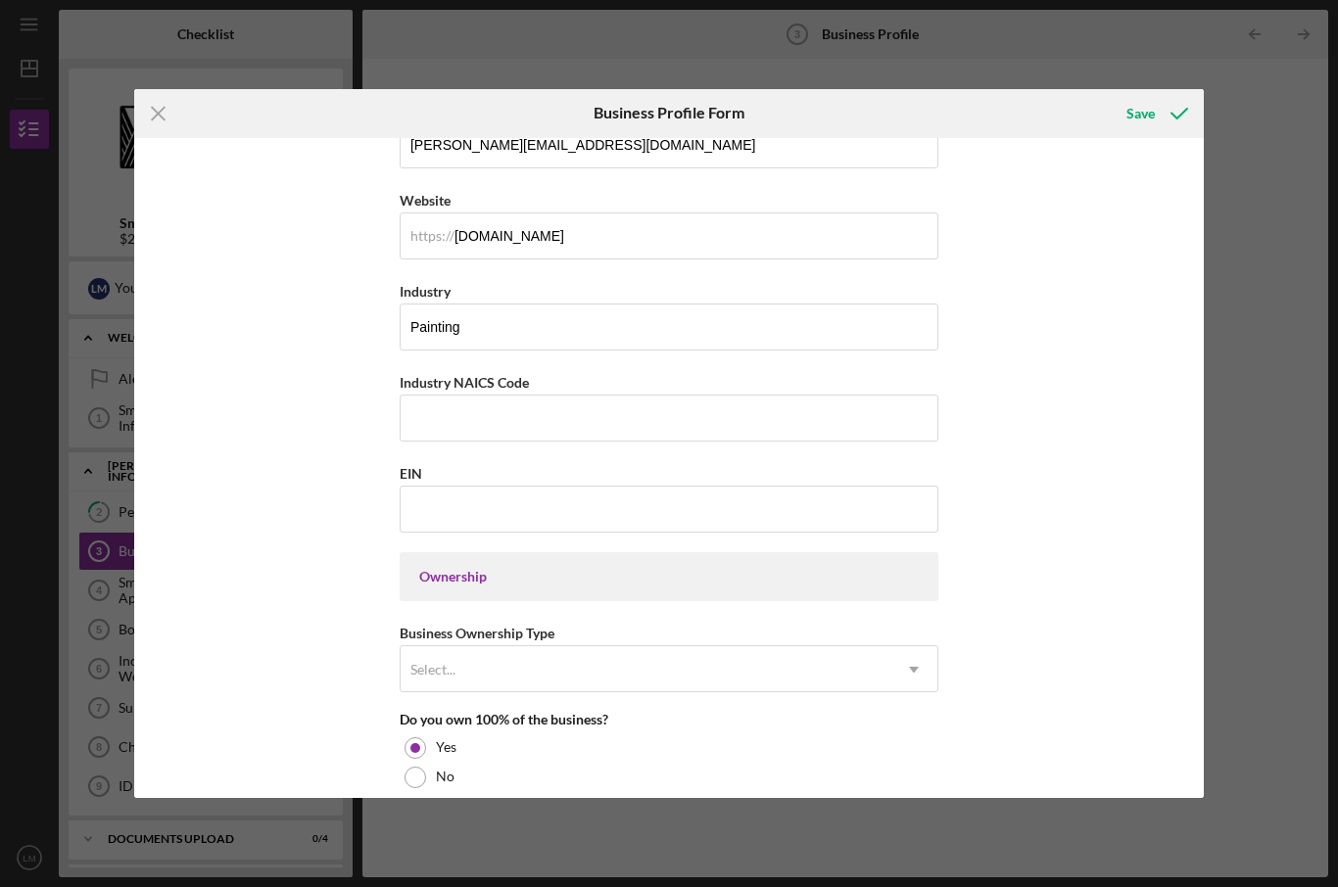
scroll to position [499, 0]
type input "2"
click at [514, 428] on input "Industry NAICS Code" at bounding box center [669, 418] width 539 height 47
click at [464, 433] on input "Industry NAICS Code" at bounding box center [669, 418] width 539 height 47
paste input "238320"
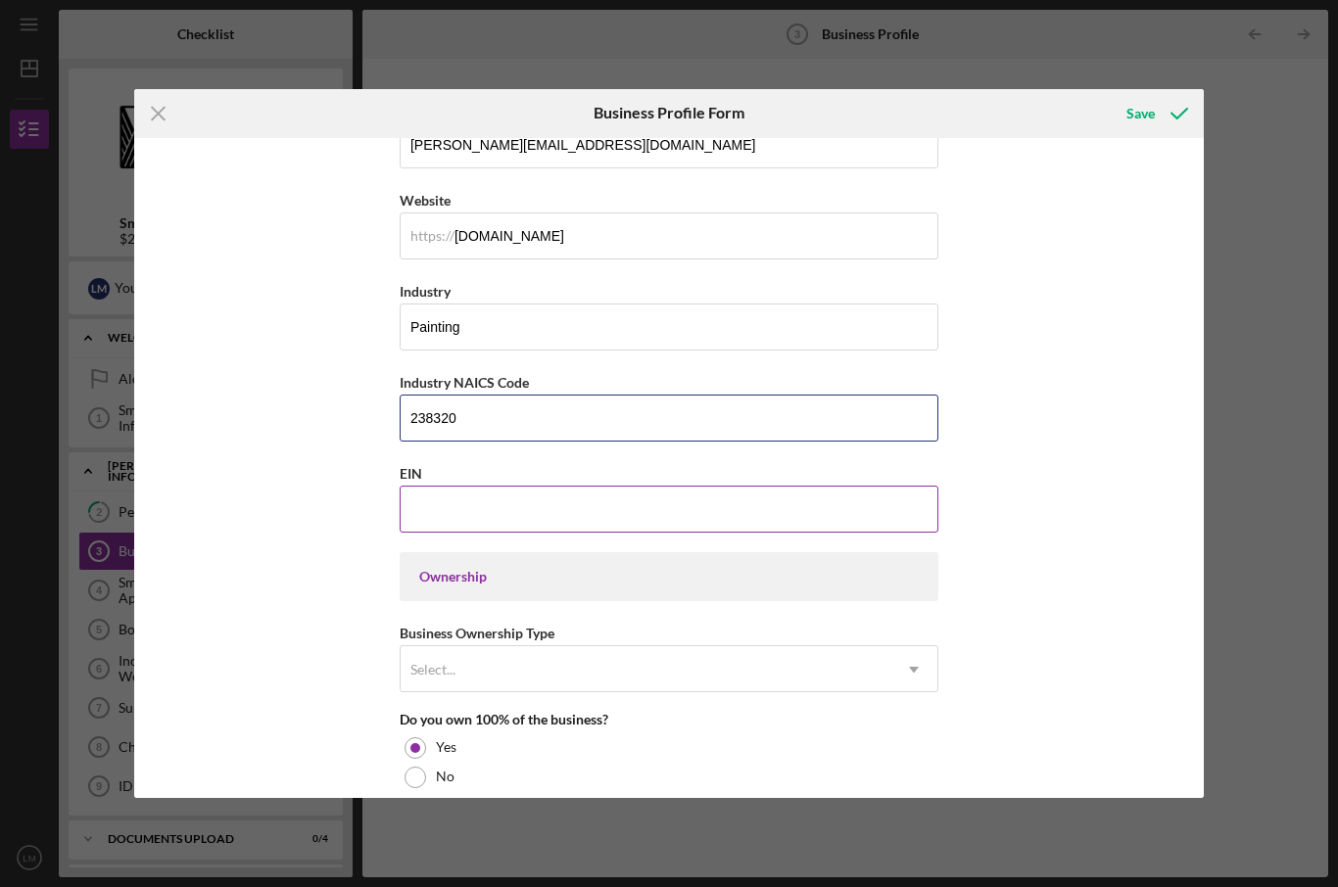
type input "238320"
click at [656, 527] on input "EIN" at bounding box center [669, 509] width 539 height 47
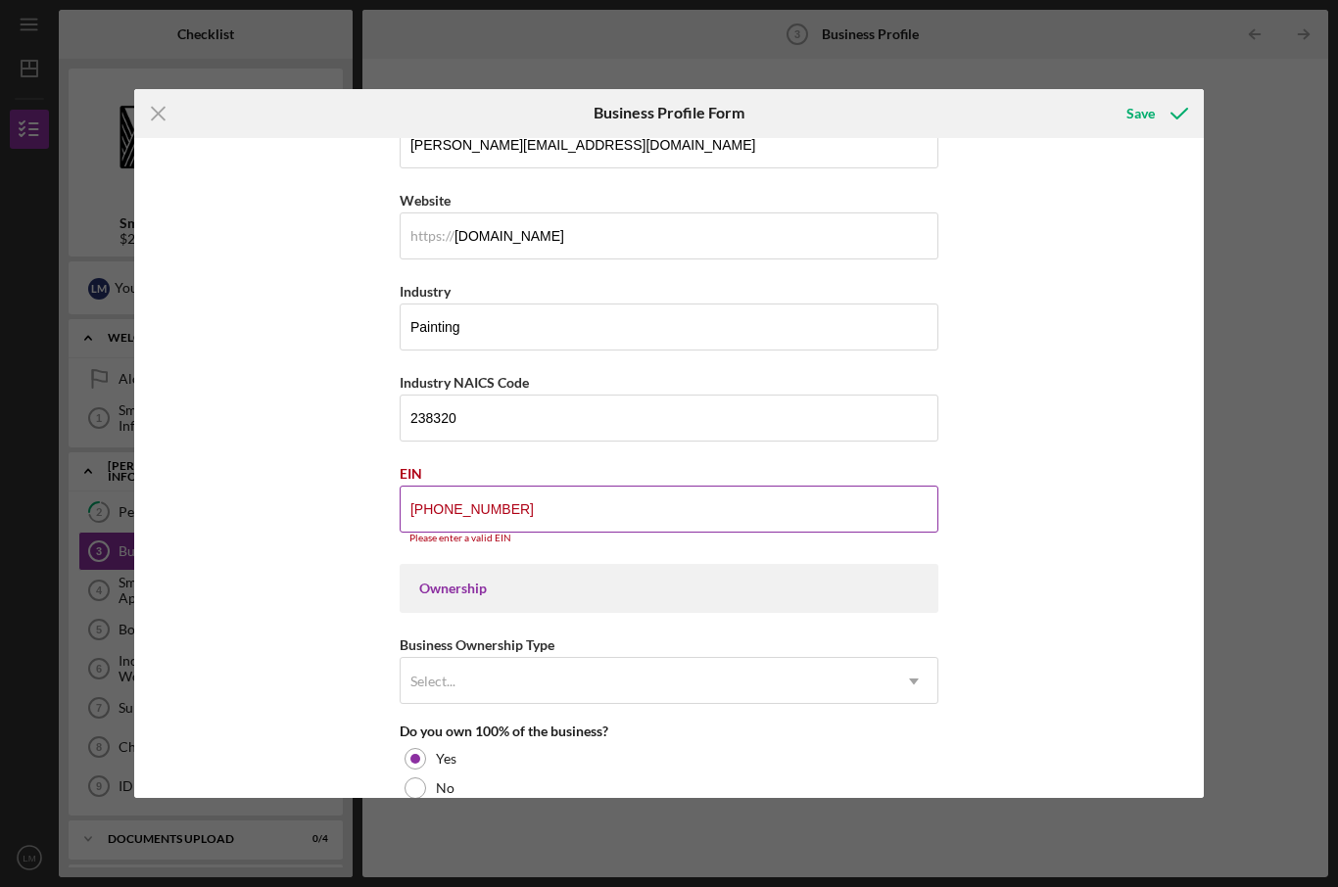
type input "[US_EMPLOYER_IDENTIFICATION_NUMBER]"
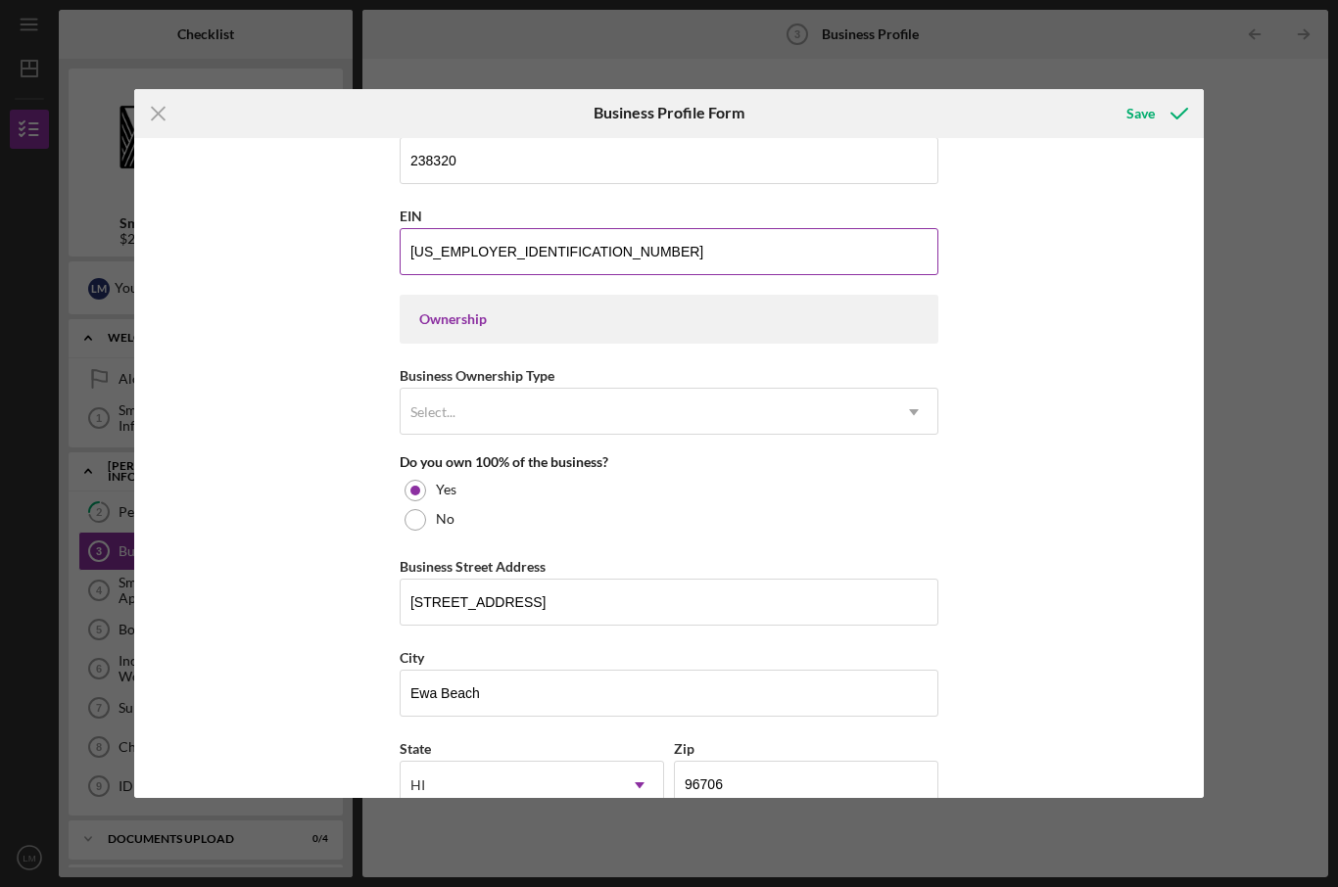
scroll to position [755, 0]
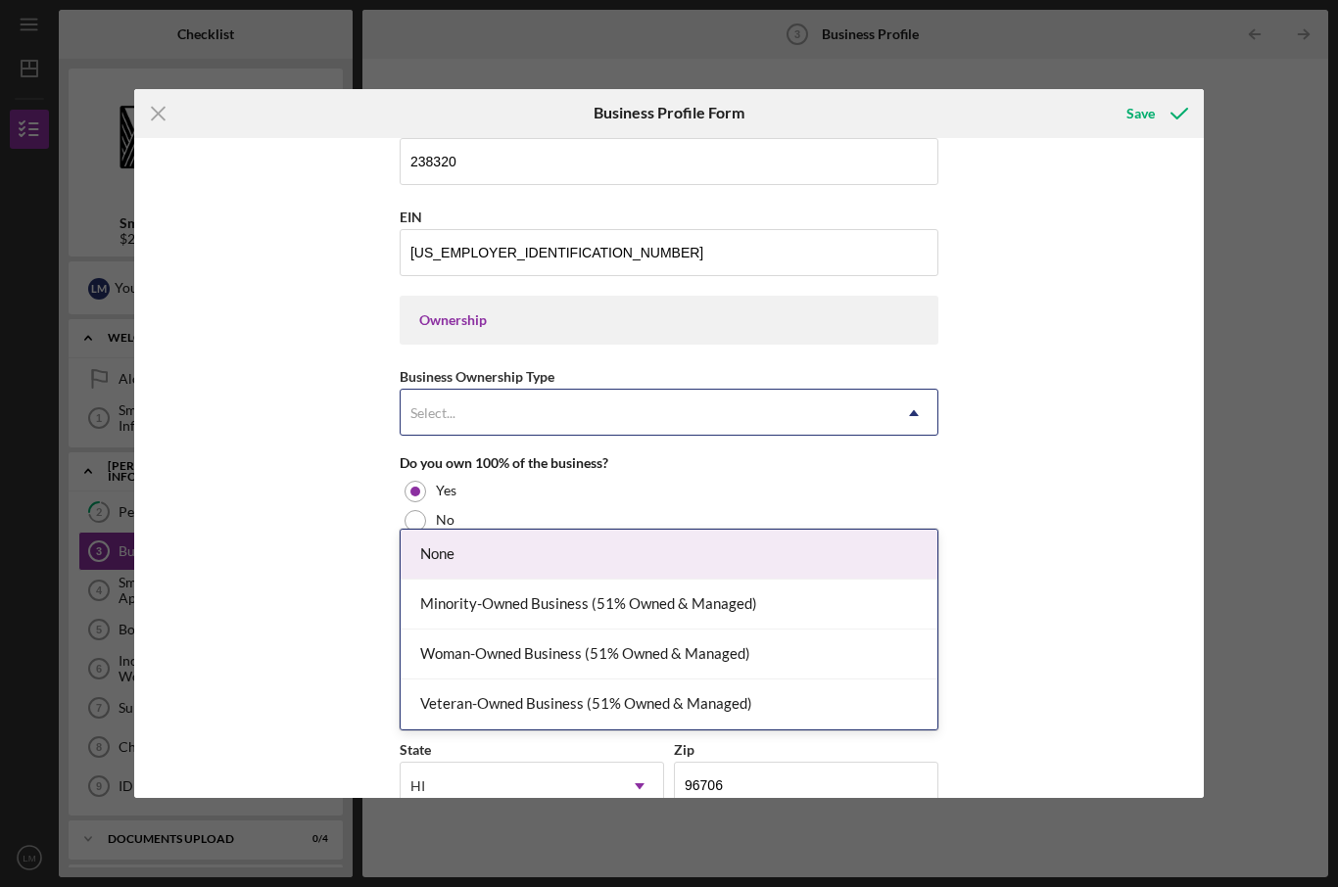
click at [877, 530] on div "None" at bounding box center [669, 555] width 537 height 50
click at [444, 530] on div "None" at bounding box center [669, 555] width 537 height 50
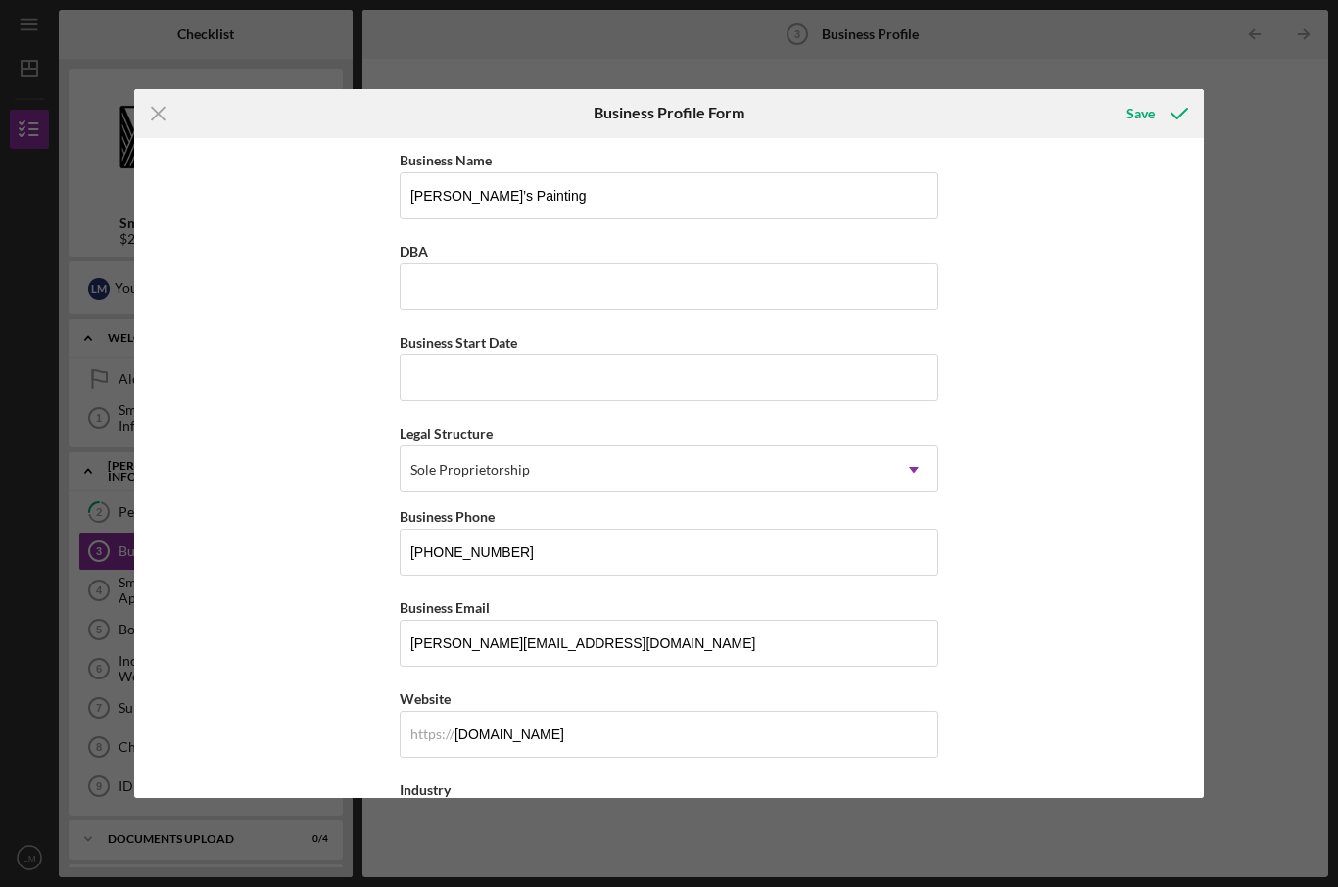
scroll to position [0, 0]
click at [714, 215] on input "[PERSON_NAME]’s Painting" at bounding box center [669, 195] width 539 height 47
type input "[PERSON_NAME]"
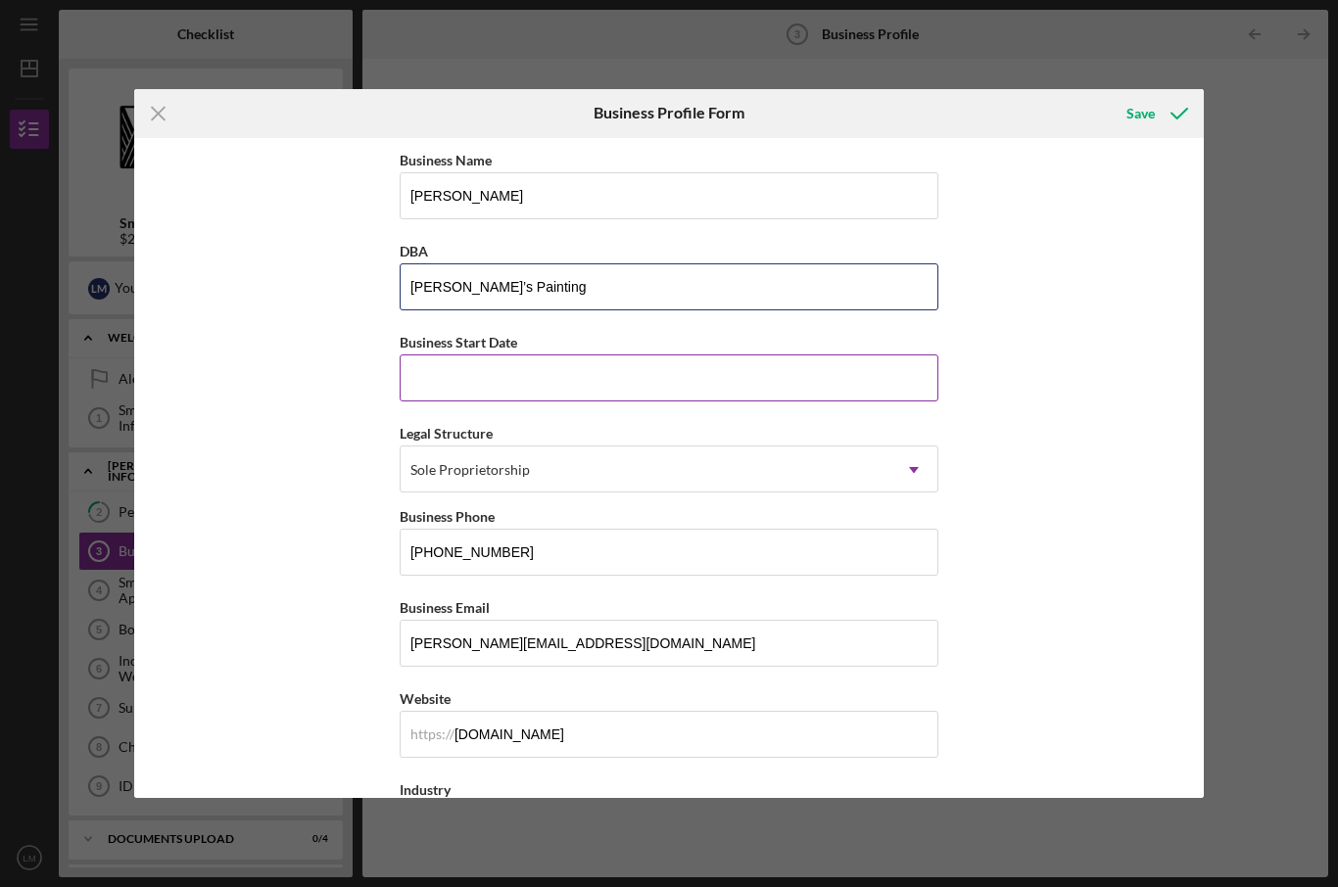
type input "[PERSON_NAME]’s Painting"
click at [751, 392] on input "Business Start Date" at bounding box center [669, 378] width 539 height 47
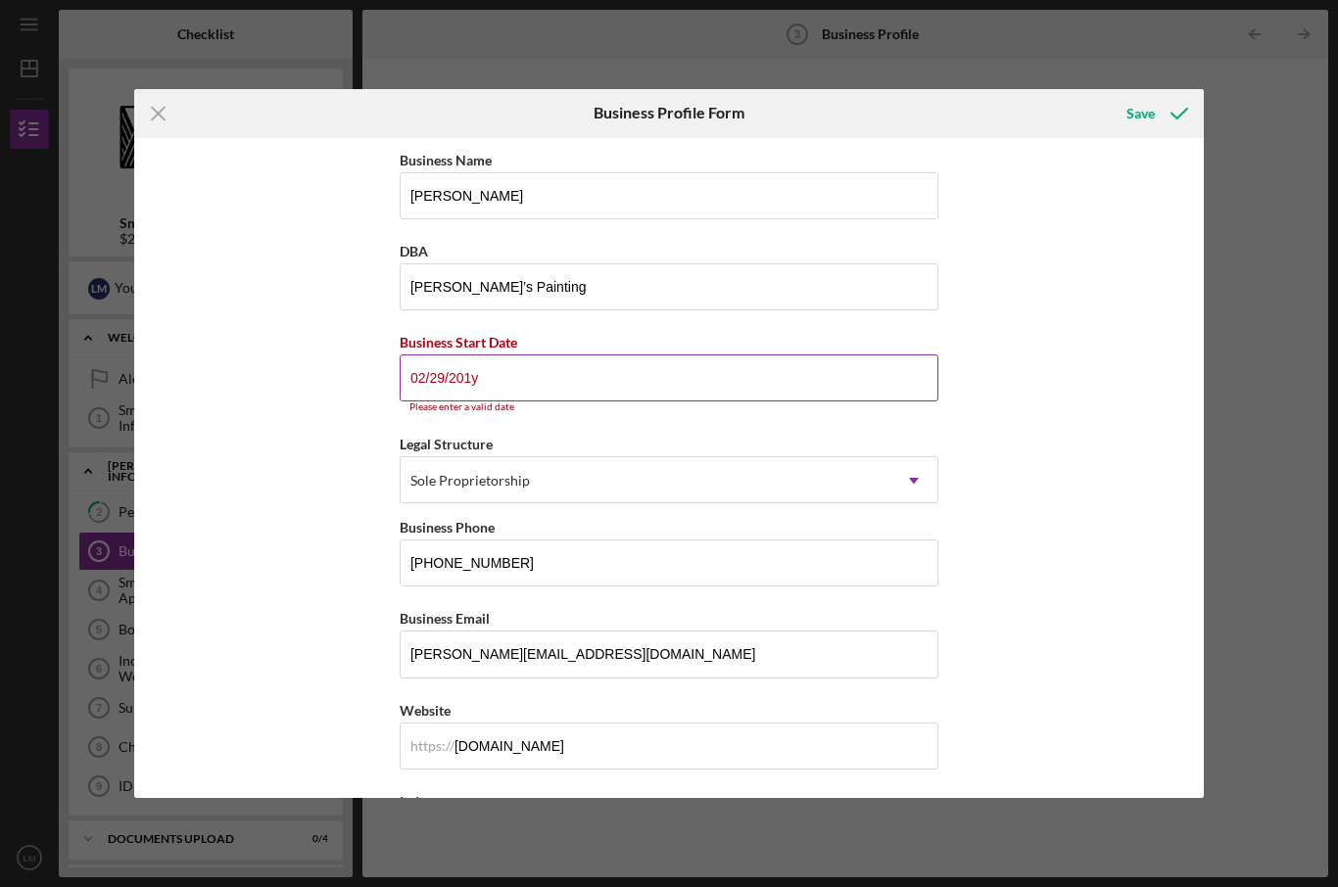
type input "[DATE]"
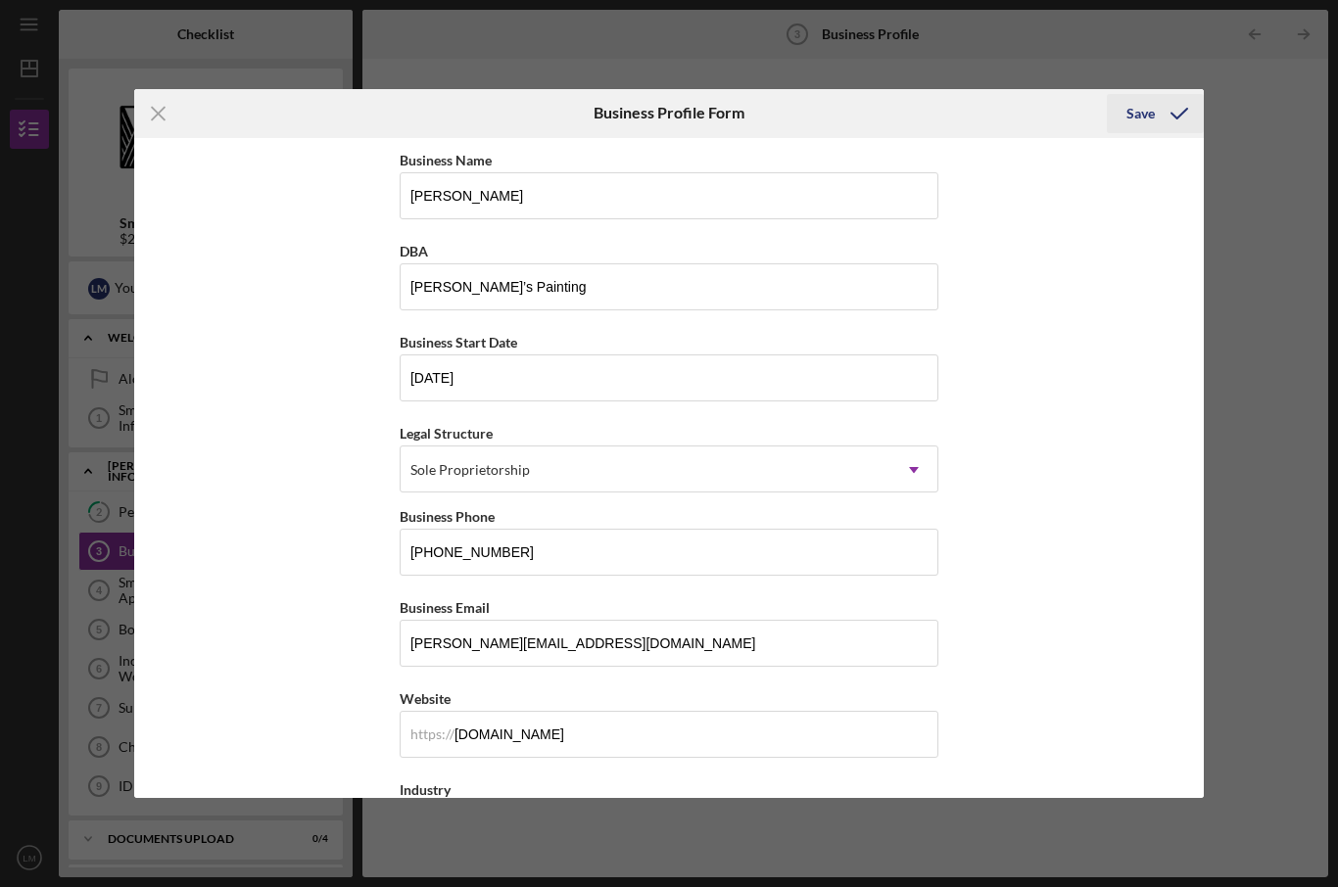
click at [1143, 107] on div "Save" at bounding box center [1140, 113] width 28 height 39
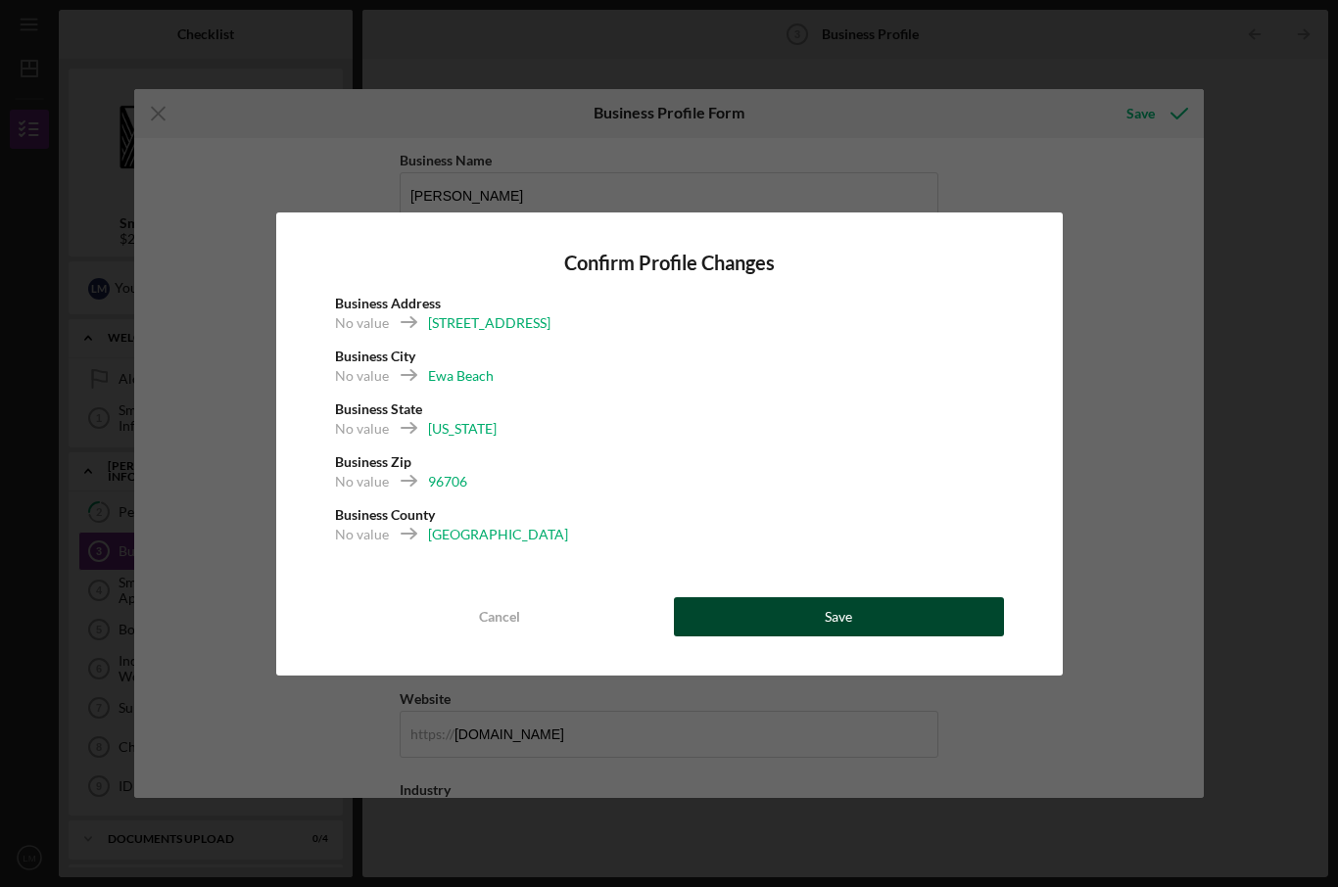
click at [873, 611] on button "Save" at bounding box center [839, 616] width 330 height 39
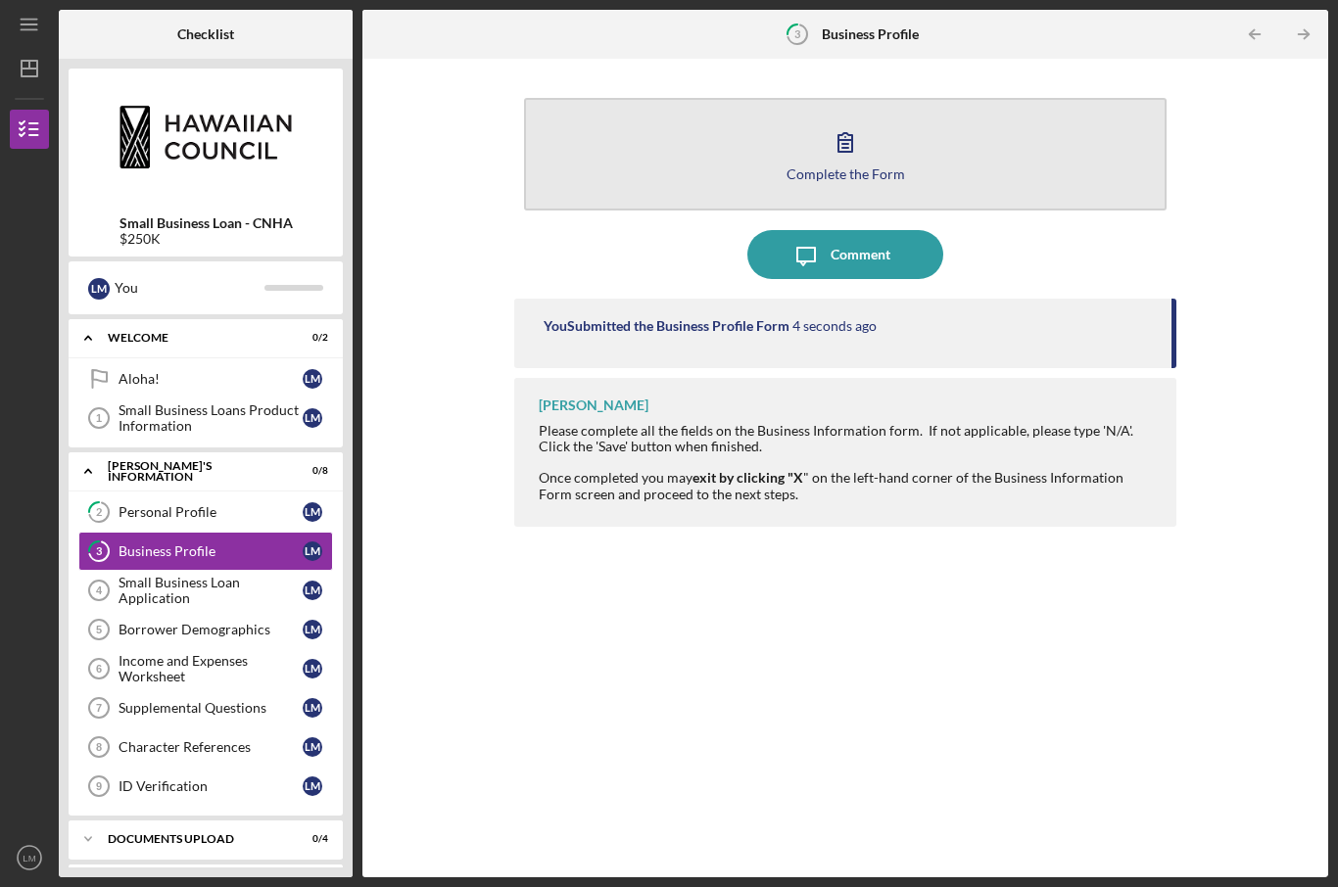
click at [871, 167] on div "Complete the Form" at bounding box center [845, 174] width 119 height 15
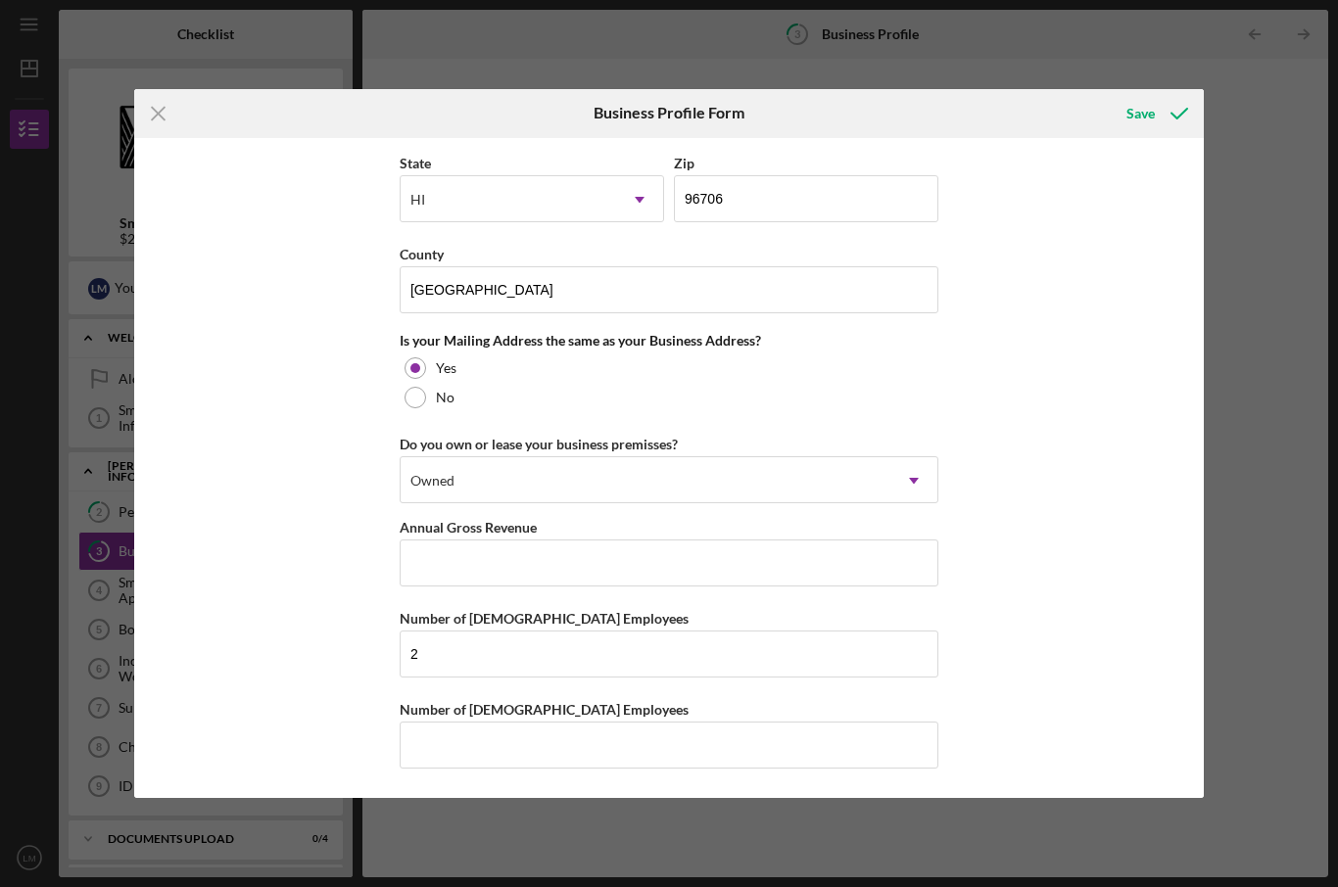
scroll to position [1371, 0]
click at [593, 658] on input "2" at bounding box center [669, 654] width 539 height 47
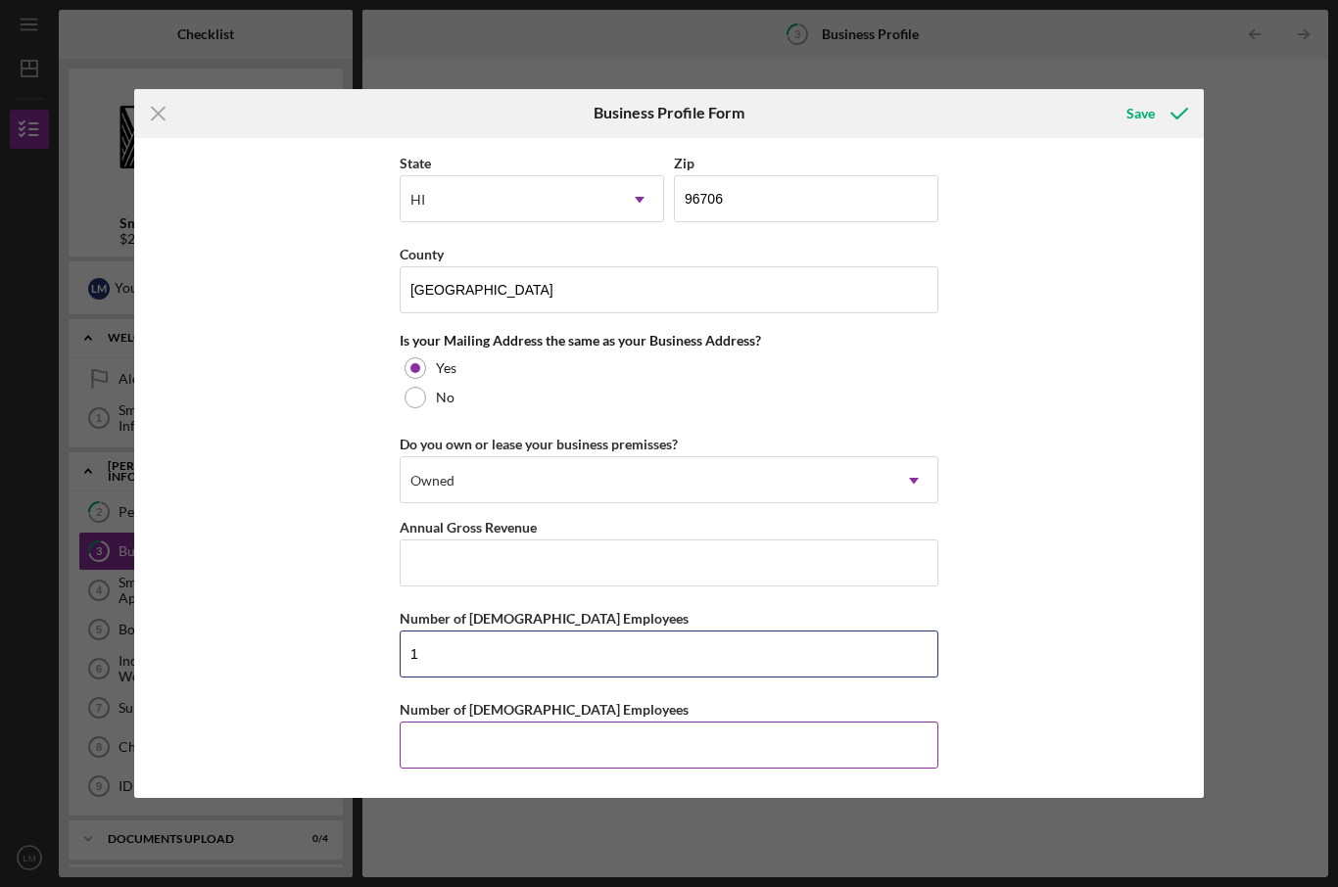
type input "1"
click at [420, 742] on input "Number of [DEMOGRAPHIC_DATA] Employees" at bounding box center [669, 745] width 539 height 47
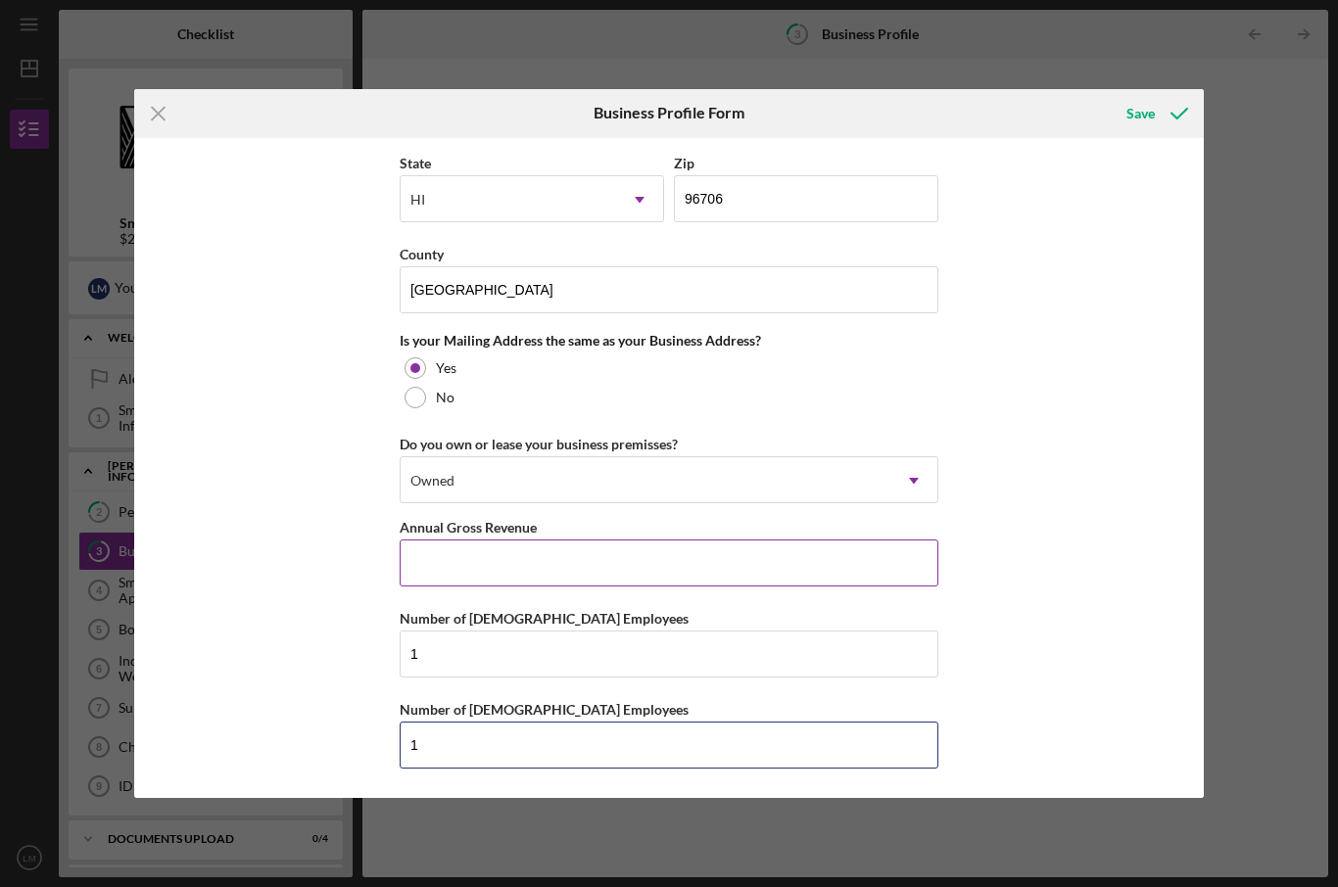
type input "1"
click at [644, 575] on input "Annual Gross Revenue" at bounding box center [669, 563] width 539 height 47
type input "$6"
type input "$120,000"
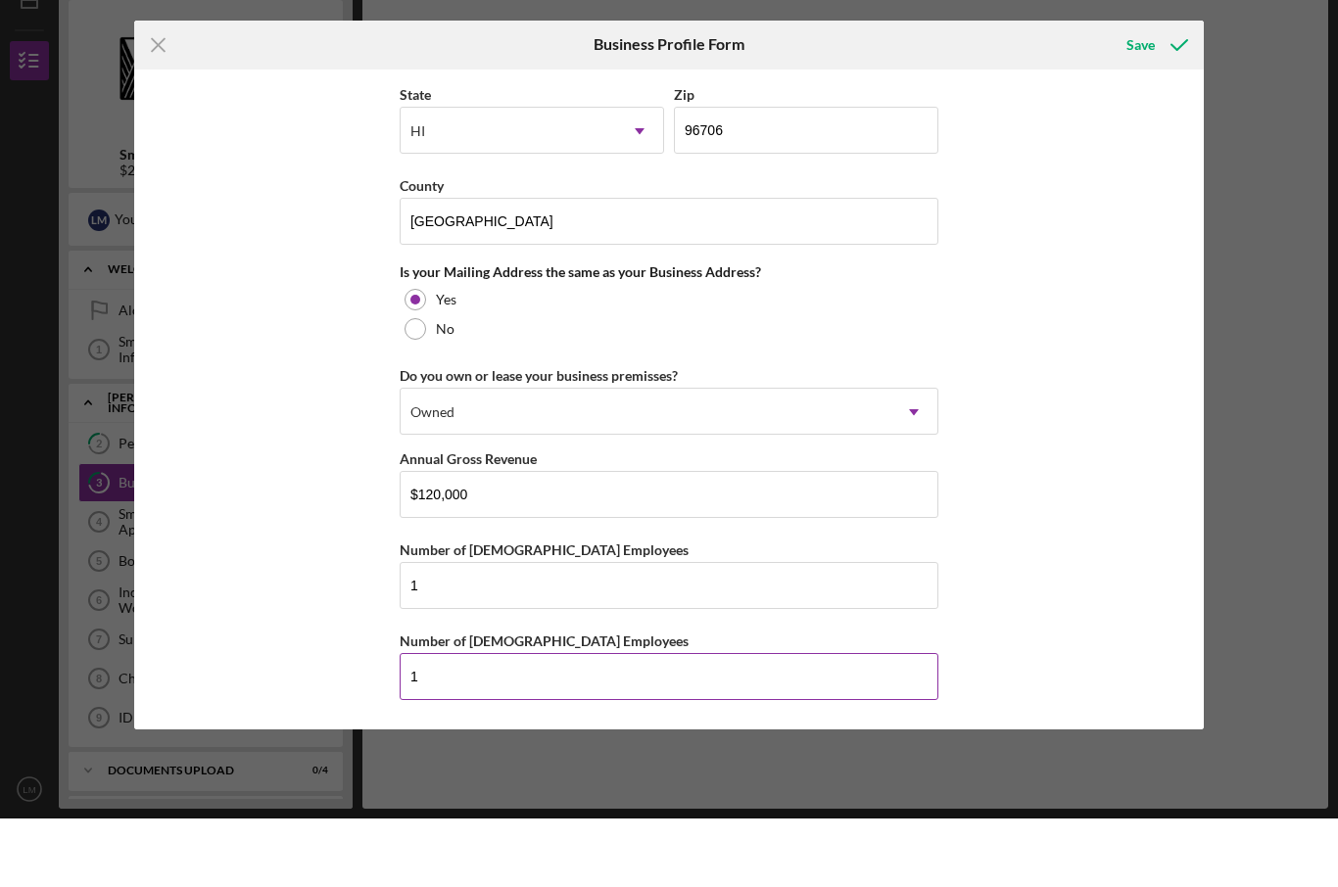
click at [564, 722] on input "1" at bounding box center [669, 745] width 539 height 47
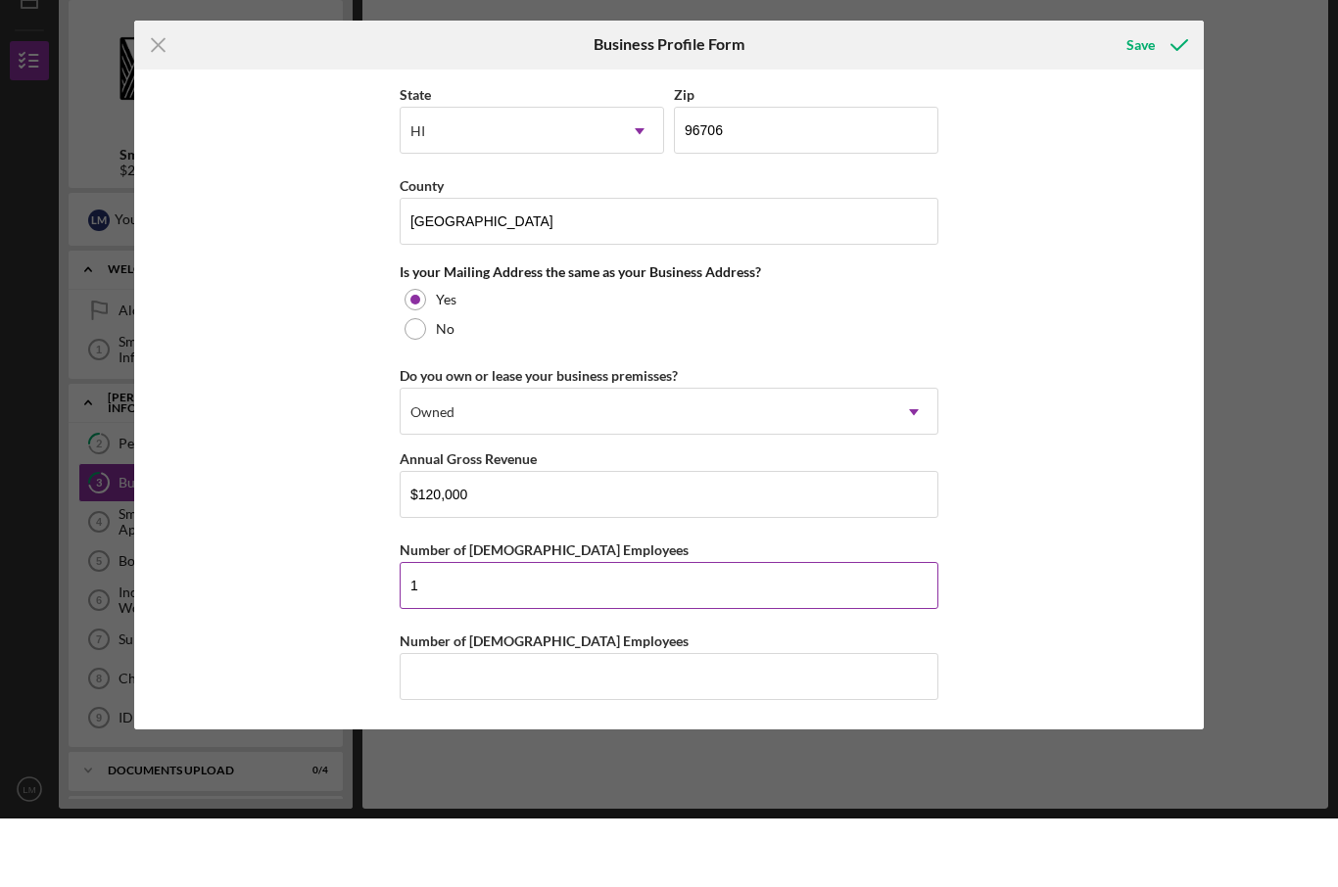
click at [757, 631] on input "1" at bounding box center [669, 654] width 539 height 47
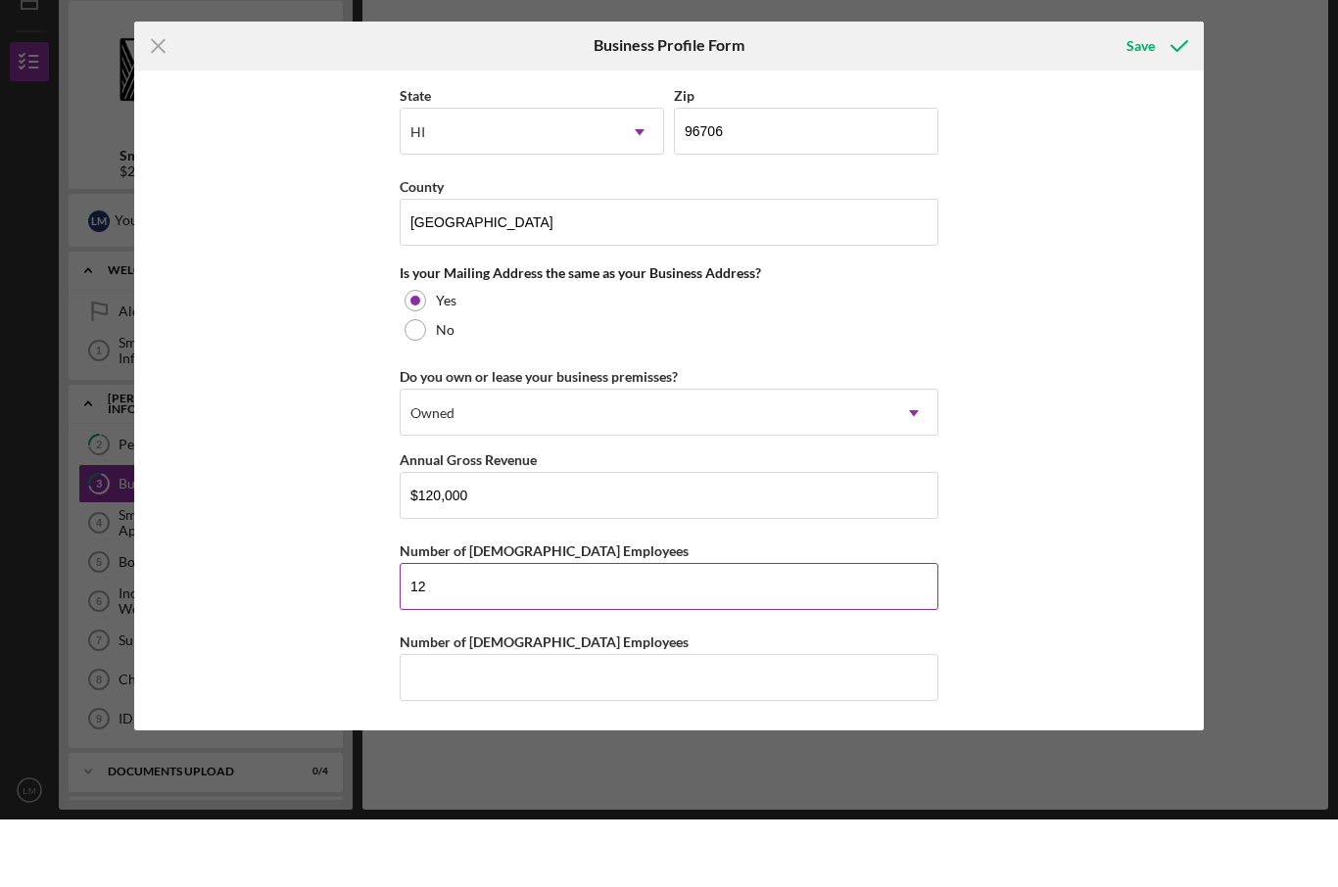
type input "1"
type input "2"
click at [1161, 89] on icon "submit" at bounding box center [1179, 113] width 49 height 49
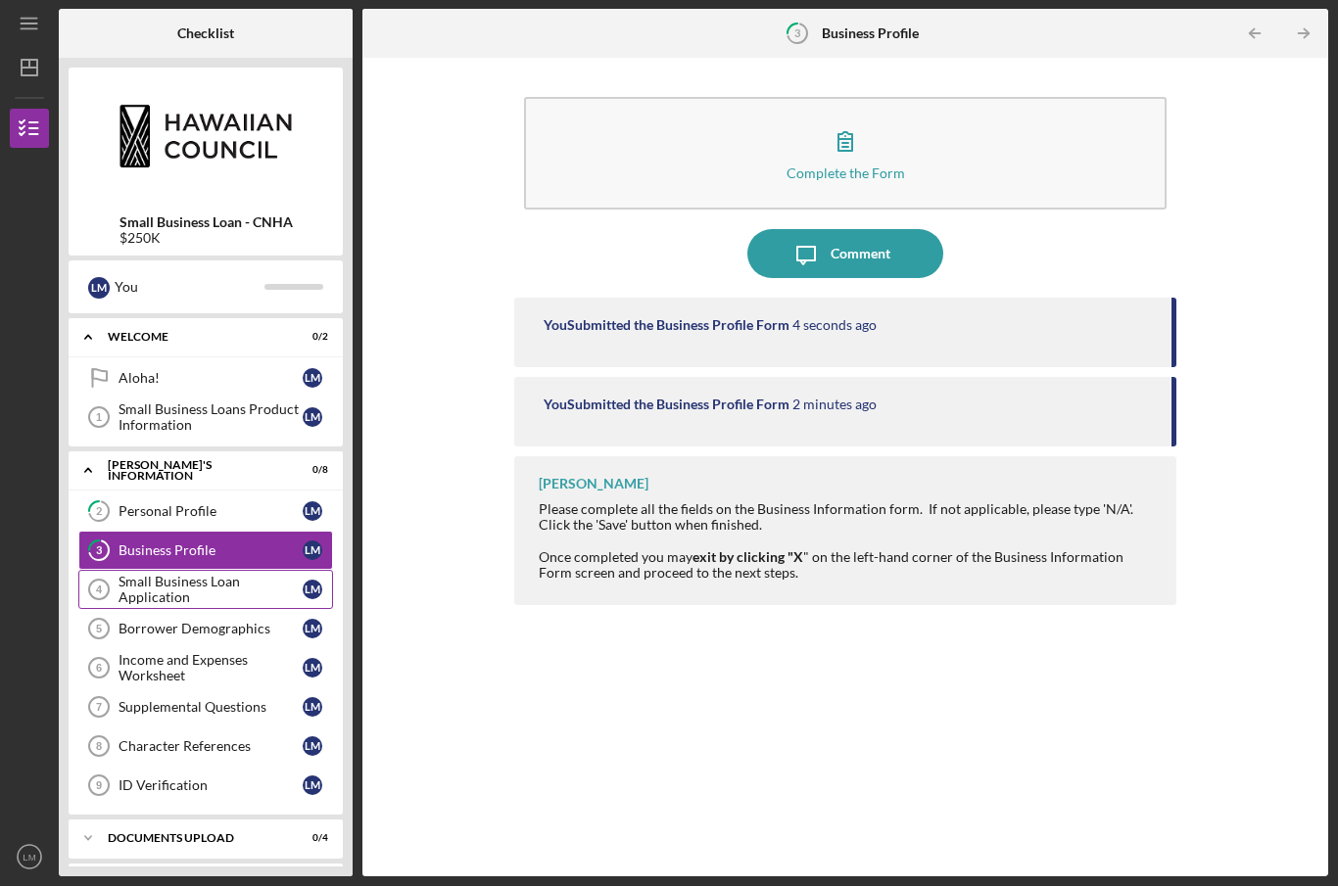
click at [212, 575] on div "Small Business Loan Application" at bounding box center [211, 590] width 184 height 31
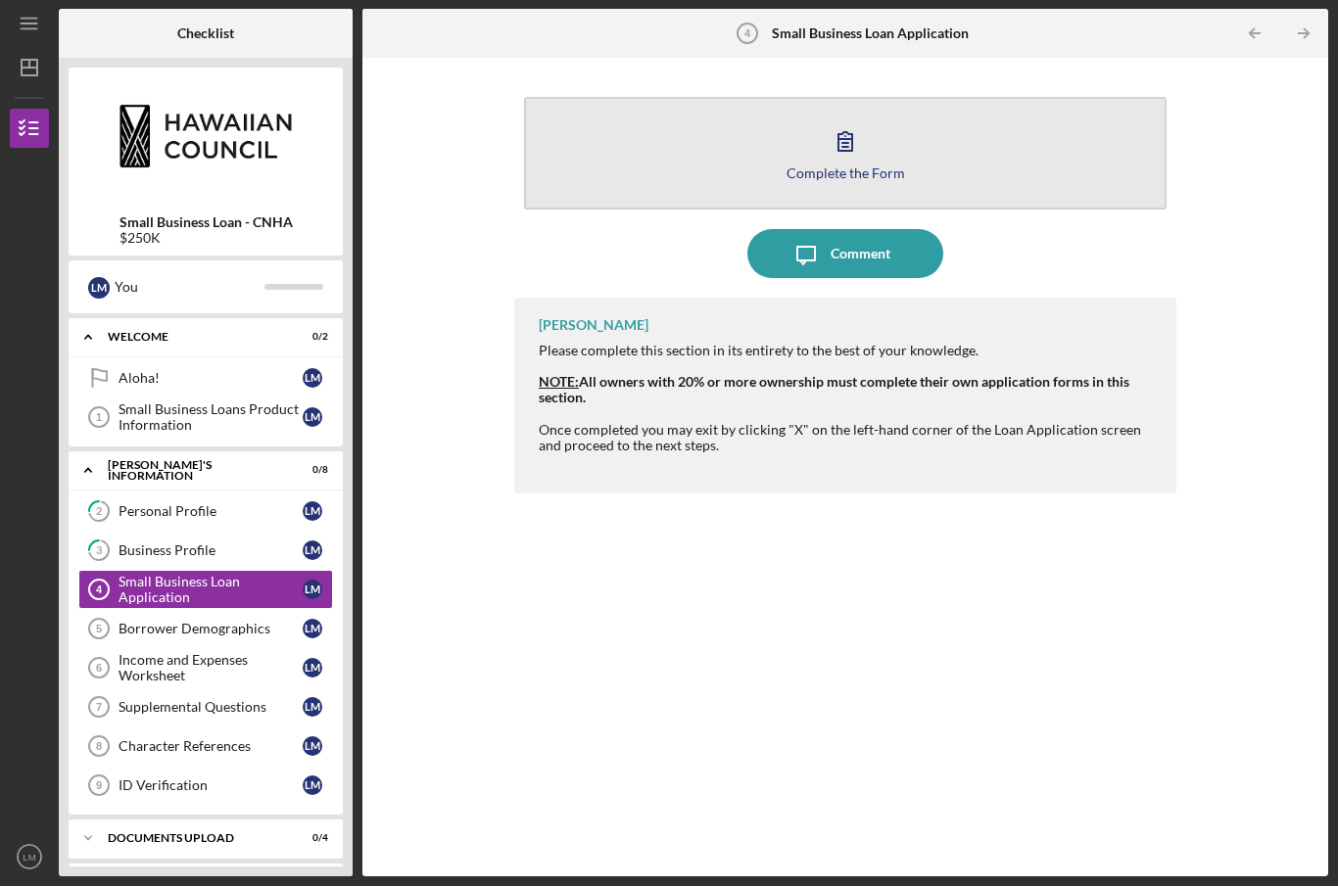
click at [848, 118] on icon "button" at bounding box center [845, 142] width 49 height 49
